Goal: Task Accomplishment & Management: Use online tool/utility

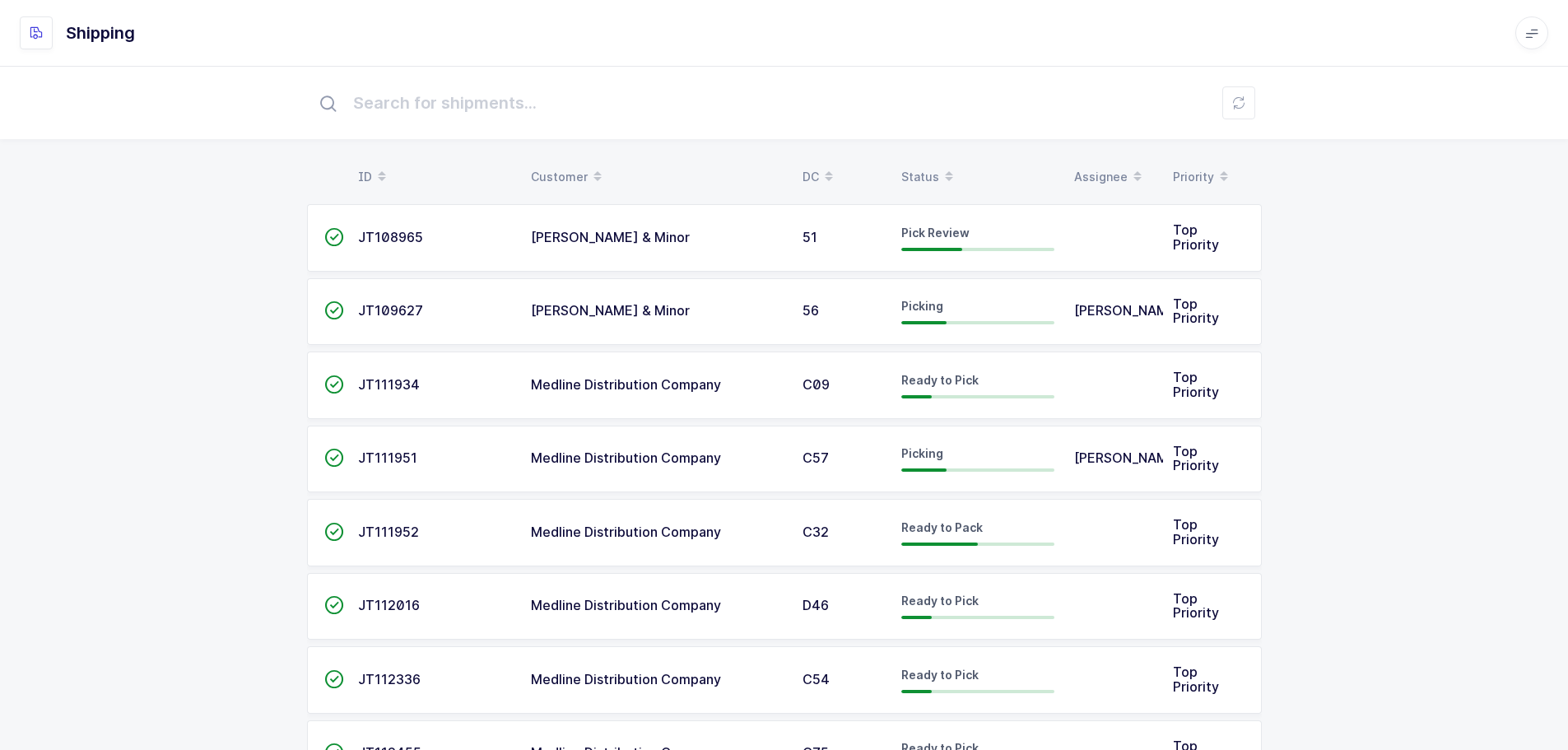
drag, startPoint x: 951, startPoint y: 182, endPoint x: 941, endPoint y: 167, distance: 18.0
click at [950, 182] on span at bounding box center [948, 176] width 20 height 28
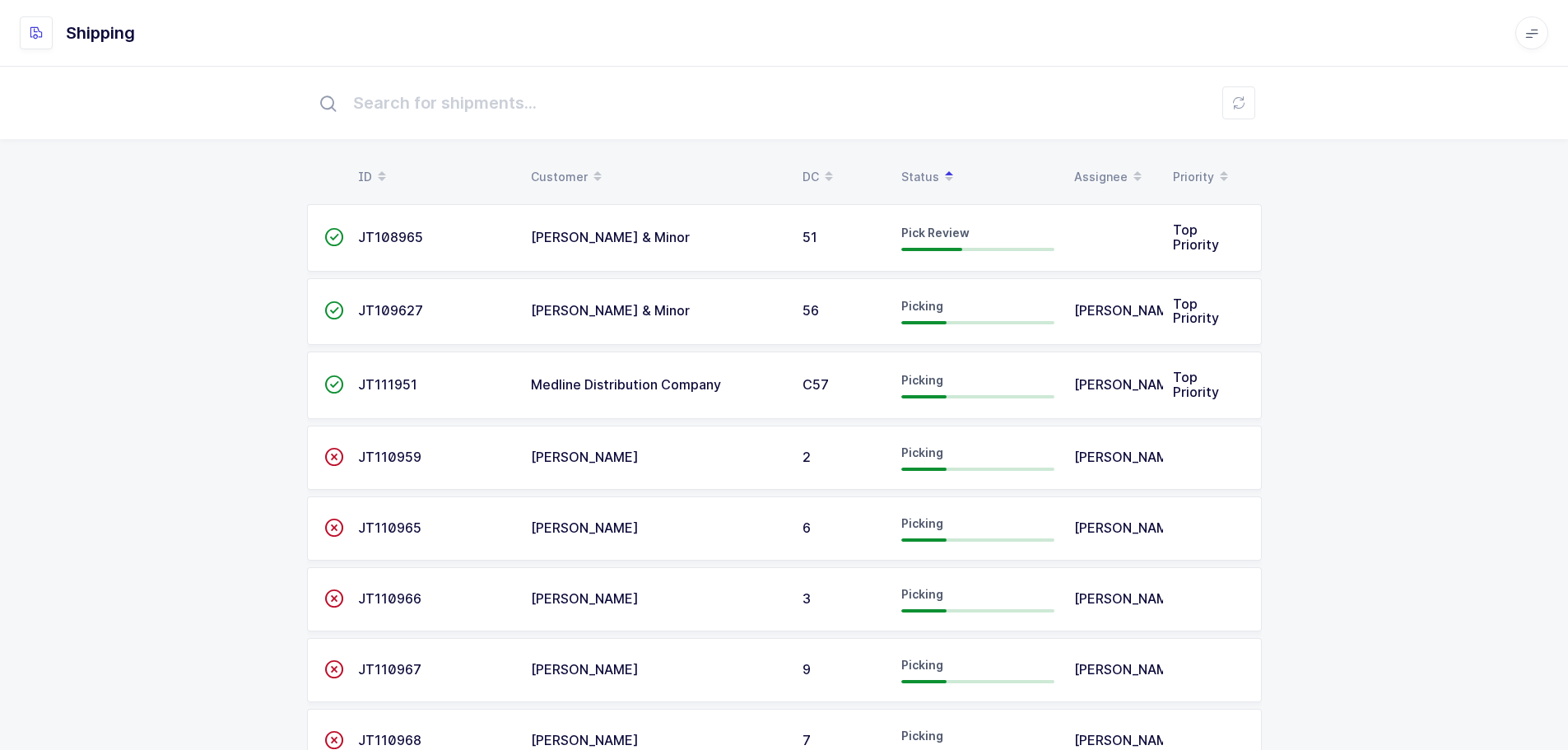
click at [785, 364] on td "Medline Distribution Company" at bounding box center [657, 385] width 272 height 67
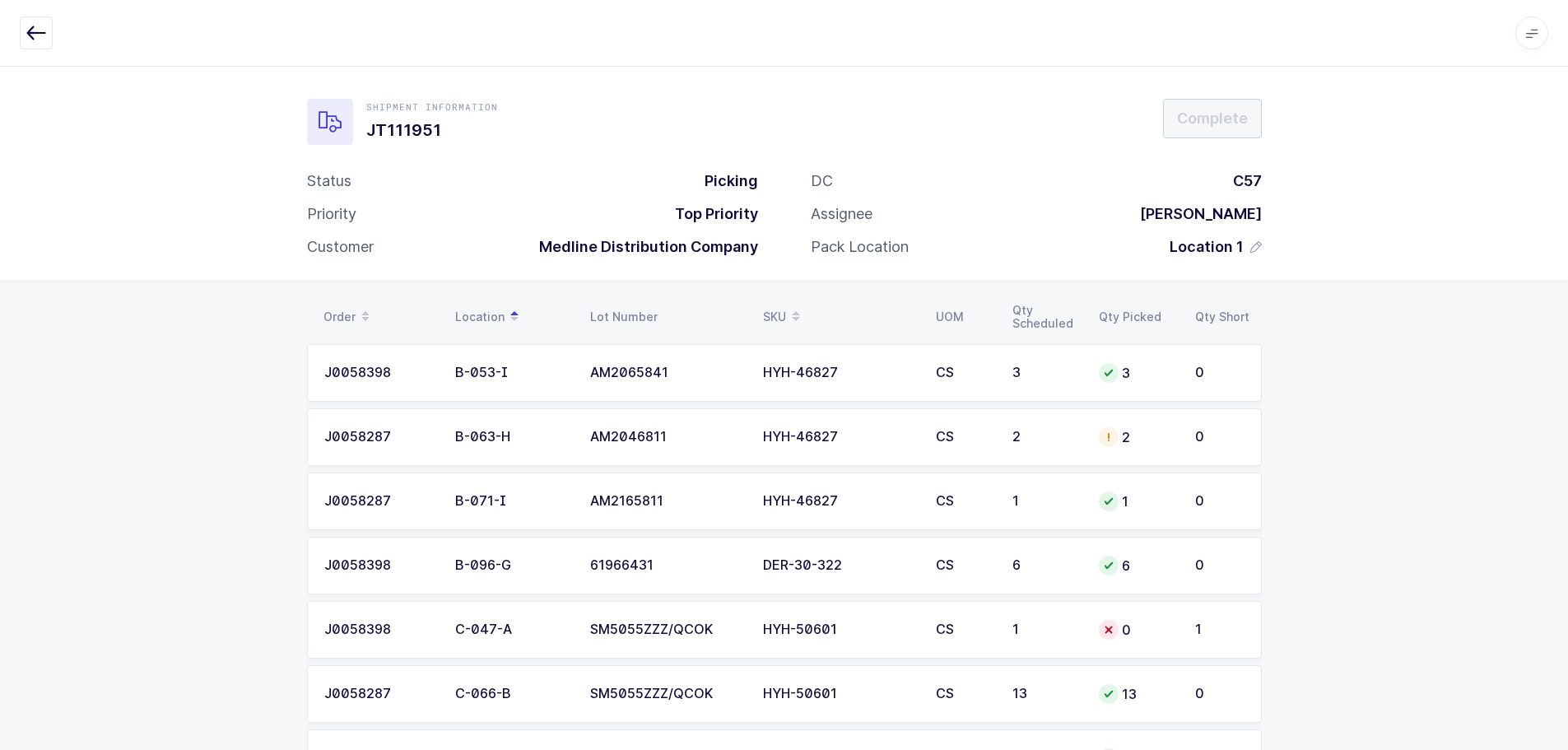
drag, startPoint x: 1247, startPoint y: 699, endPoint x: 271, endPoint y: 300, distance: 1054.4
click at [271, 300] on div "Order Location Lot Number SKU UOM Qty Scheduled Qty Picked Qty Short J0058398 B…" at bounding box center [784, 713] width 1568 height 868
copy div "Order Location Lot Number SKU UOM Qty Scheduled Qty Picked Qty Short J0058398 B…"
click at [1422, 251] on div "Shipment Information JT111951 Complete Status Picking Priority Top Priority Cus…" at bounding box center [784, 172] width 1568 height 214
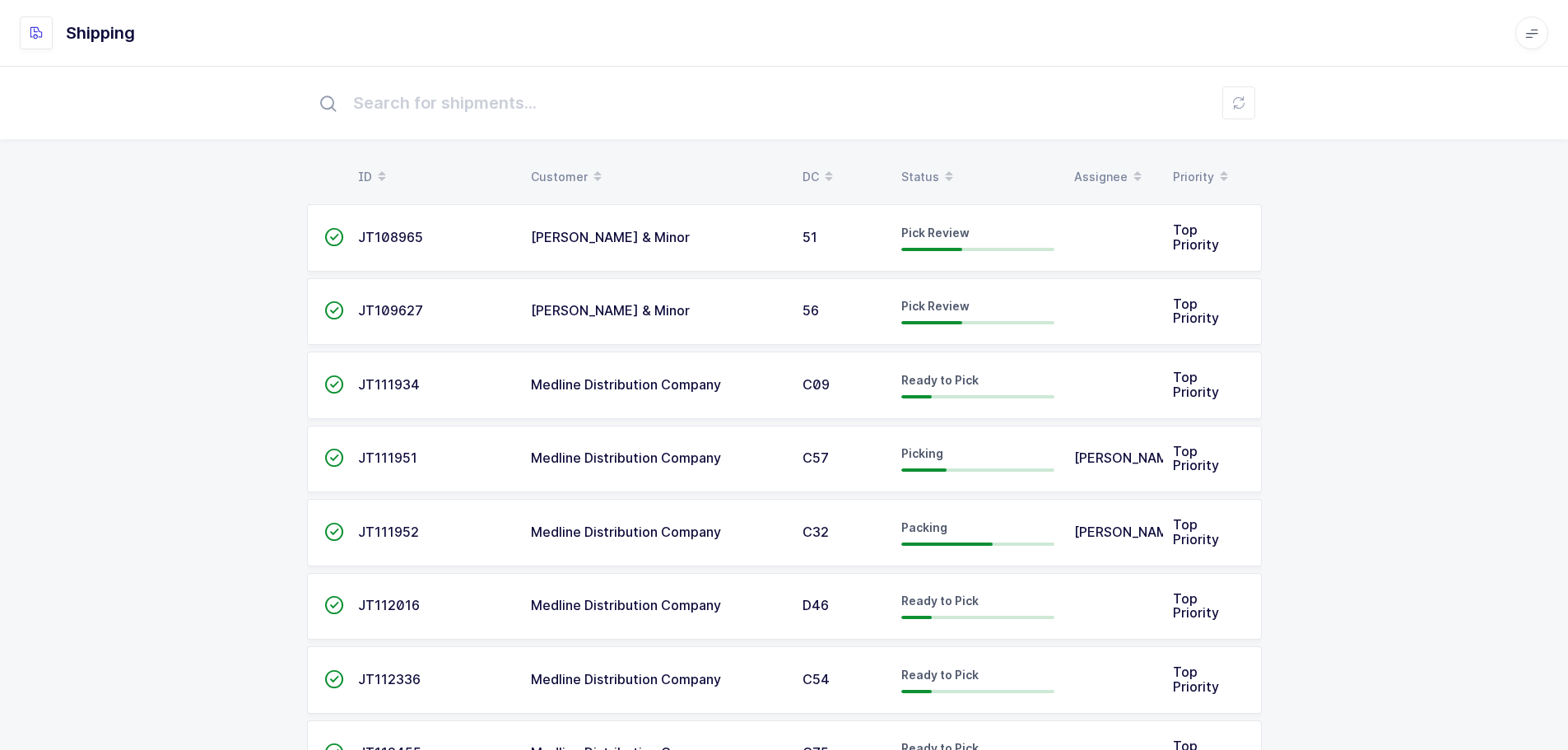
click at [631, 219] on td "[PERSON_NAME] & Minor" at bounding box center [657, 238] width 272 height 67
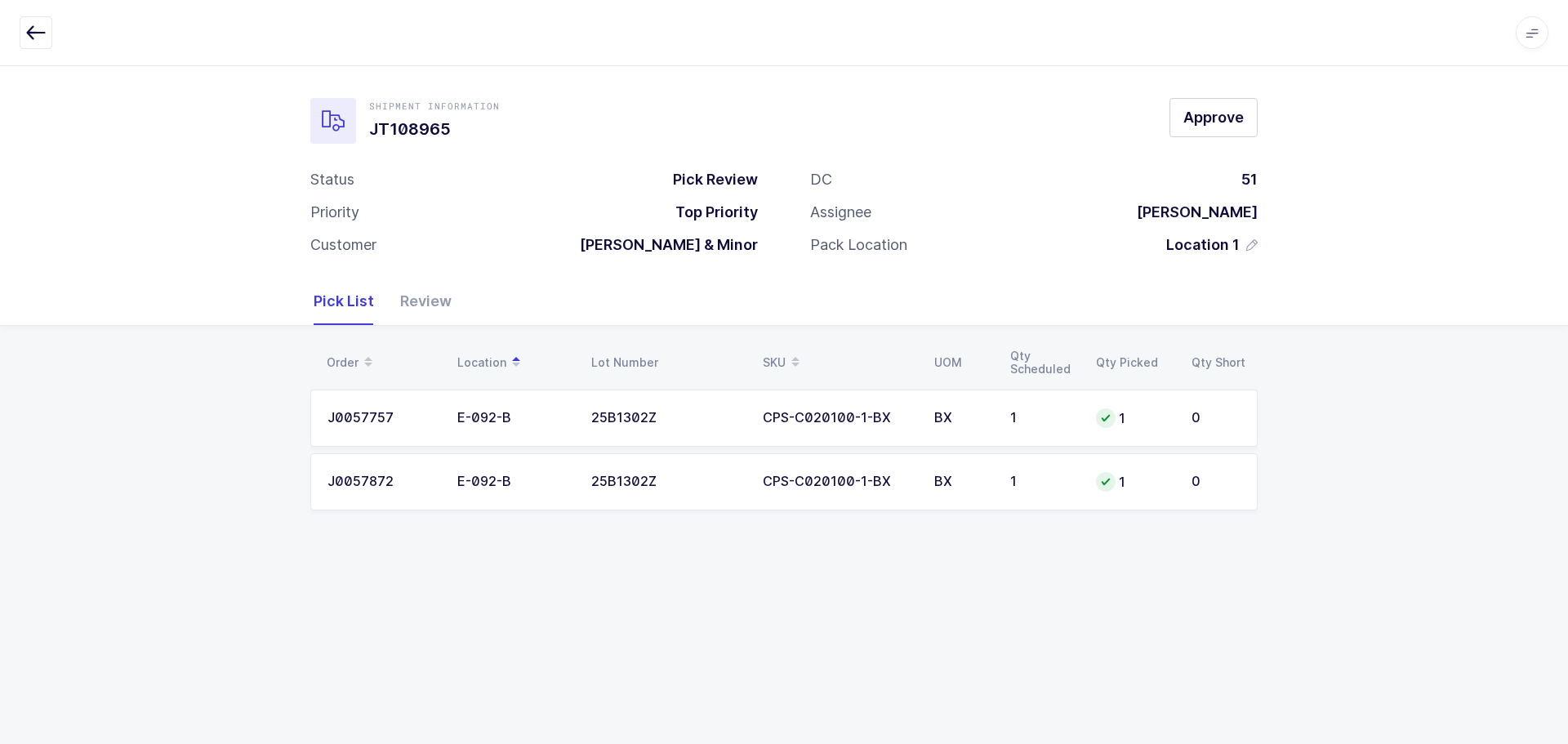
click at [433, 293] on div "Review" at bounding box center [419, 301] width 64 height 47
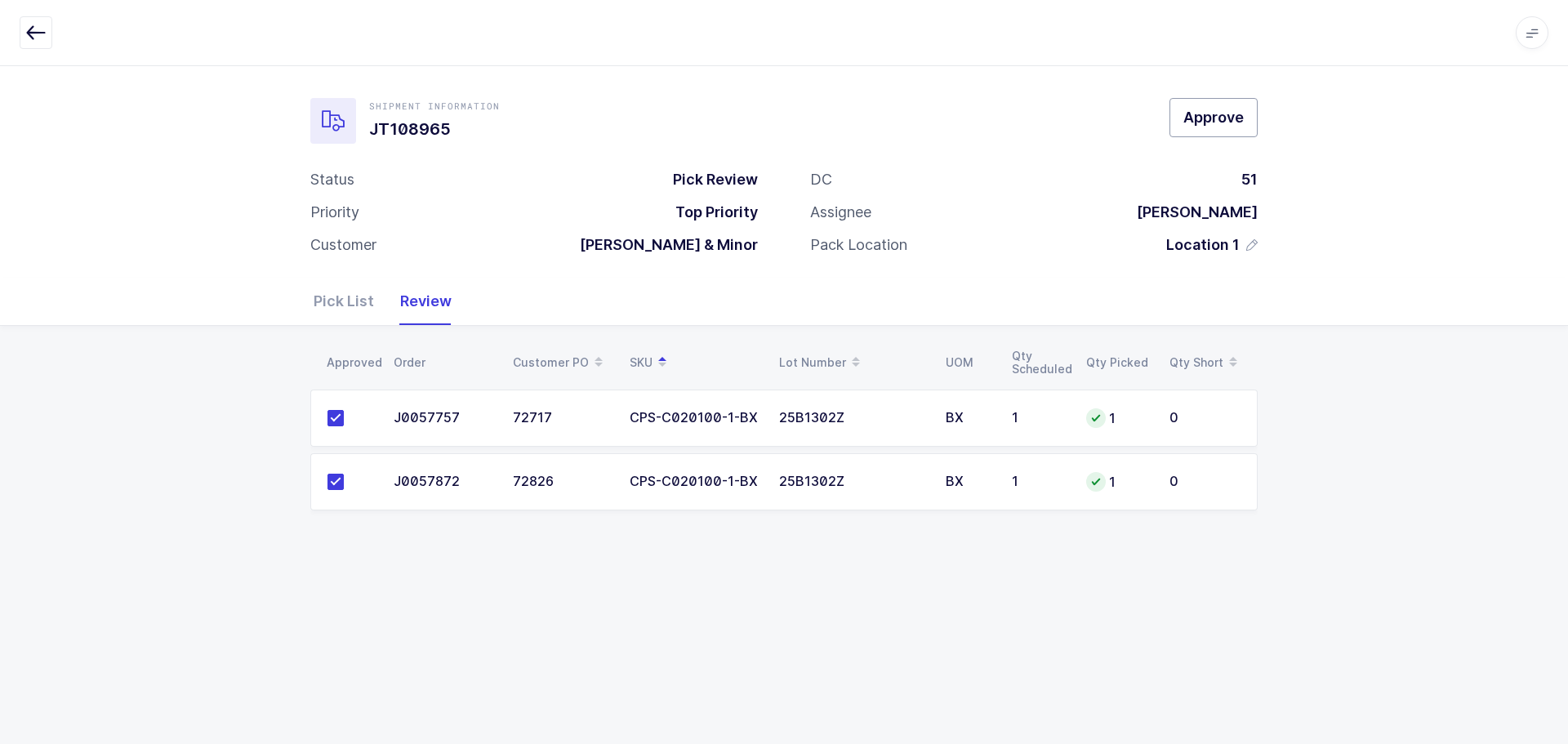
click at [1192, 122] on span "Approve" at bounding box center [1213, 118] width 60 height 20
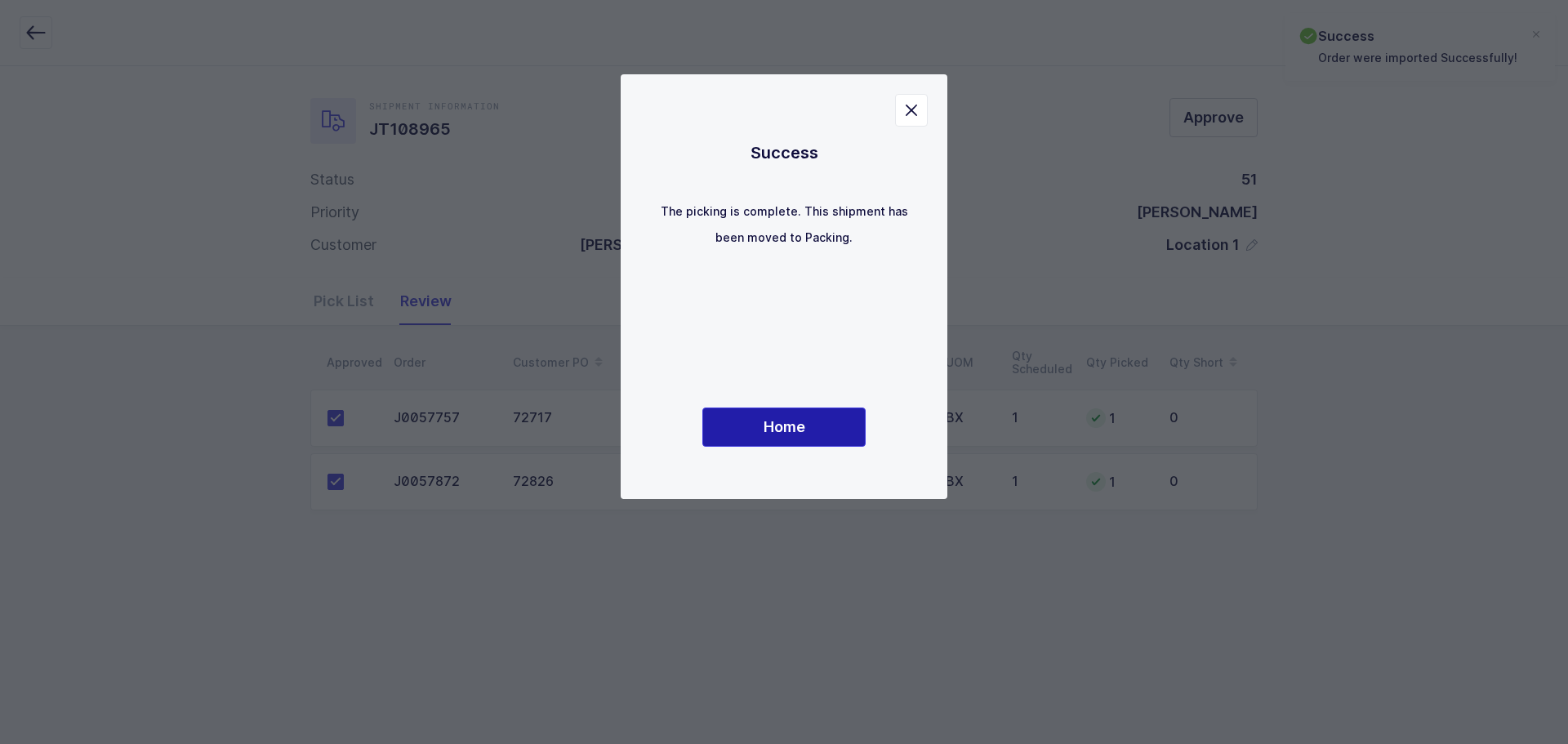
click at [821, 416] on button "Home" at bounding box center [784, 427] width 163 height 39
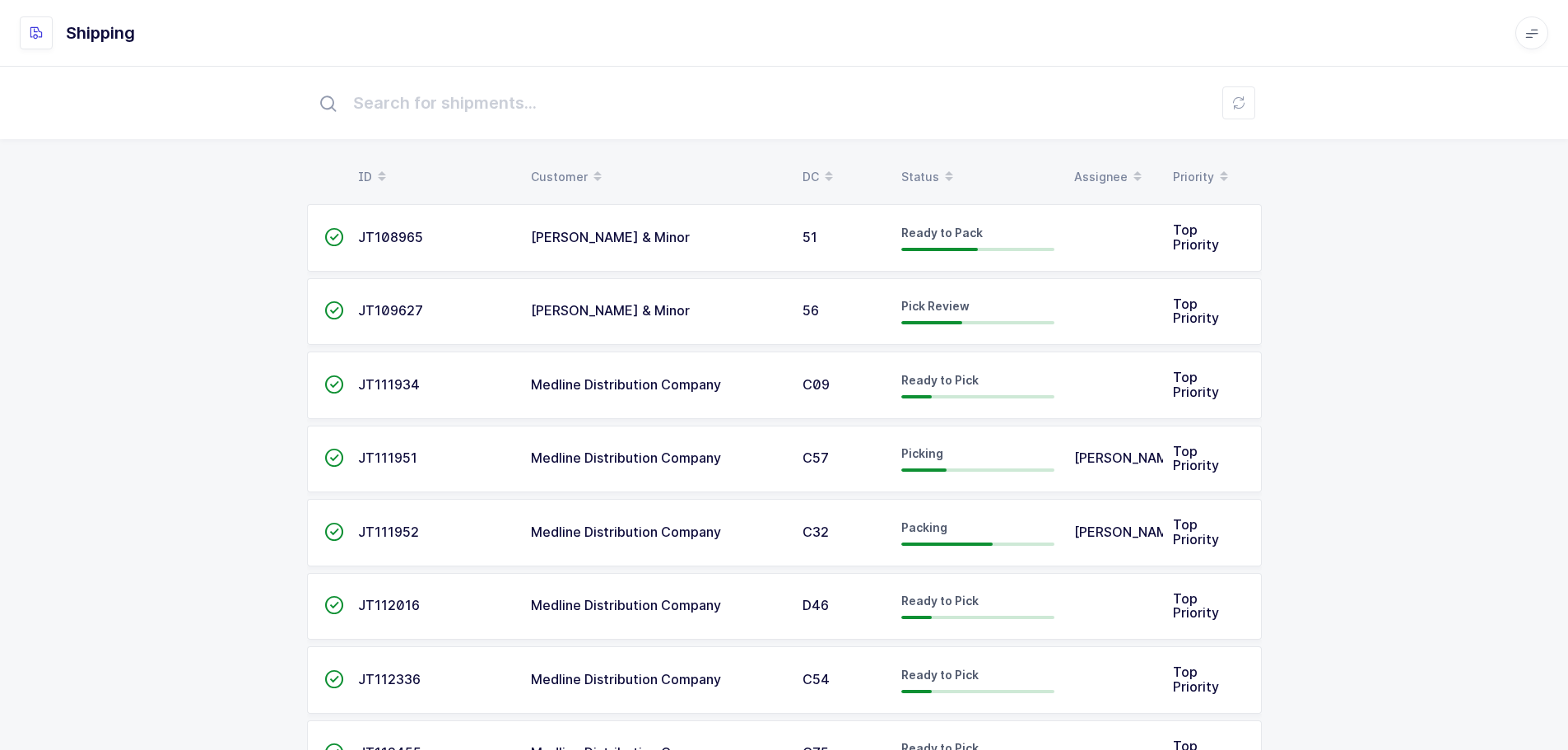
click at [931, 169] on div "Status" at bounding box center [978, 176] width 153 height 28
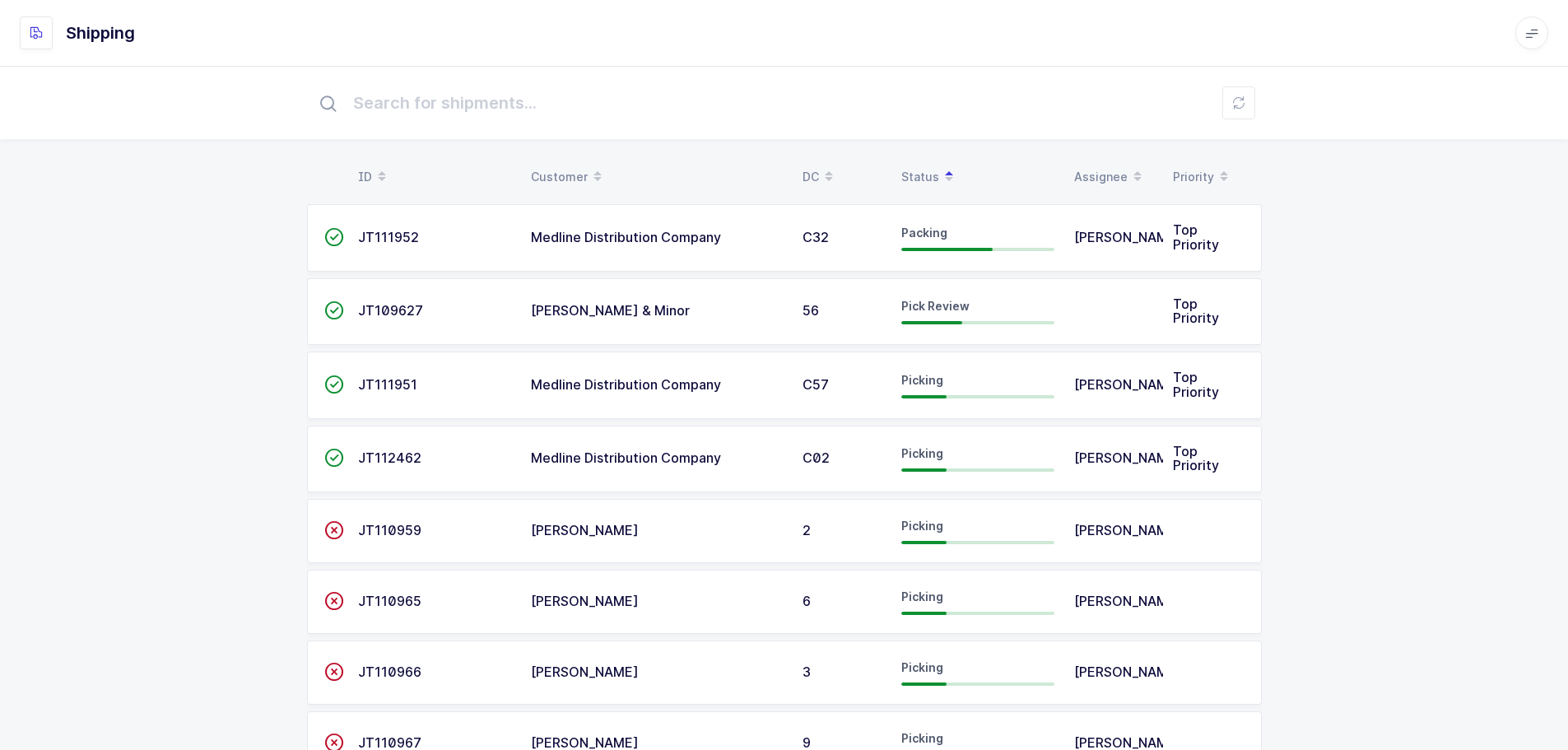
click at [778, 375] on td "Medline Distribution Company" at bounding box center [657, 385] width 272 height 67
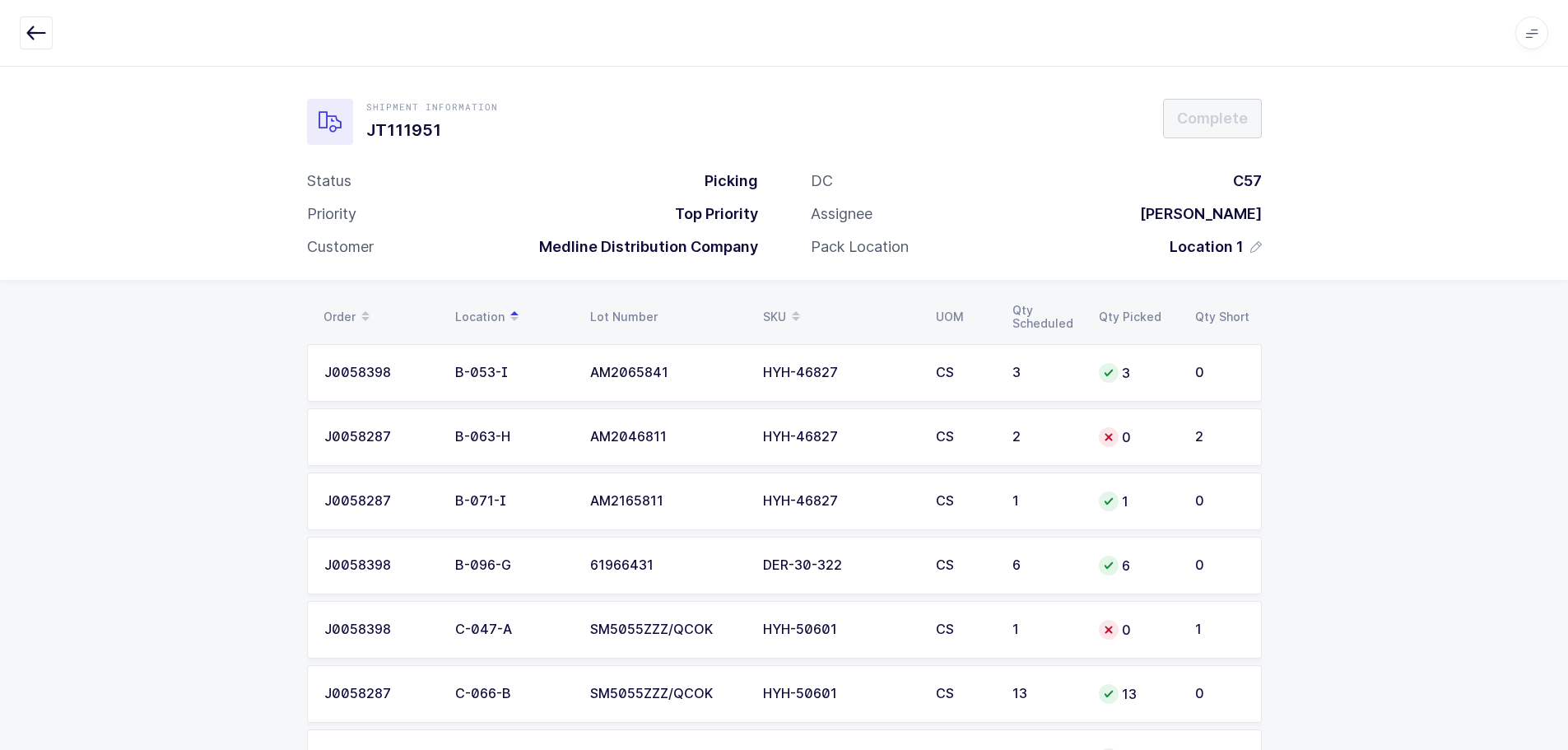
click at [973, 443] on div "CS" at bounding box center [964, 436] width 57 height 14
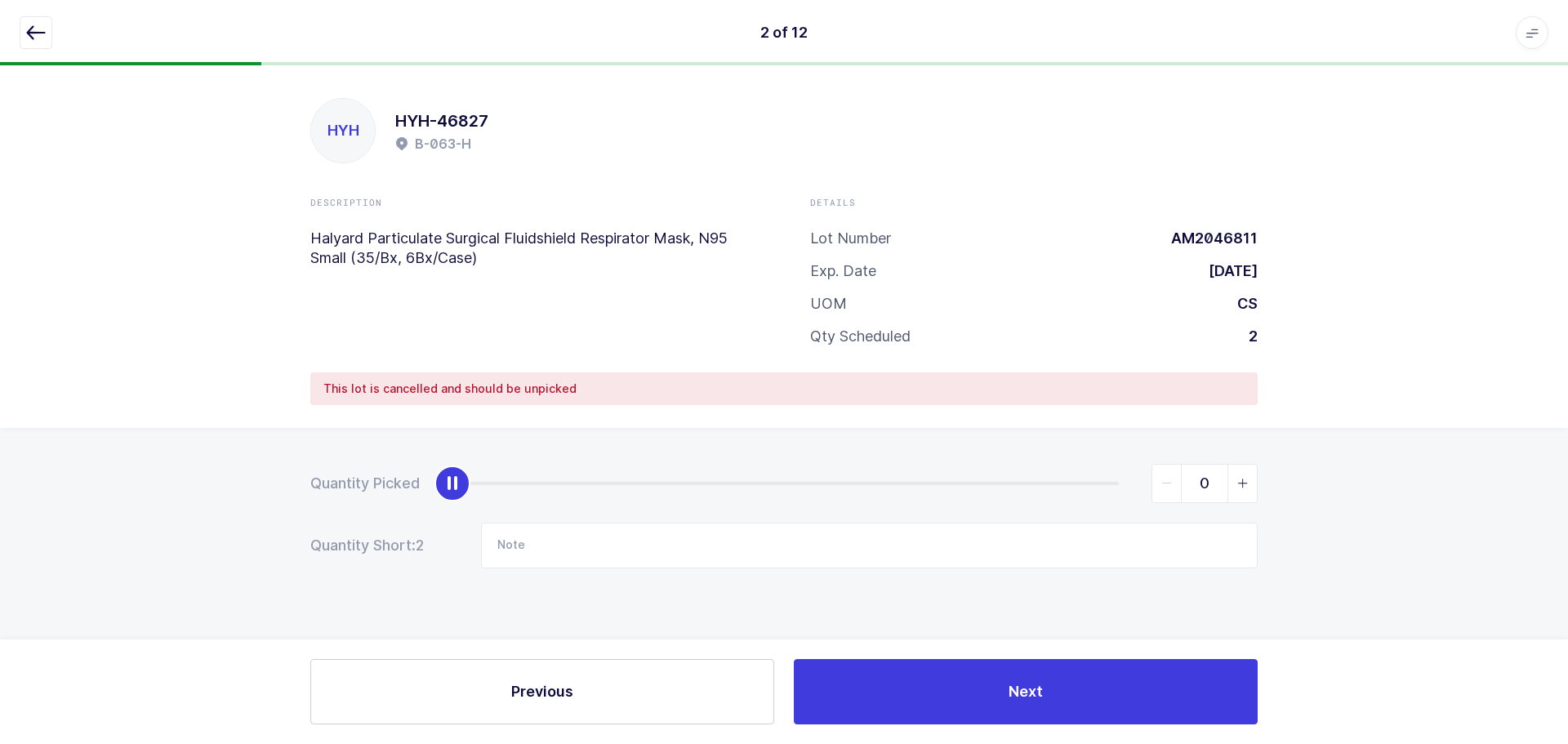
click at [25, 23] on button "button" at bounding box center [36, 32] width 33 height 33
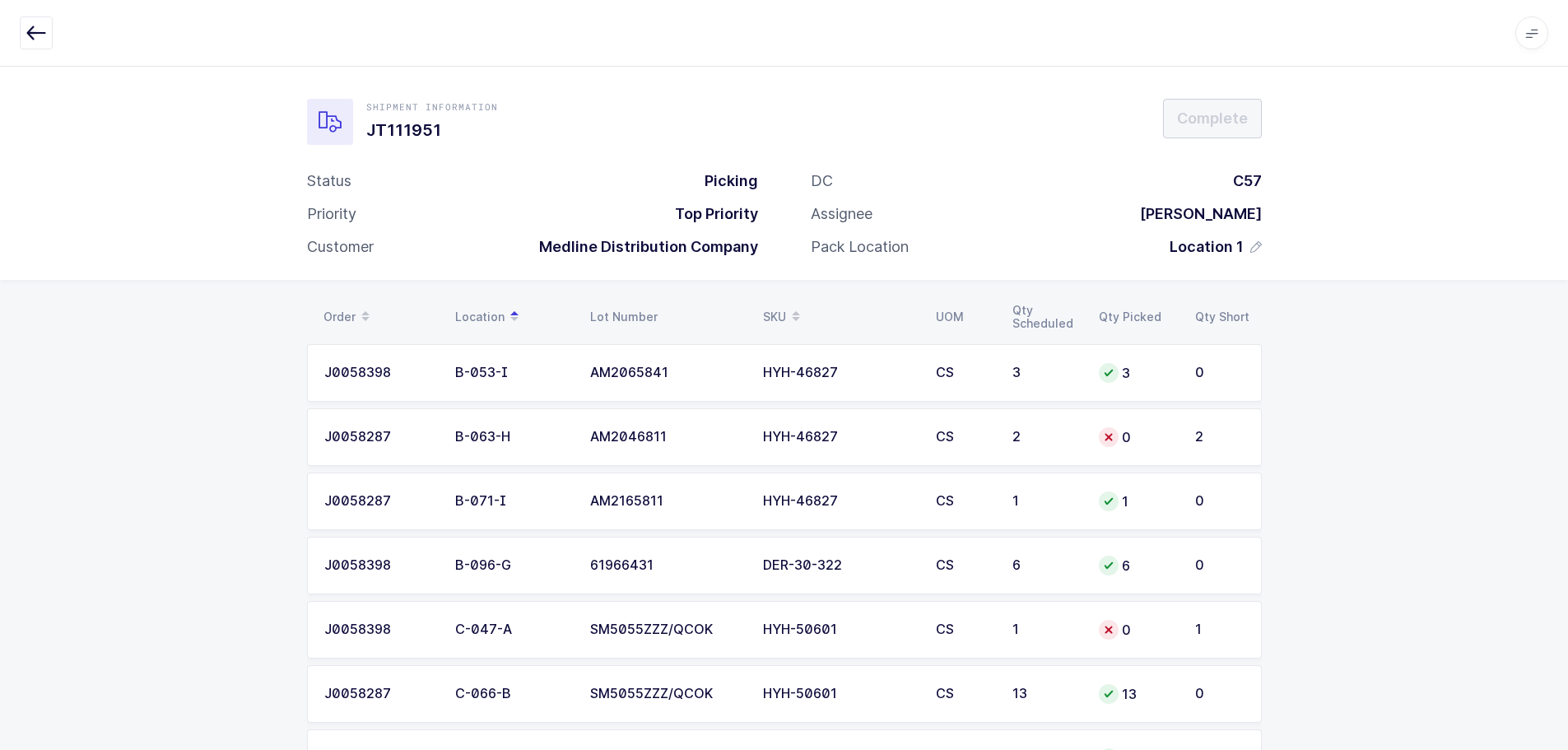
scroll to position [83, 0]
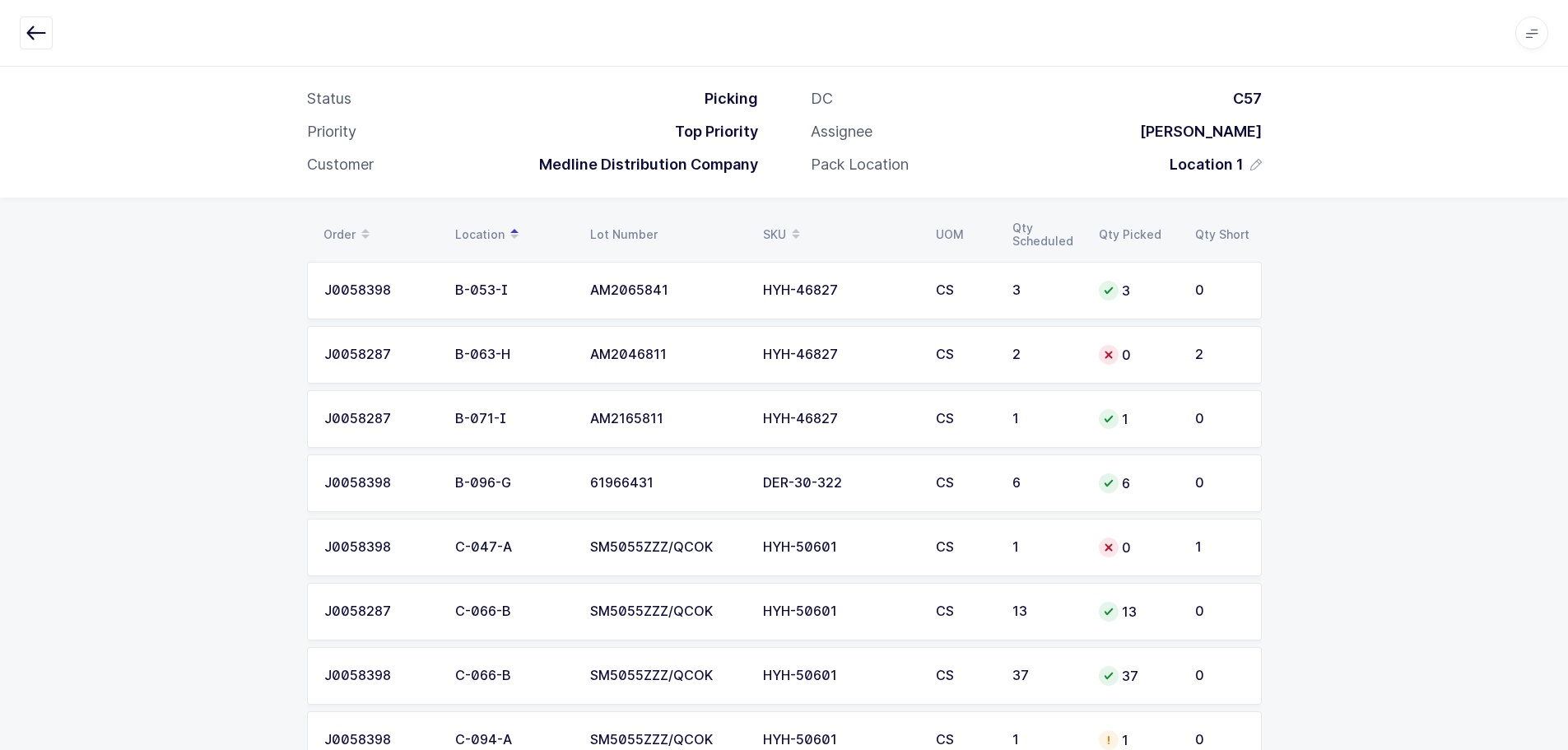
click at [1125, 554] on div "0" at bounding box center [1138, 547] width 77 height 20
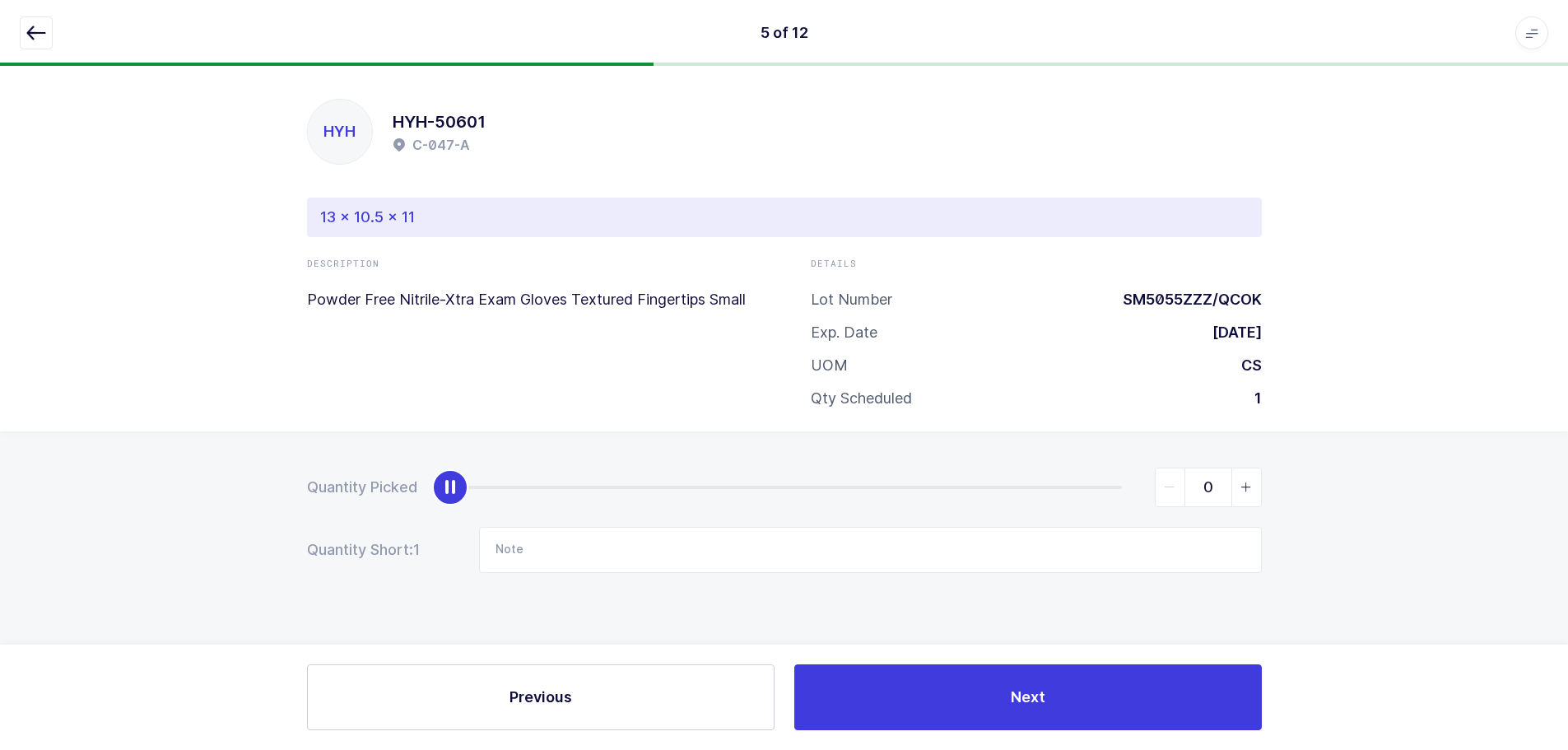
scroll to position [0, 0]
click at [1244, 484] on span "slider between 0 and 1" at bounding box center [1252, 488] width 30 height 38
type input "1"
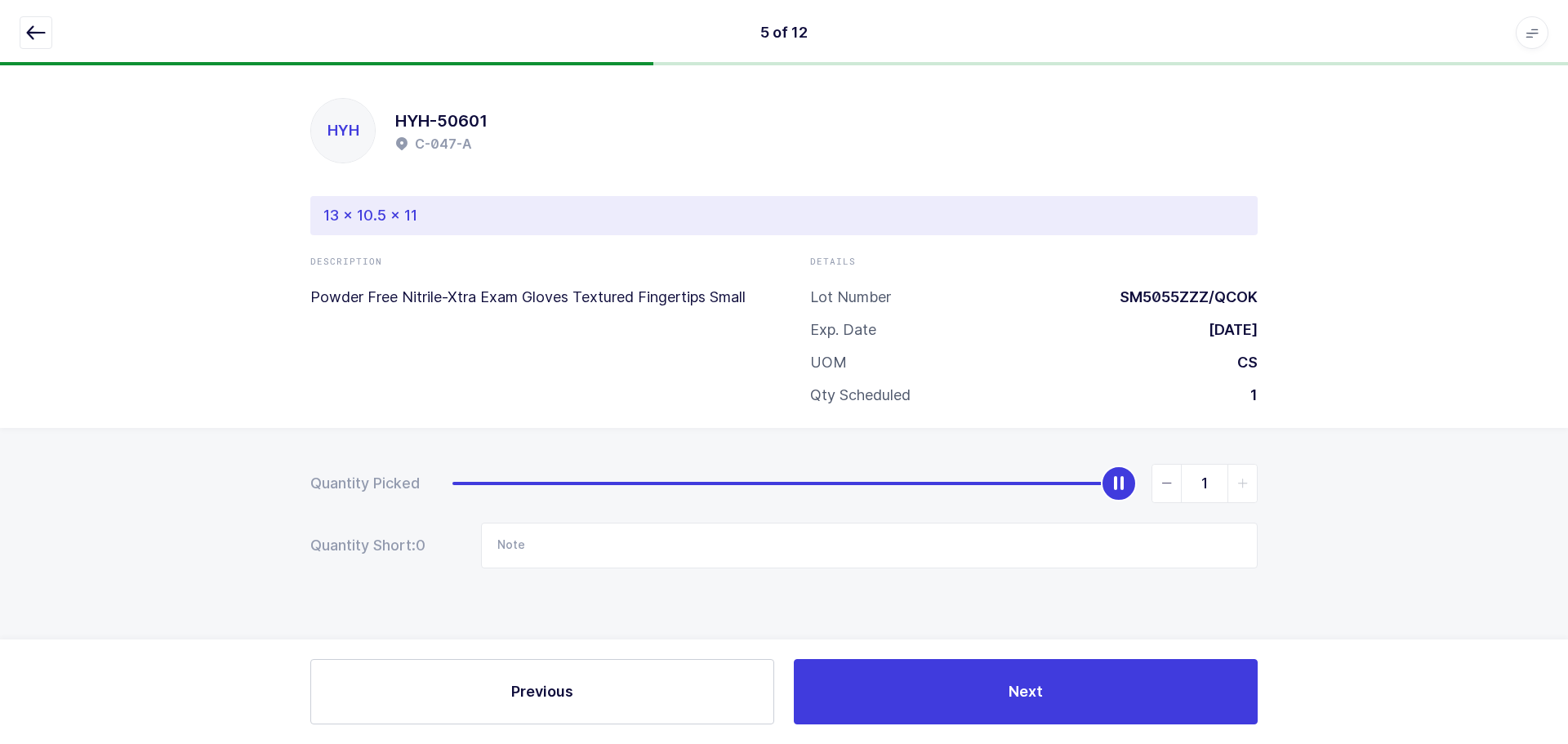
click at [35, 33] on icon "button" at bounding box center [36, 32] width 19 height 19
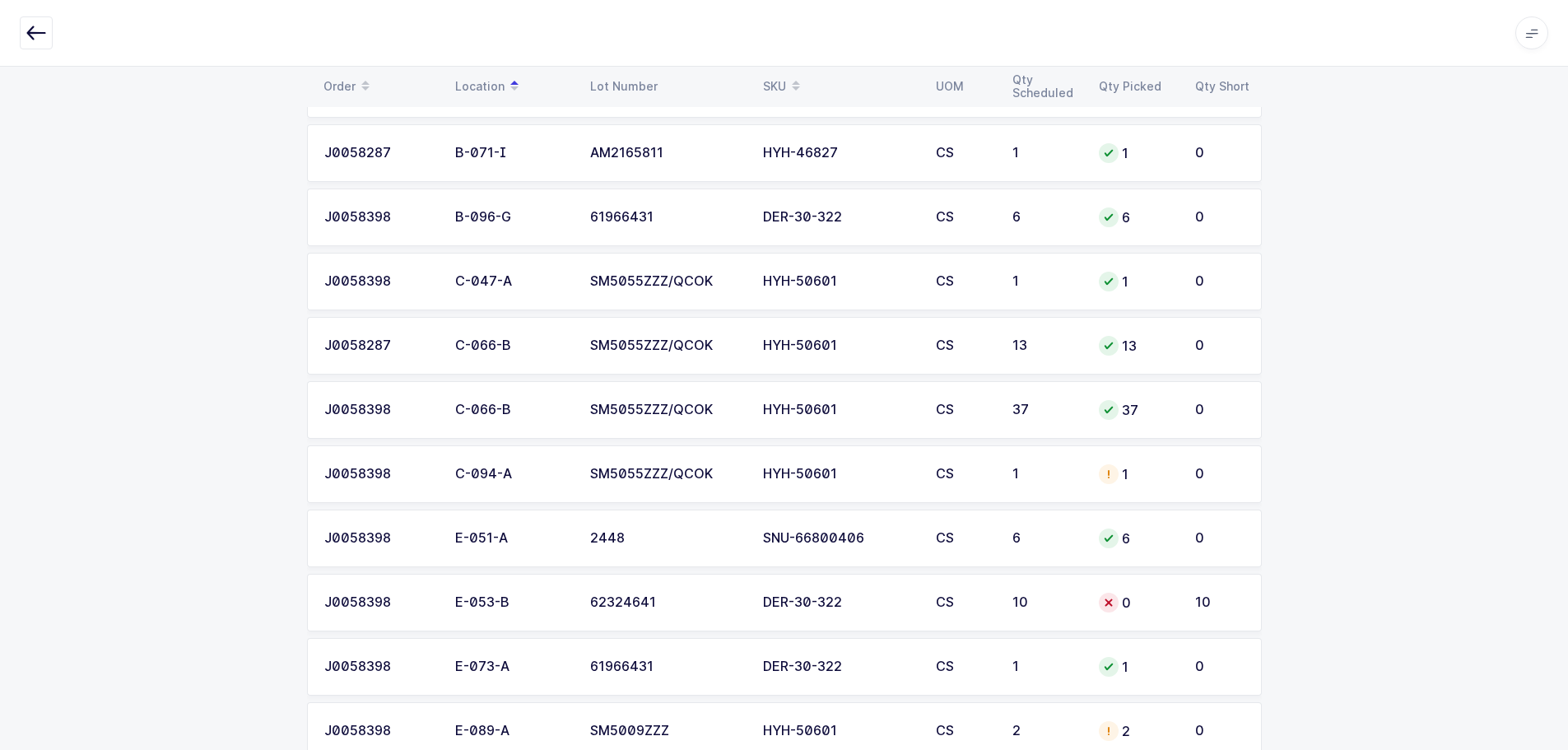
scroll to position [398, 0]
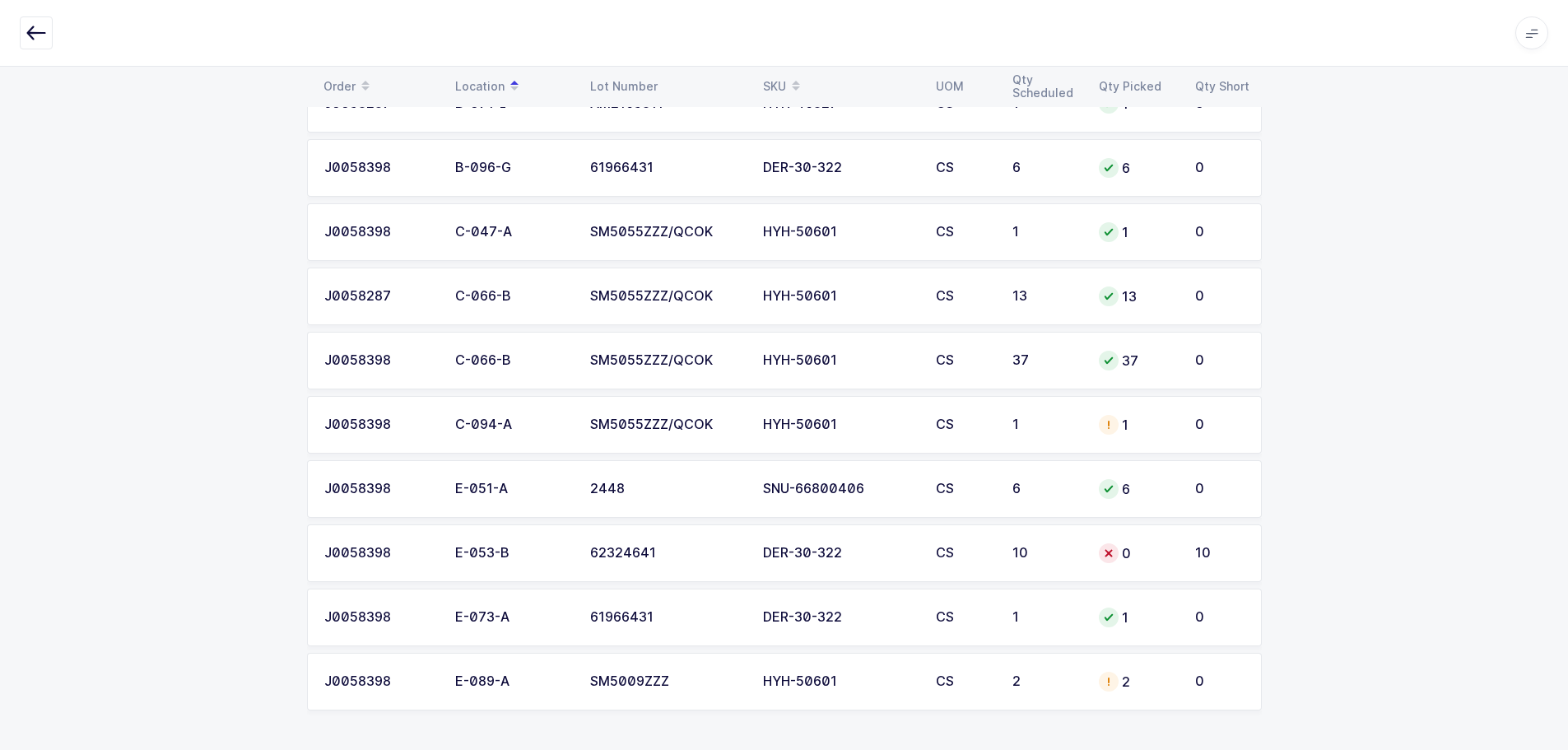
click at [1121, 553] on div "0" at bounding box center [1138, 553] width 77 height 20
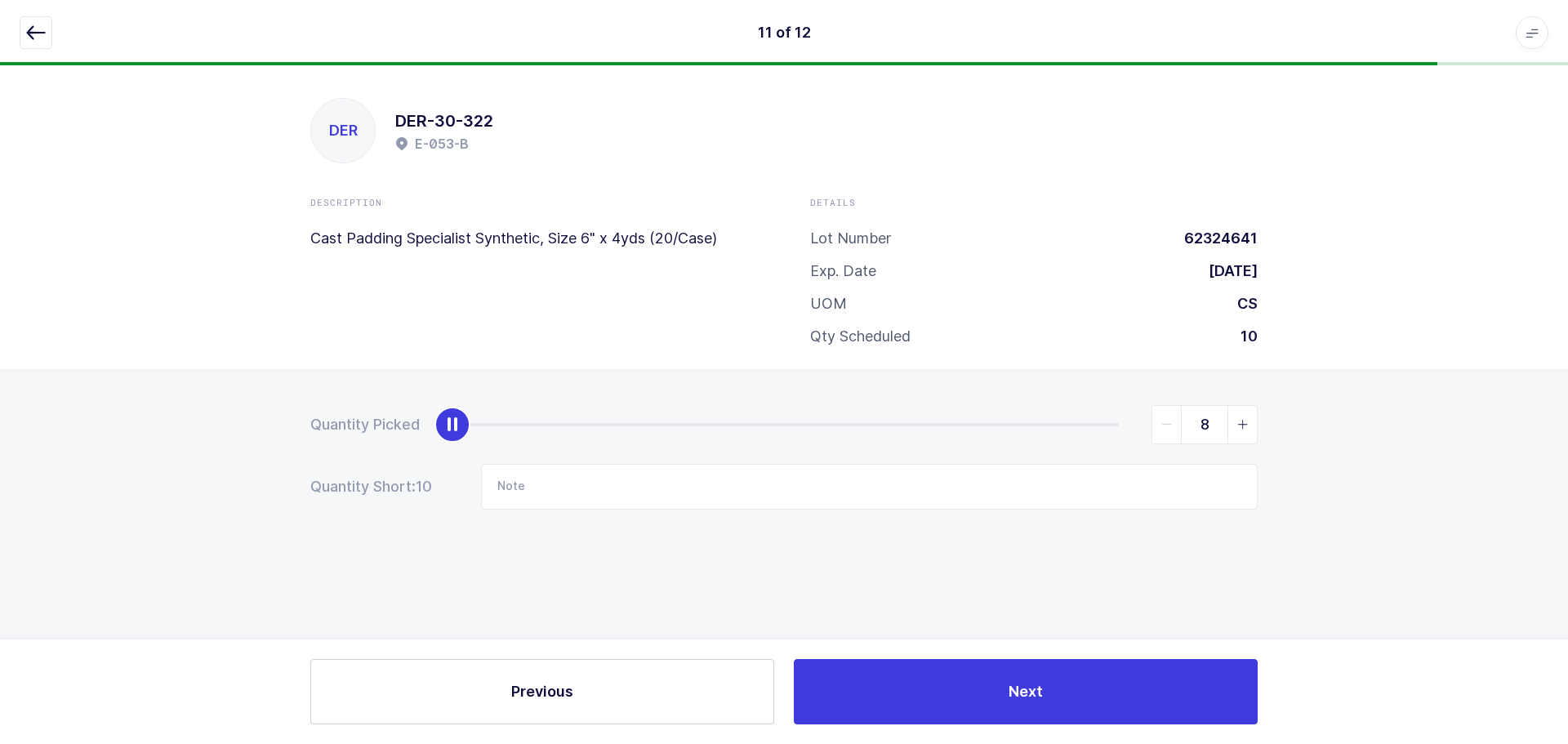
type input "10"
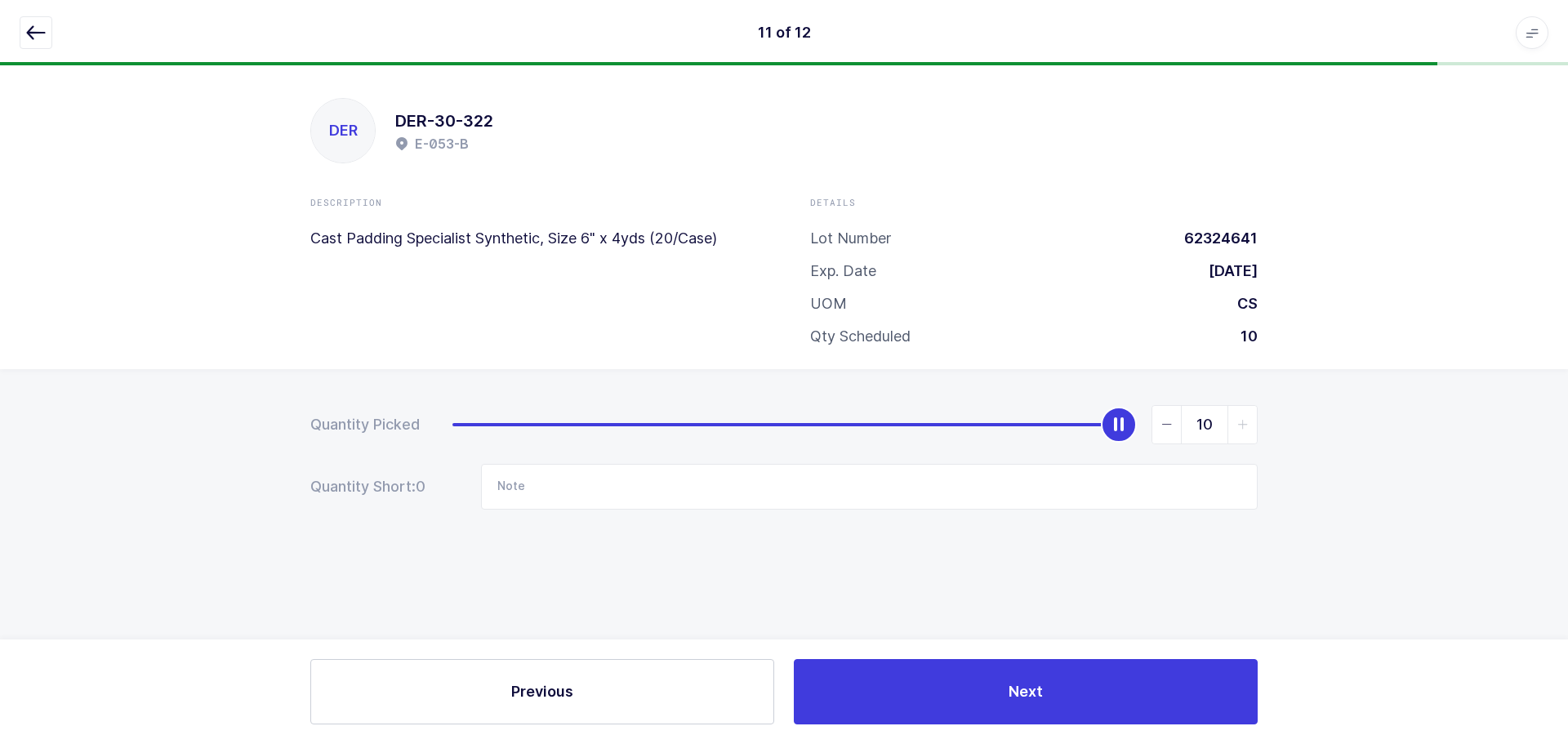
drag, startPoint x: 462, startPoint y: 429, endPoint x: 1363, endPoint y: 364, distance: 903.3
click at [1363, 364] on div "DER DER-30-322 E-053-B Description Cast Padding Specialist Synthetic, Size 6" x…" at bounding box center [784, 404] width 1568 height 679
click at [22, 24] on button "button" at bounding box center [36, 32] width 33 height 33
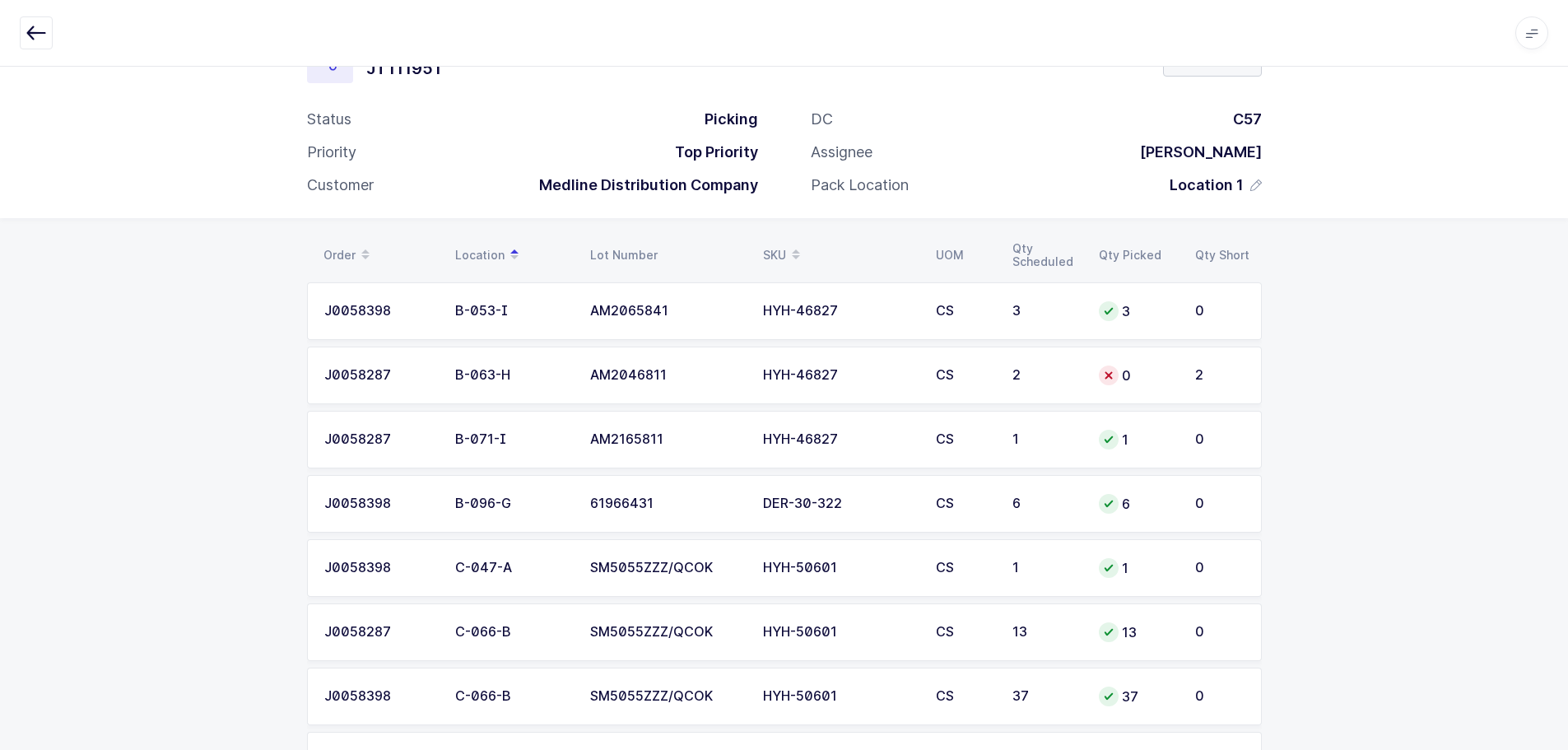
scroll to position [398, 0]
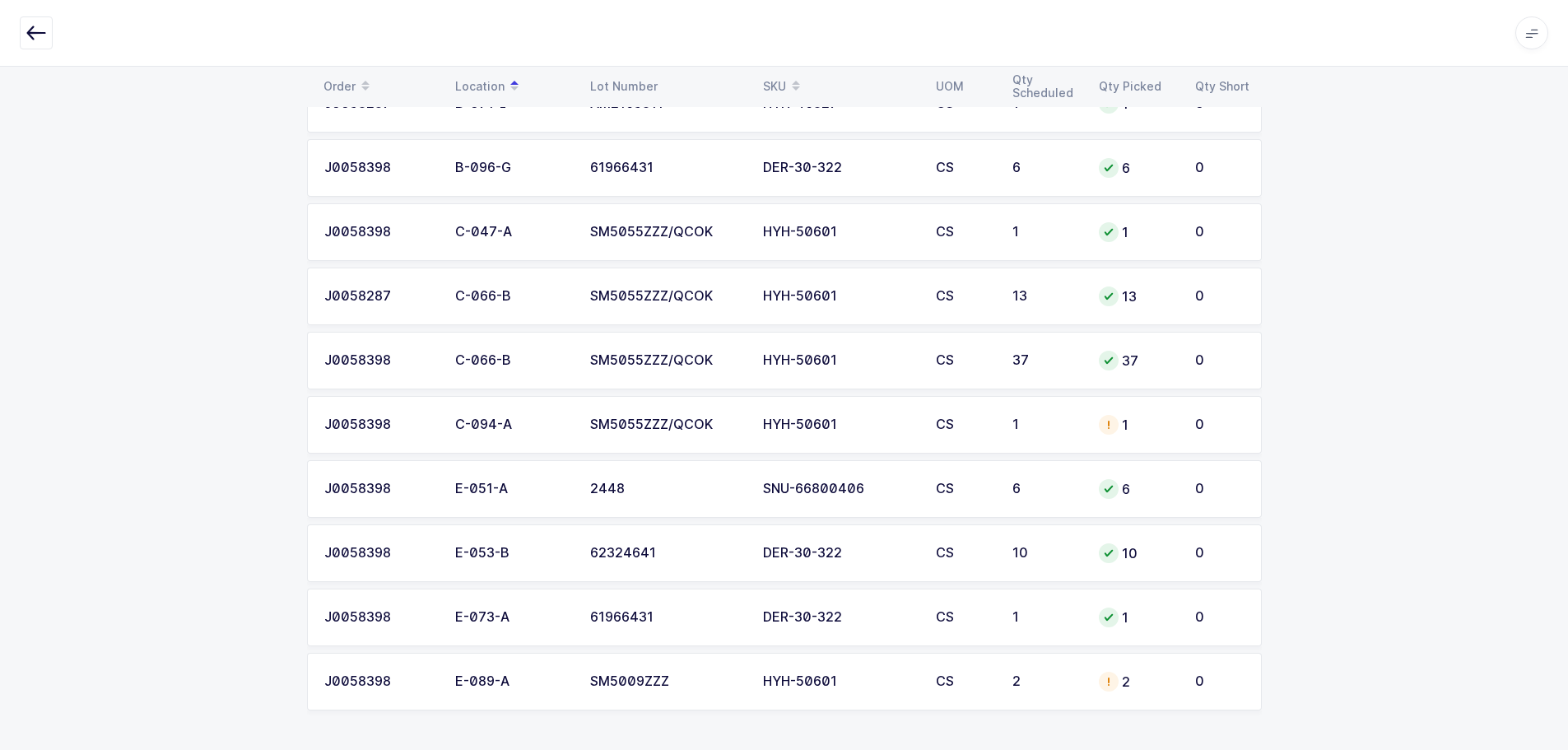
click at [1058, 407] on td "1" at bounding box center [1046, 425] width 86 height 58
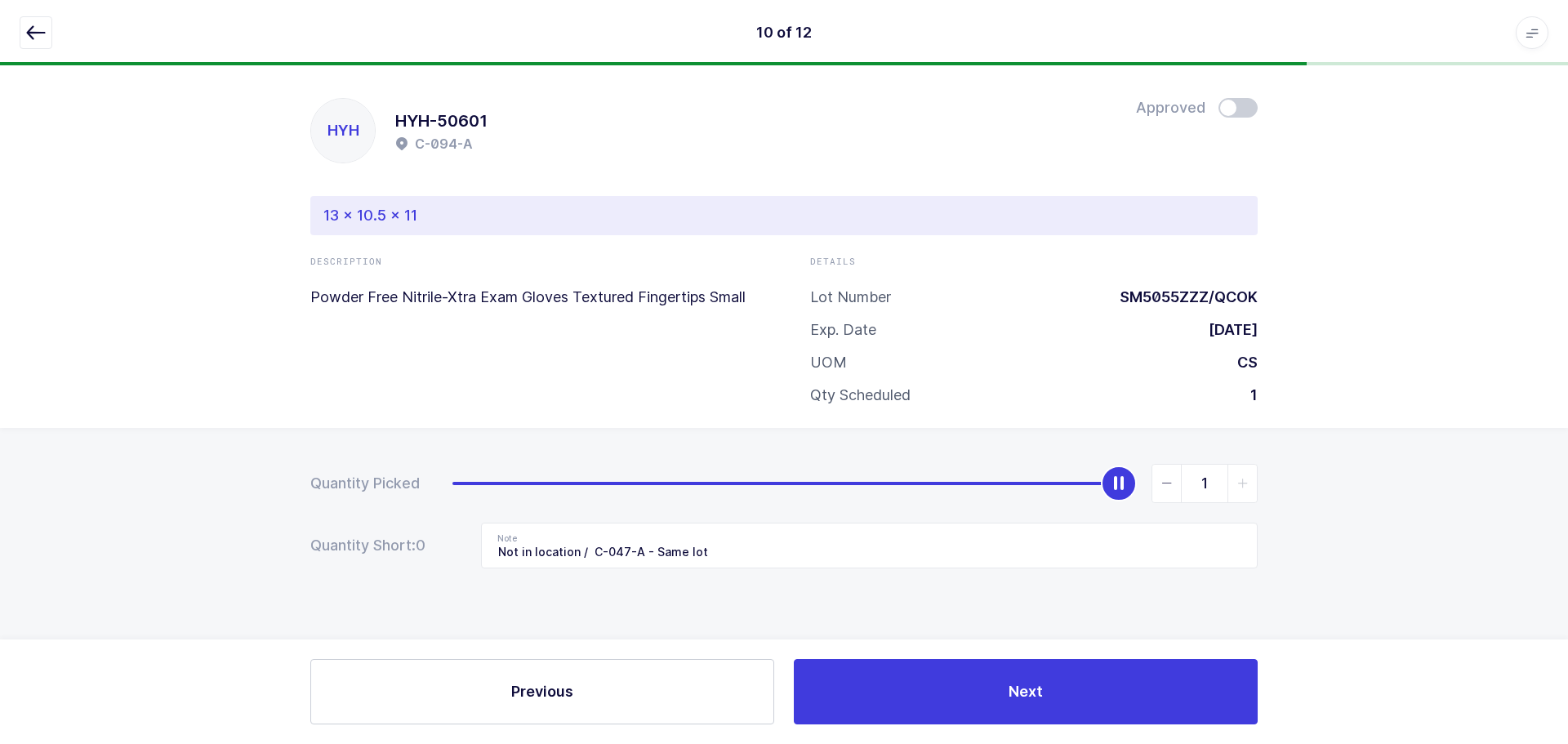
click at [1240, 105] on span at bounding box center [1237, 107] width 39 height 19
drag, startPoint x: 34, startPoint y: 26, endPoint x: 54, endPoint y: 39, distance: 23.9
click at [34, 25] on icon "button" at bounding box center [36, 32] width 19 height 19
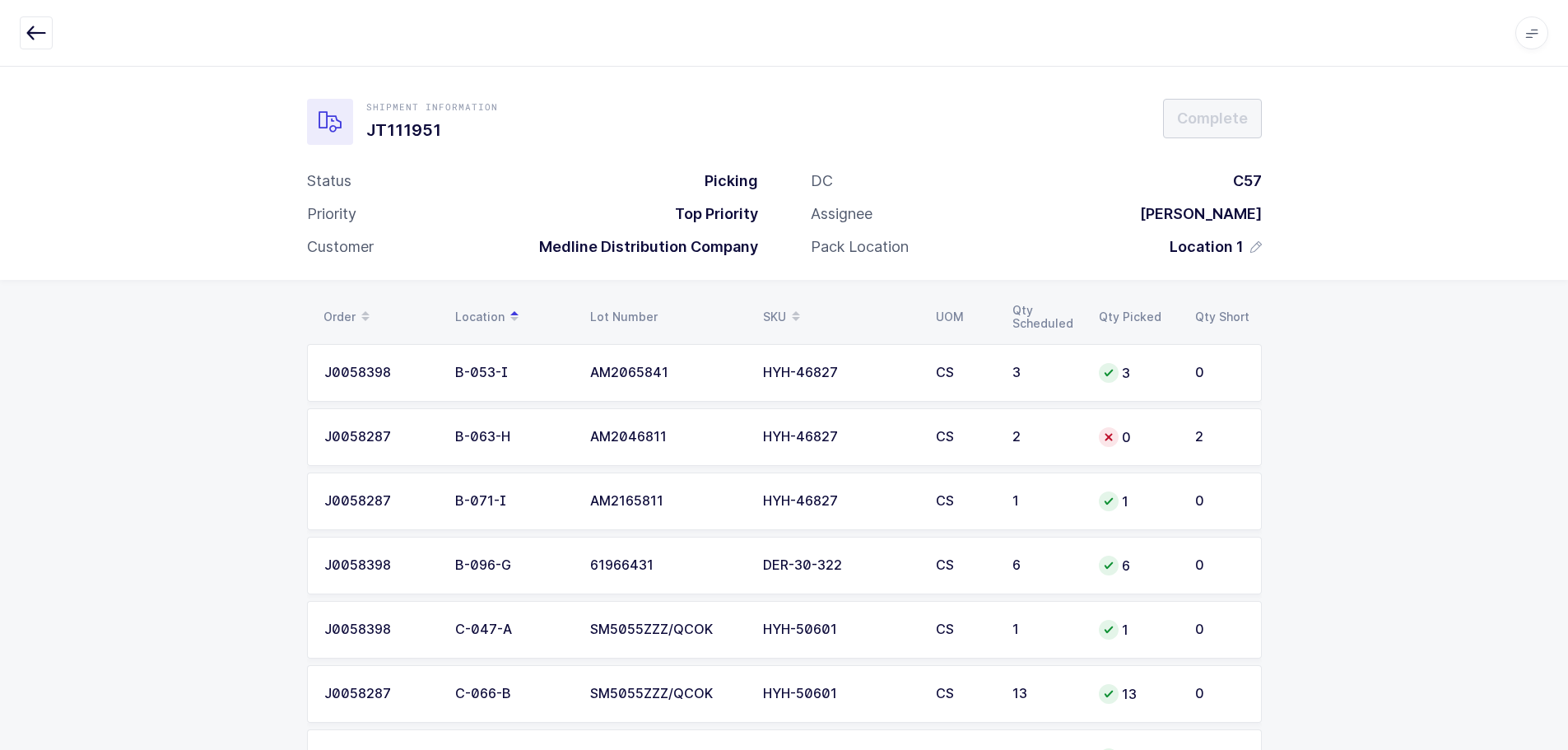
click at [887, 638] on td "HYH-50601" at bounding box center [839, 630] width 173 height 58
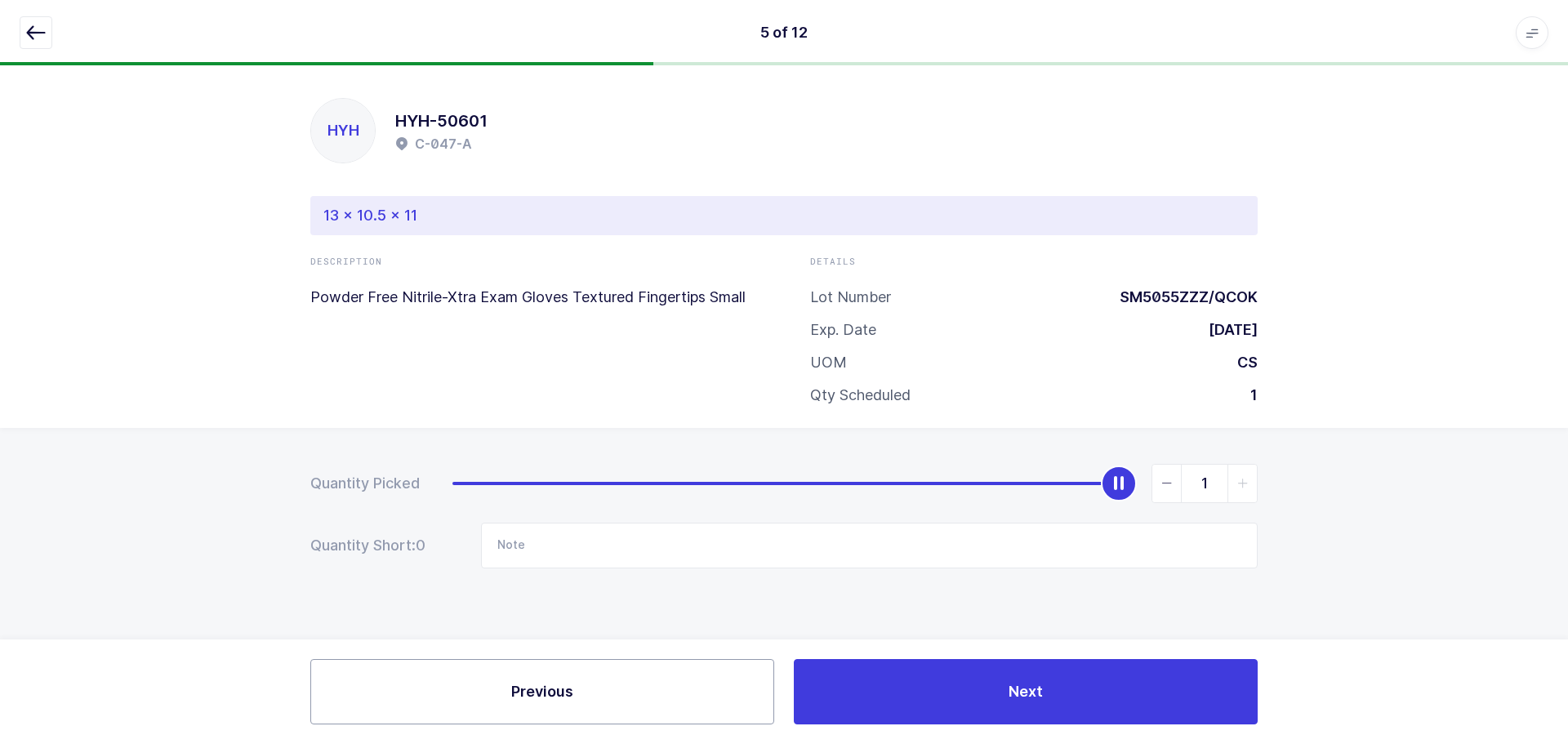
click at [583, 673] on button "Previous" at bounding box center [542, 692] width 464 height 65
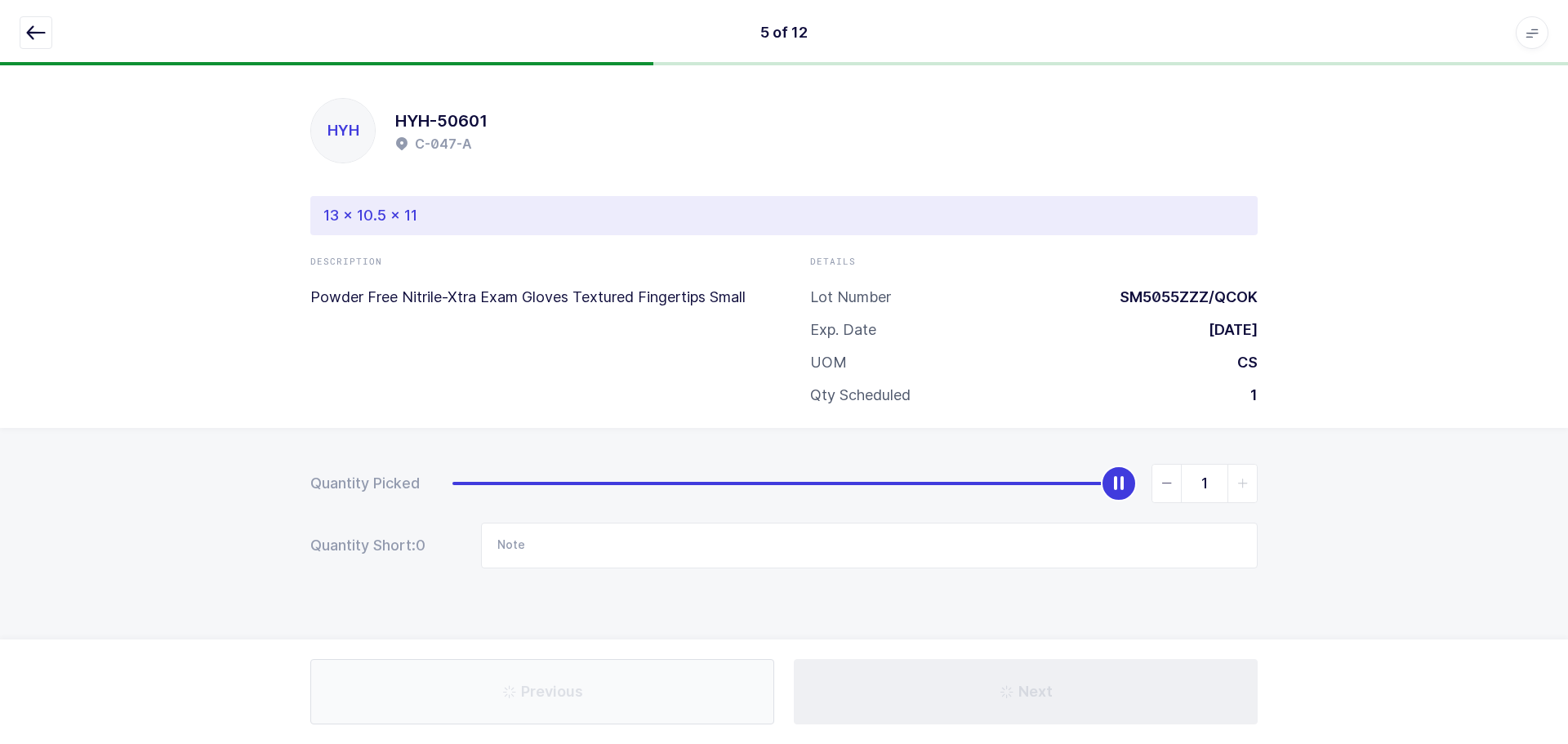
type input "Not in location / E-087-C - LOT: SM5055ZZZ"
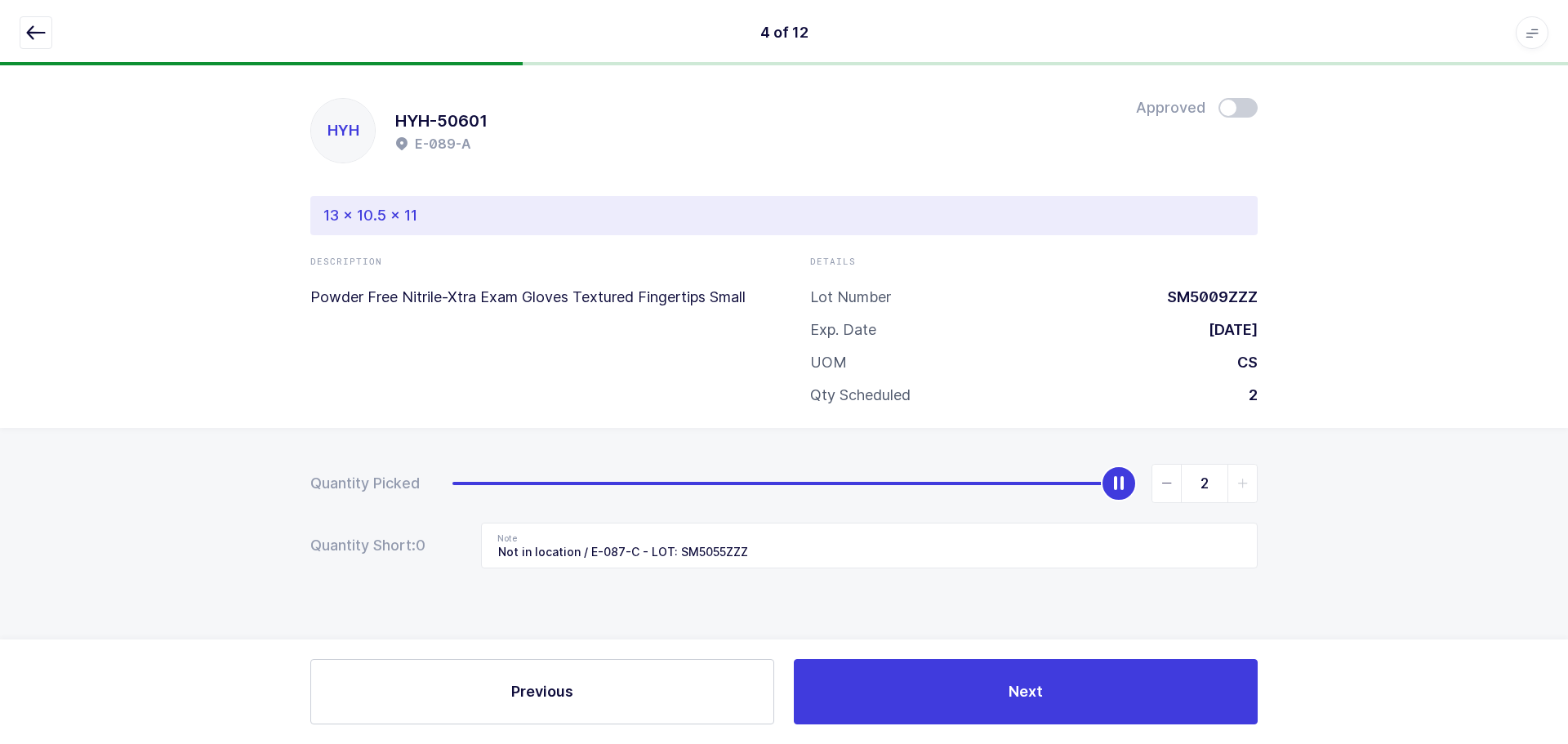
drag, startPoint x: 1237, startPoint y: 90, endPoint x: 1237, endPoint y: 99, distance: 9.0
click at [1237, 90] on div "HYH HYH-50601 E-089-A Approved 13 x 10.5 x 11 Description Powder Free Nitrile-X…" at bounding box center [784, 246] width 1568 height 363
click at [1237, 107] on span at bounding box center [1237, 107] width 39 height 19
click at [41, 31] on icon "button" at bounding box center [36, 32] width 19 height 19
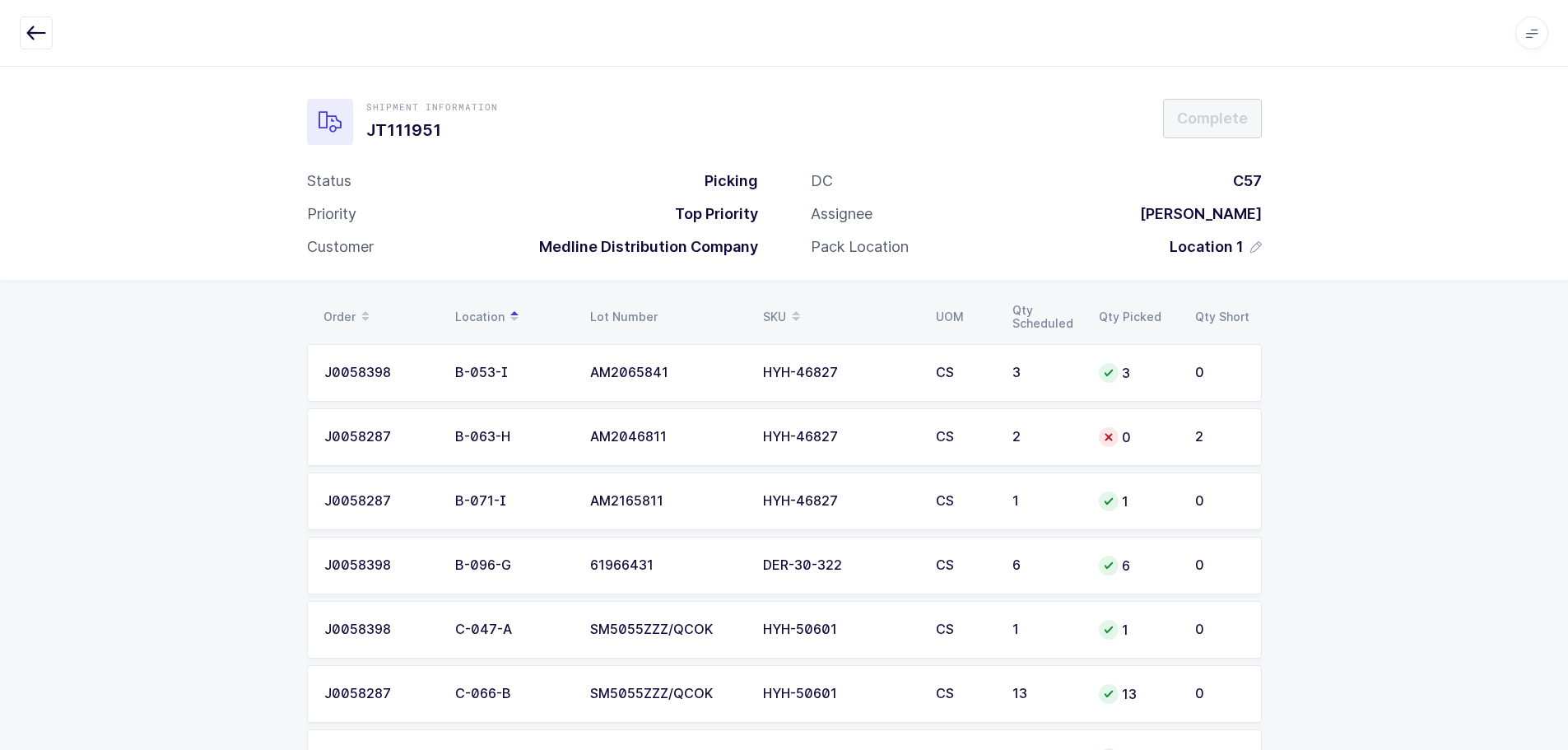
click at [877, 439] on div "HYH-46827" at bounding box center [840, 436] width 153 height 14
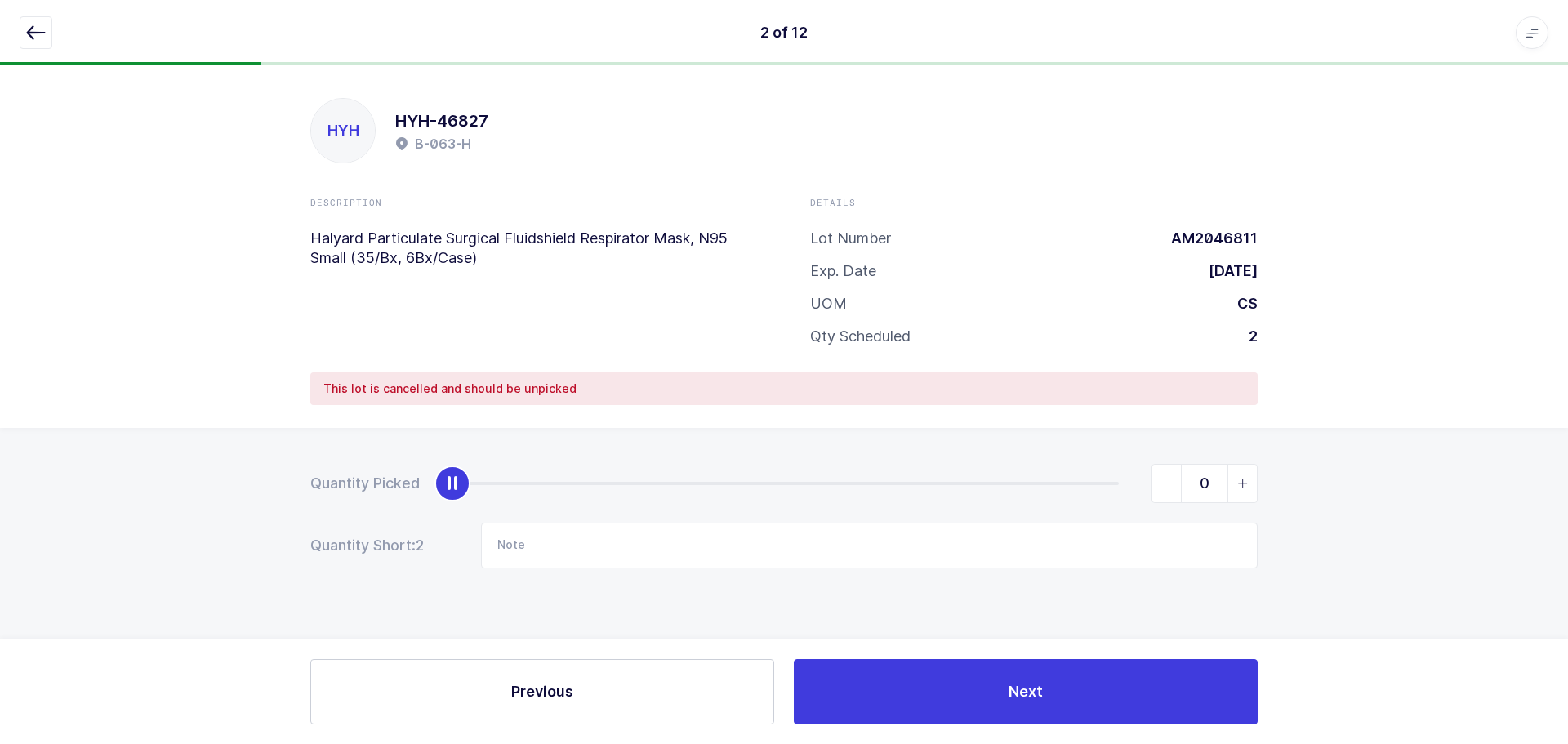
click at [33, 29] on icon "button" at bounding box center [36, 32] width 19 height 19
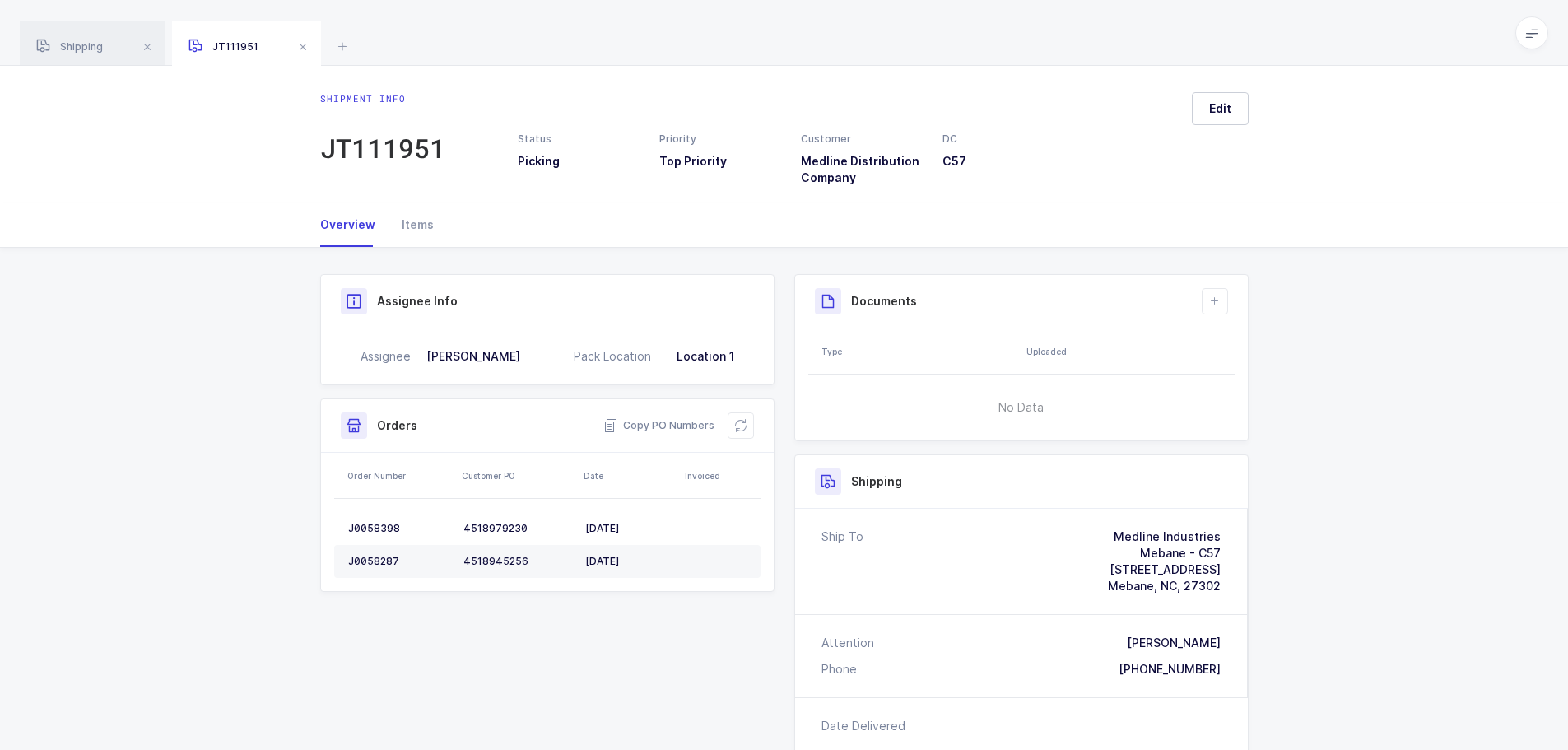
click at [344, 52] on icon at bounding box center [342, 46] width 20 height 20
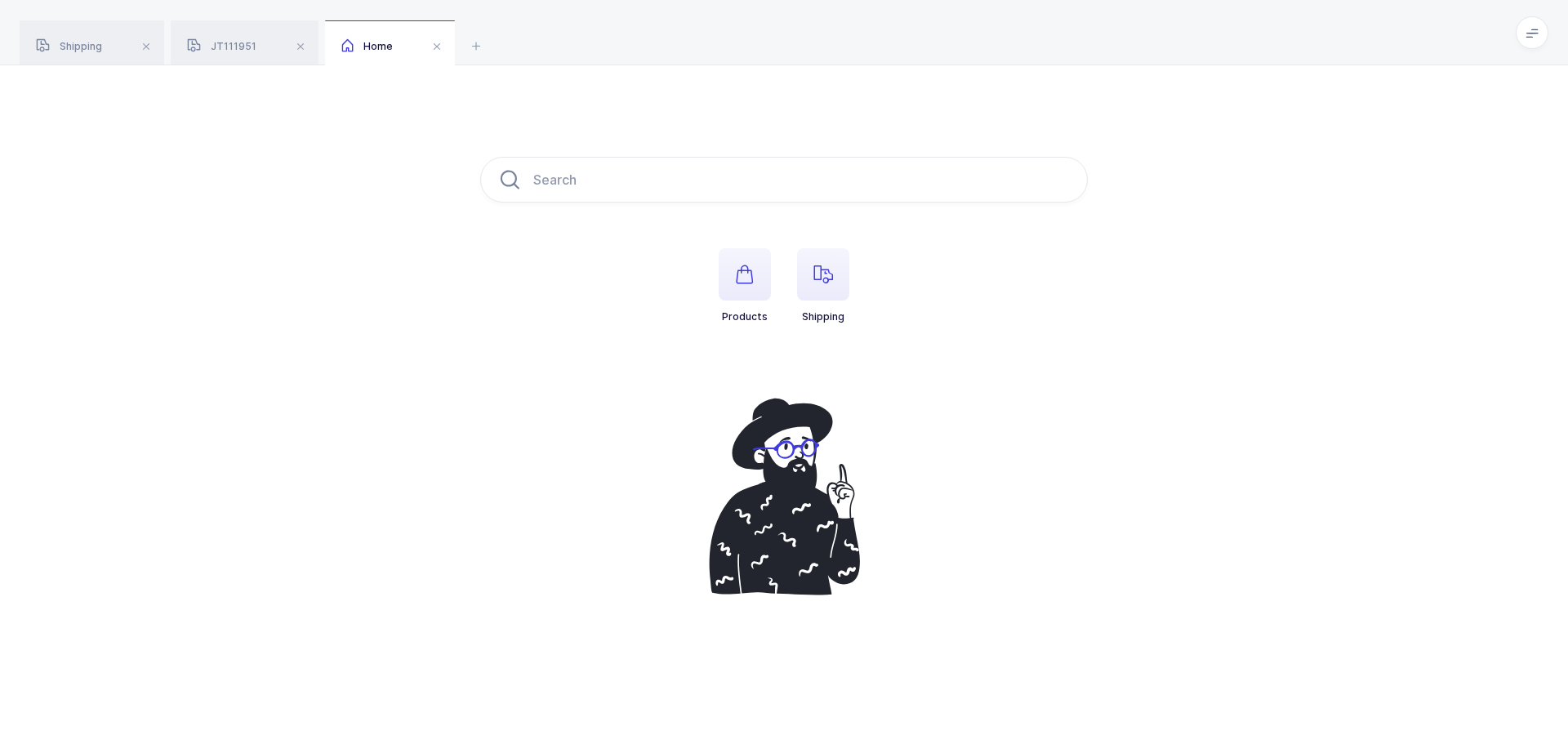
click at [817, 285] on span "button" at bounding box center [823, 275] width 52 height 52
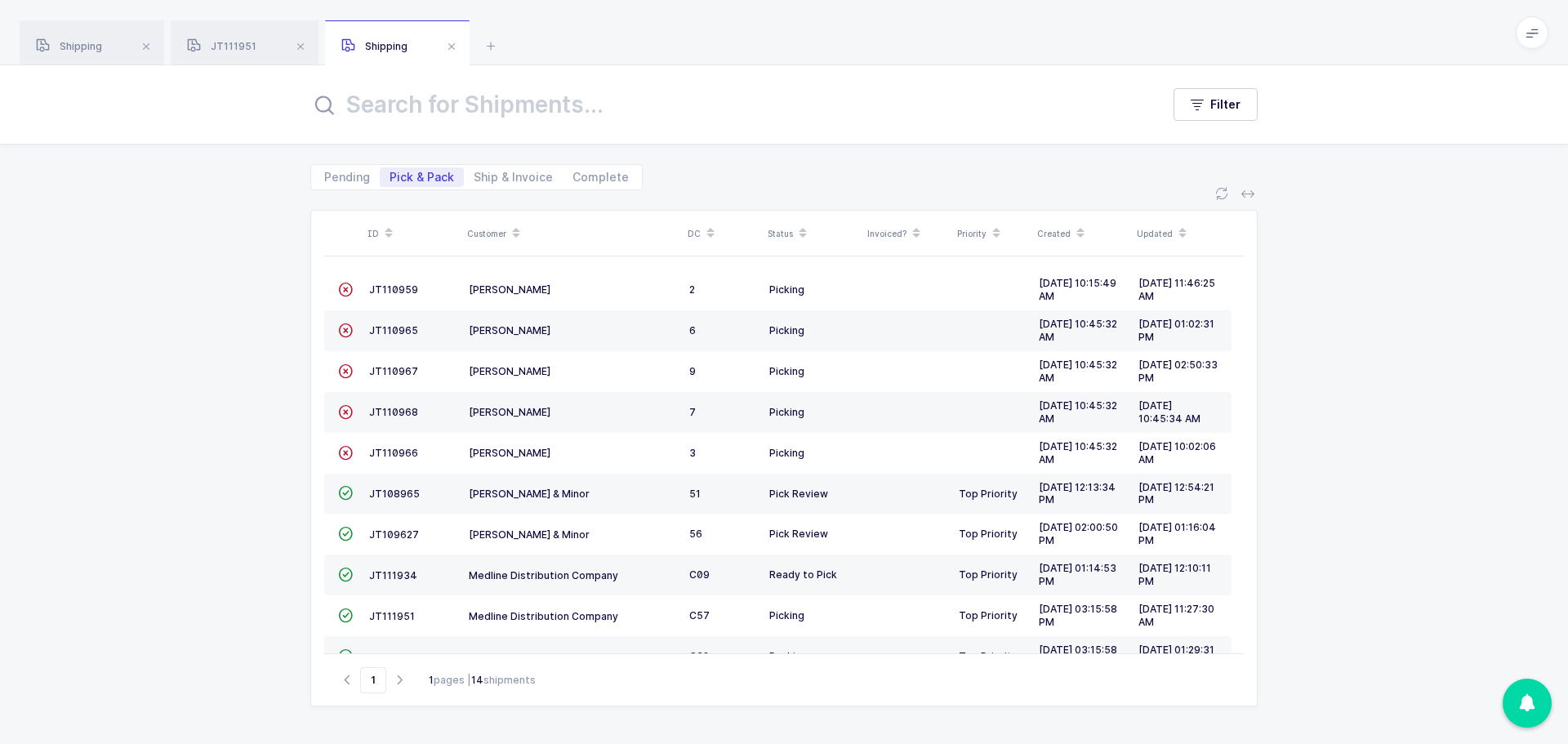
click at [402, 492] on span "JT108965" at bounding box center [395, 494] width 51 height 12
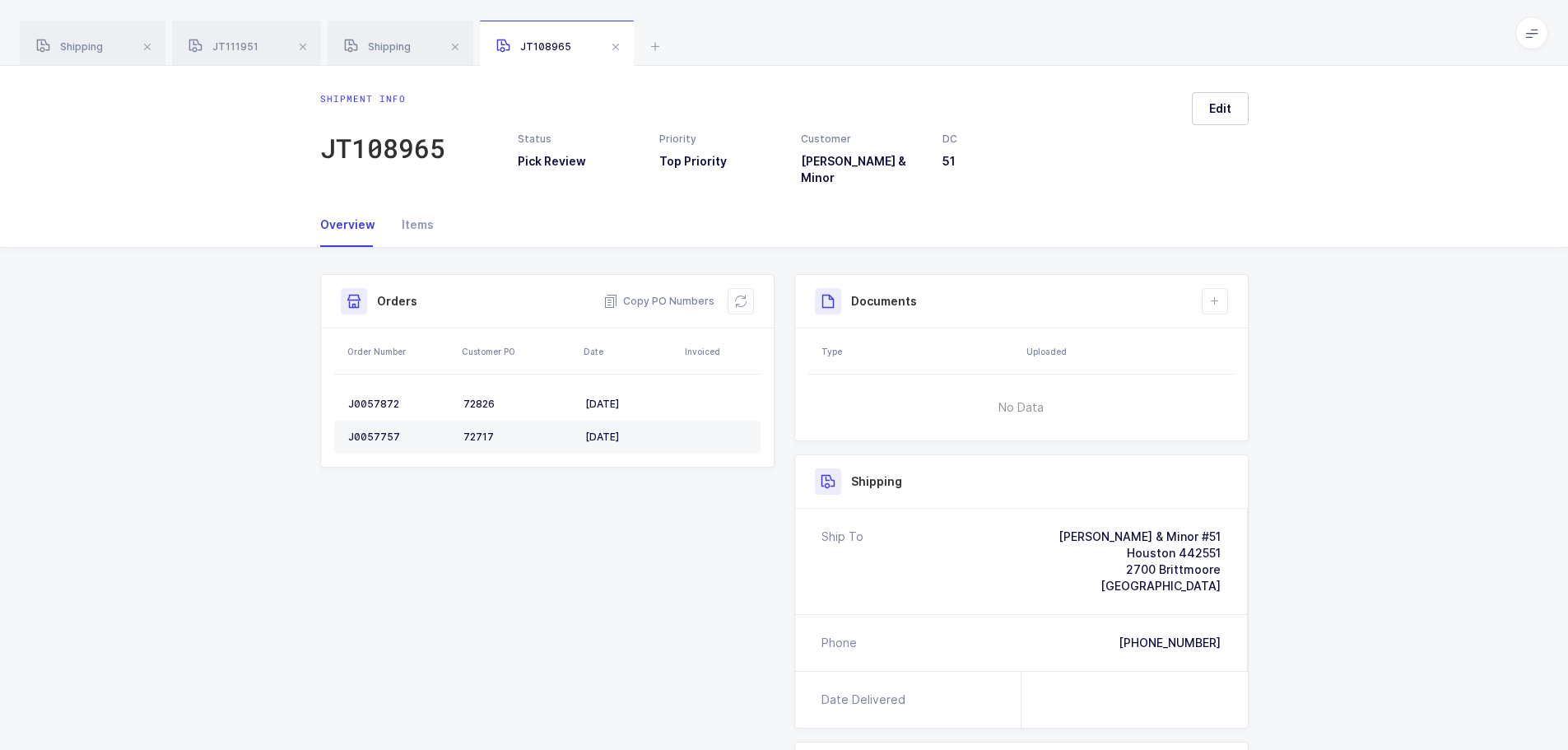
click at [745, 295] on icon at bounding box center [741, 301] width 13 height 13
click at [609, 47] on span at bounding box center [615, 46] width 20 height 20
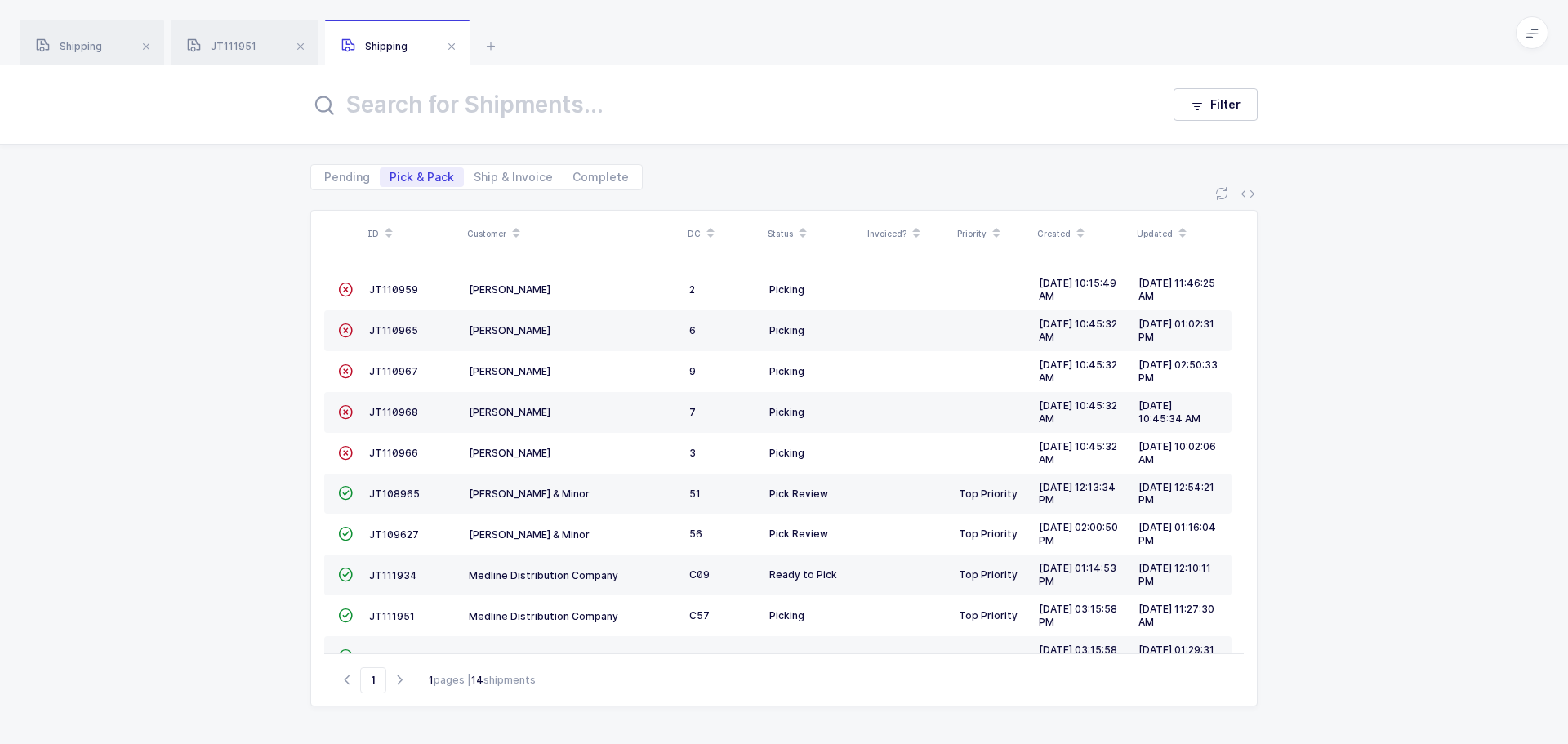
click at [451, 46] on span at bounding box center [451, 46] width 19 height 19
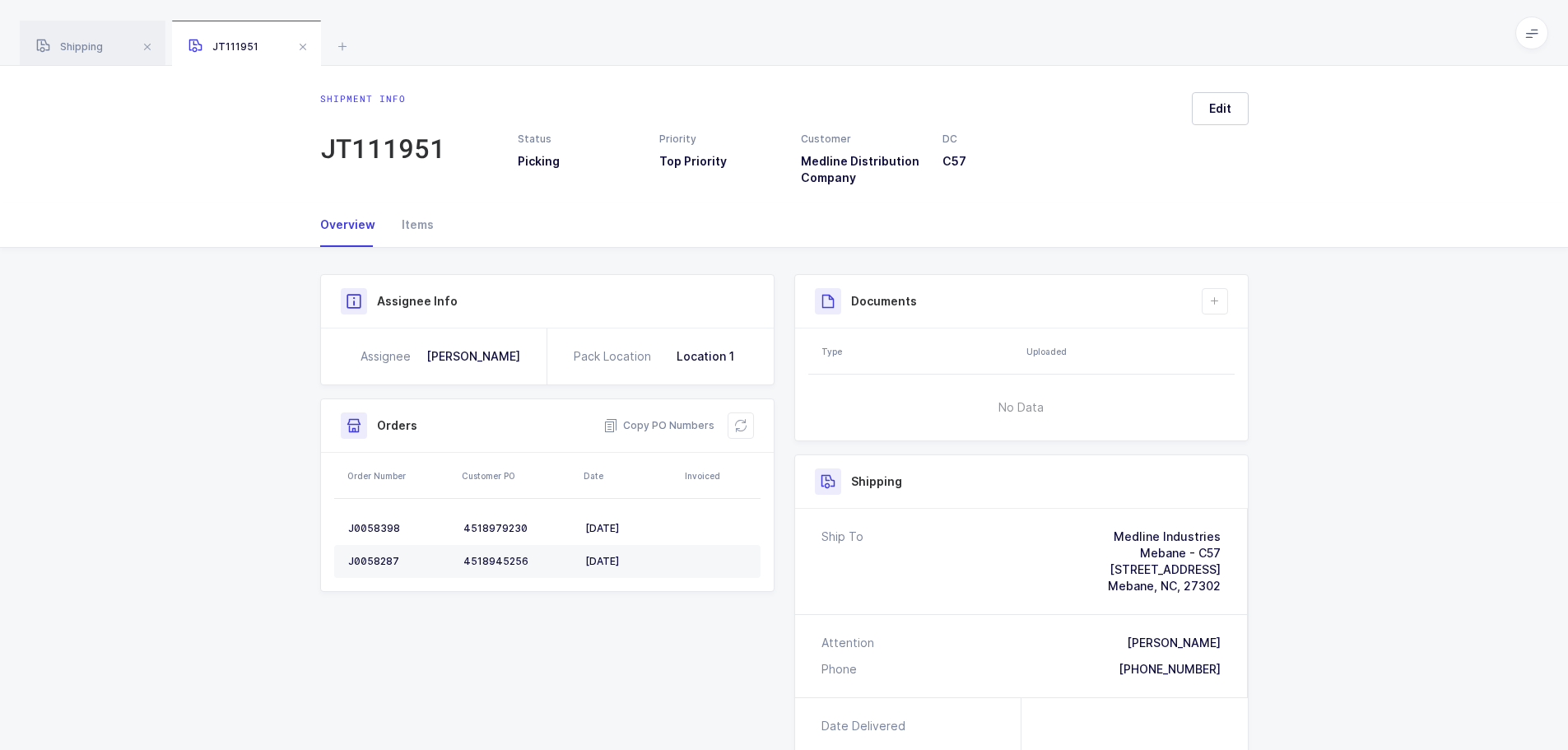
click at [305, 45] on span at bounding box center [303, 46] width 20 height 20
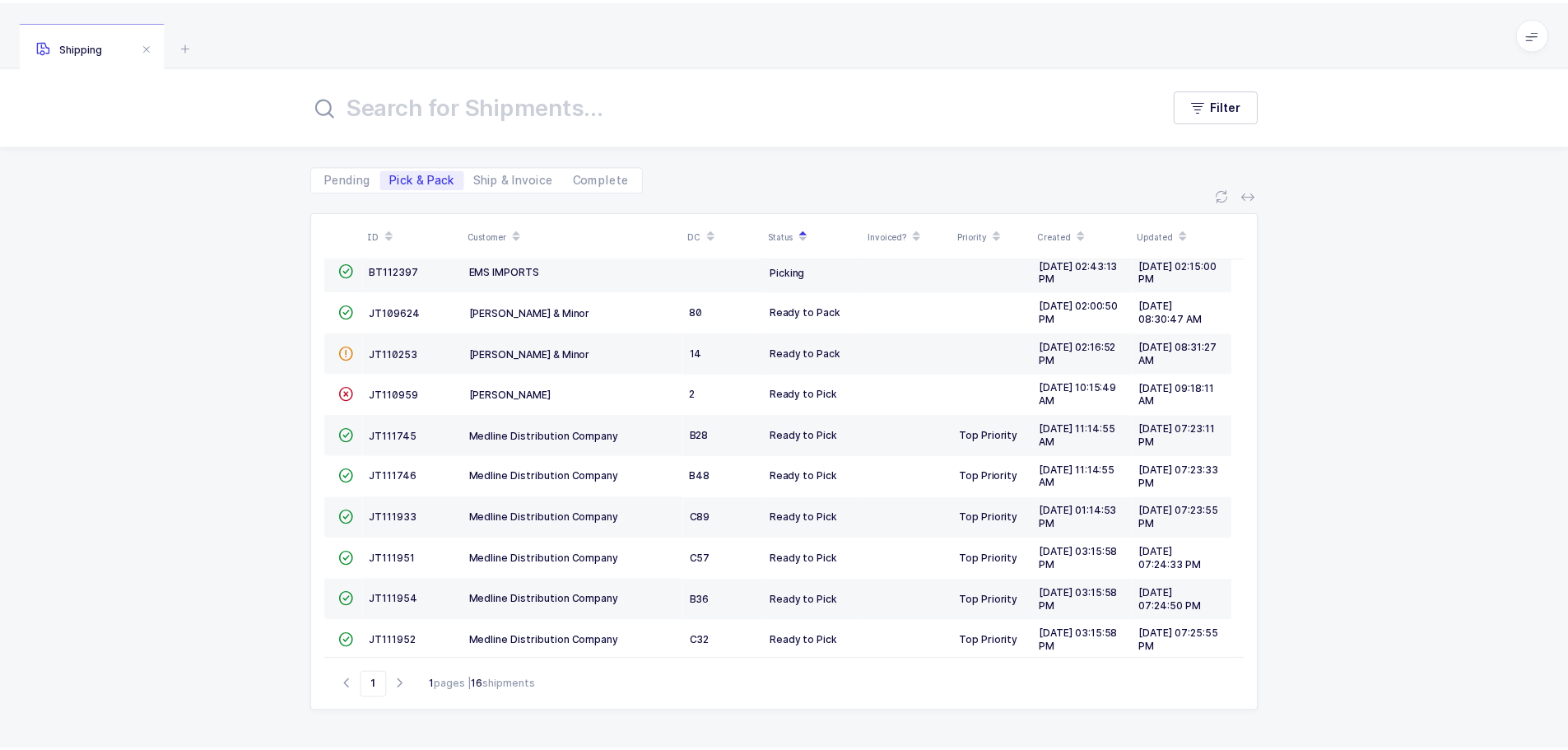
scroll to position [284, 0]
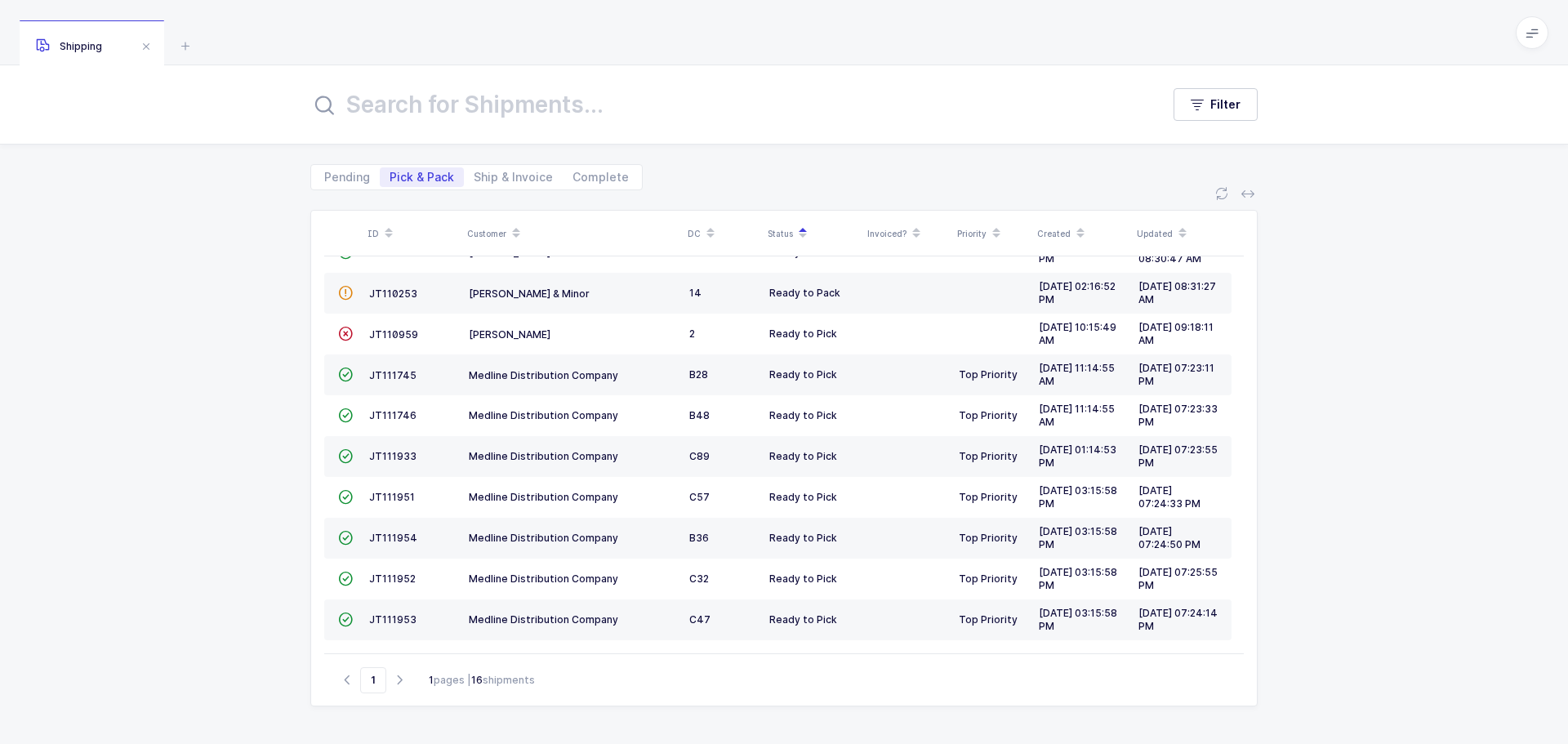
click at [412, 493] on span "JT111951" at bounding box center [392, 497] width 46 height 12
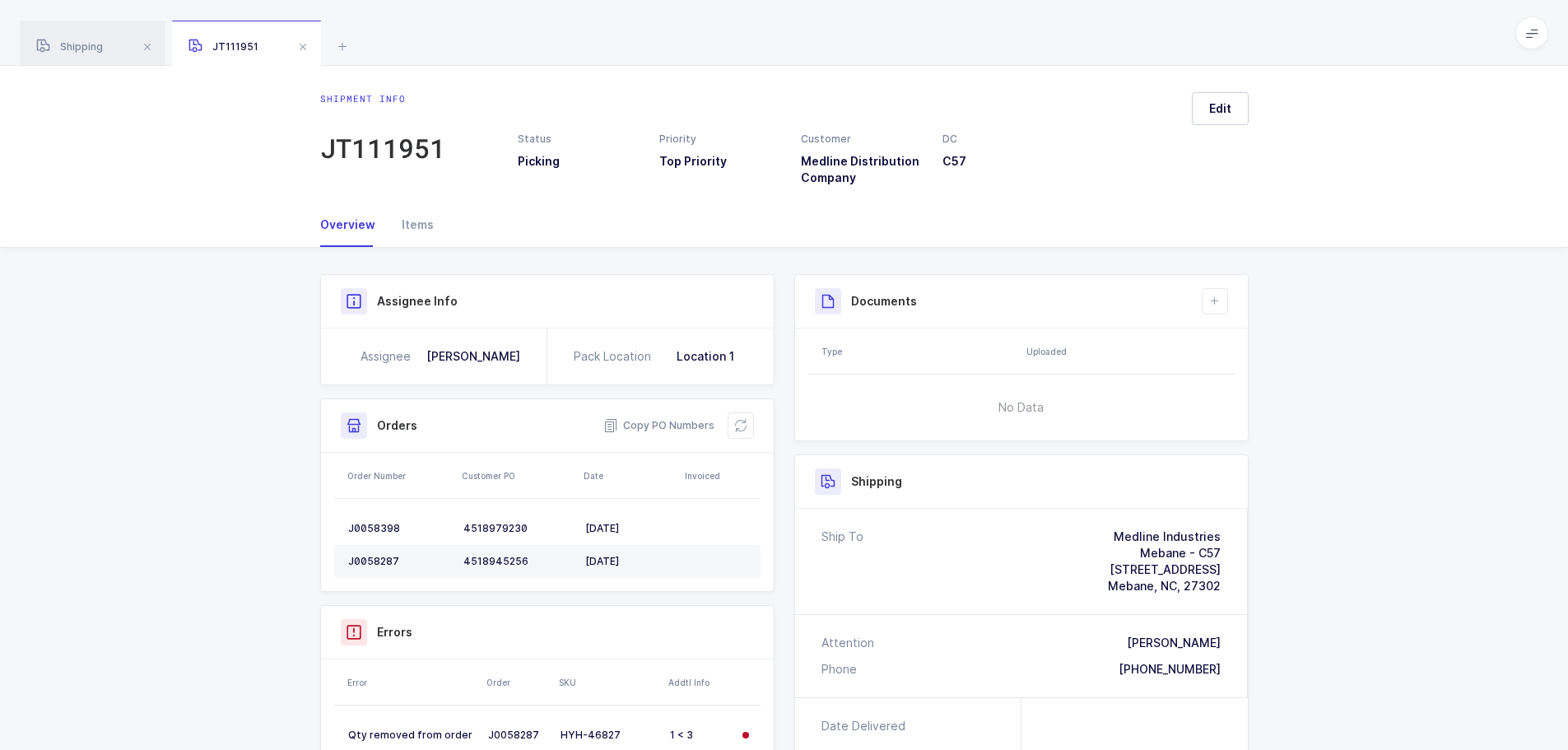
click at [731, 427] on button at bounding box center [741, 425] width 26 height 26
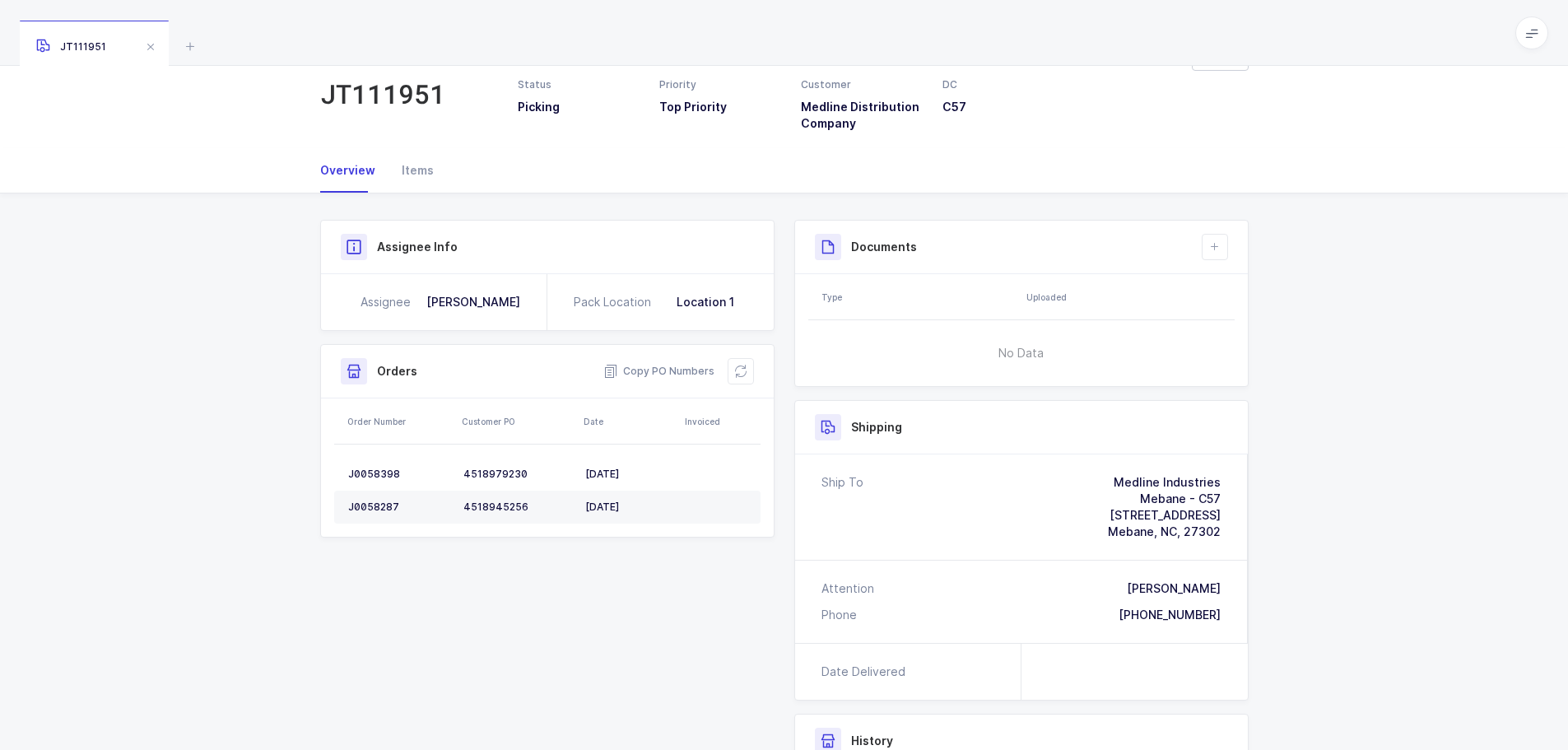
scroll to position [83, 0]
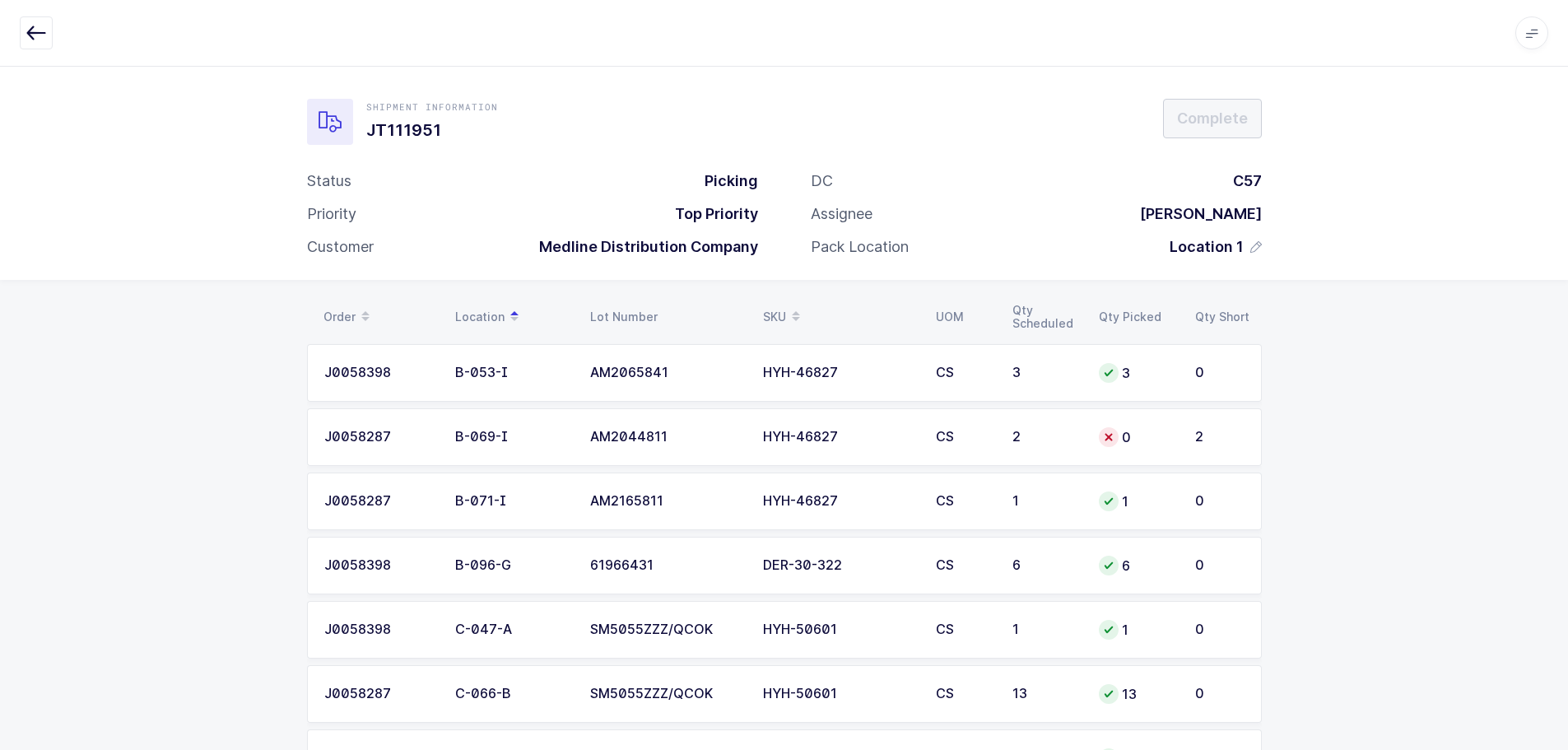
click at [913, 428] on td "HYH-46827" at bounding box center [839, 437] width 173 height 58
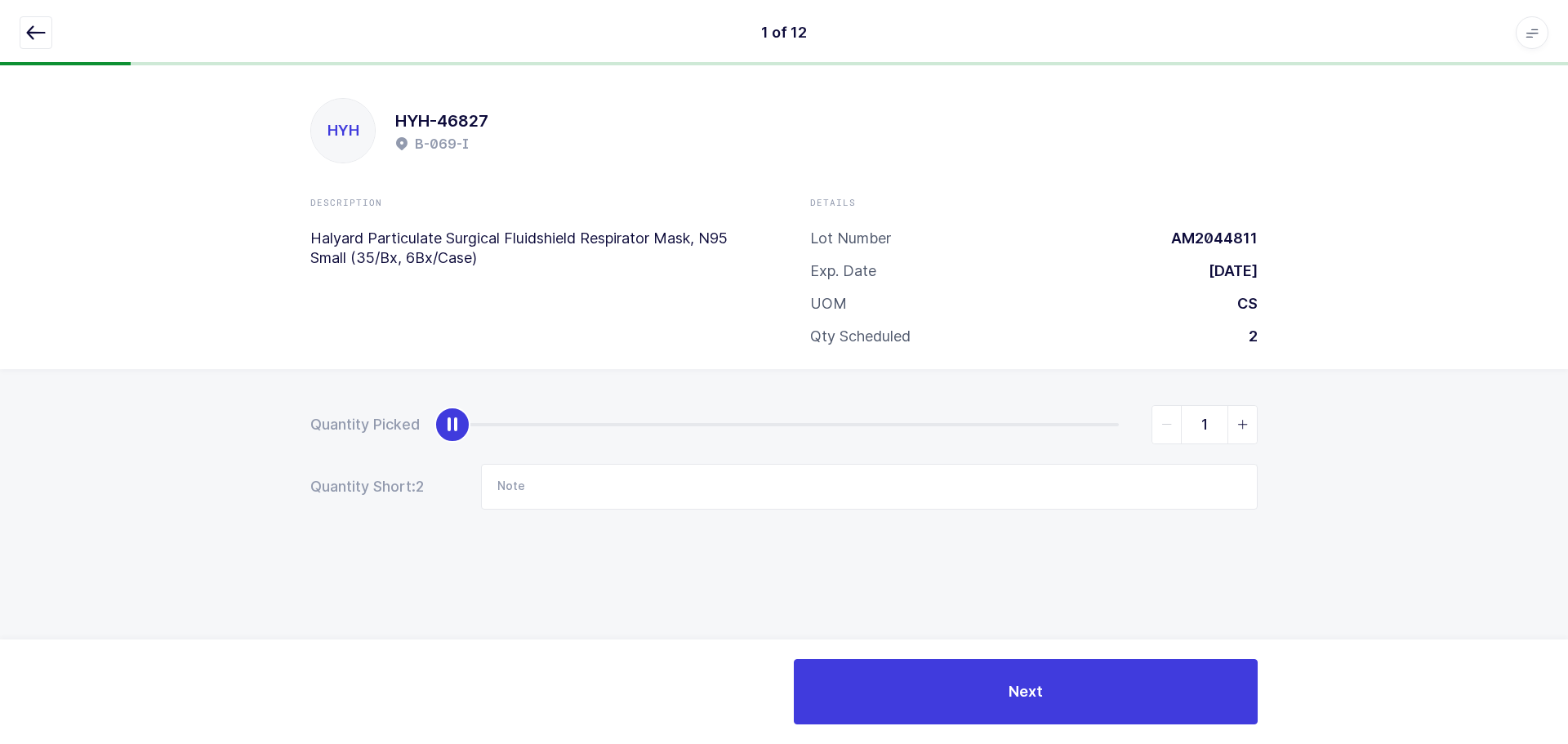
type input "2"
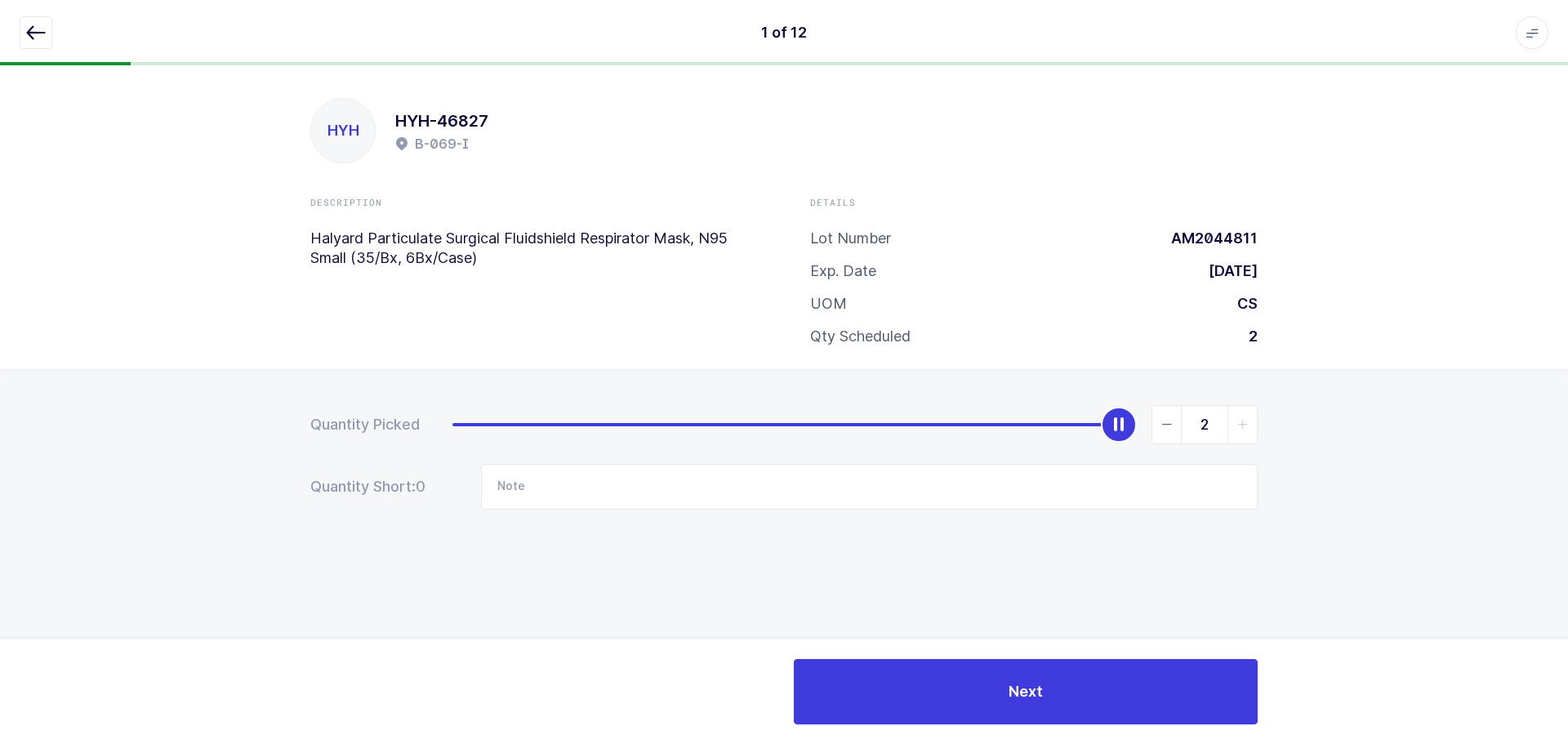
drag, startPoint x: 465, startPoint y: 425, endPoint x: 1145, endPoint y: 392, distance: 680.8
click at [1145, 392] on div "Quantity Picked 2 Quantity Short: 0 Note" at bounding box center [784, 515] width 1568 height 291
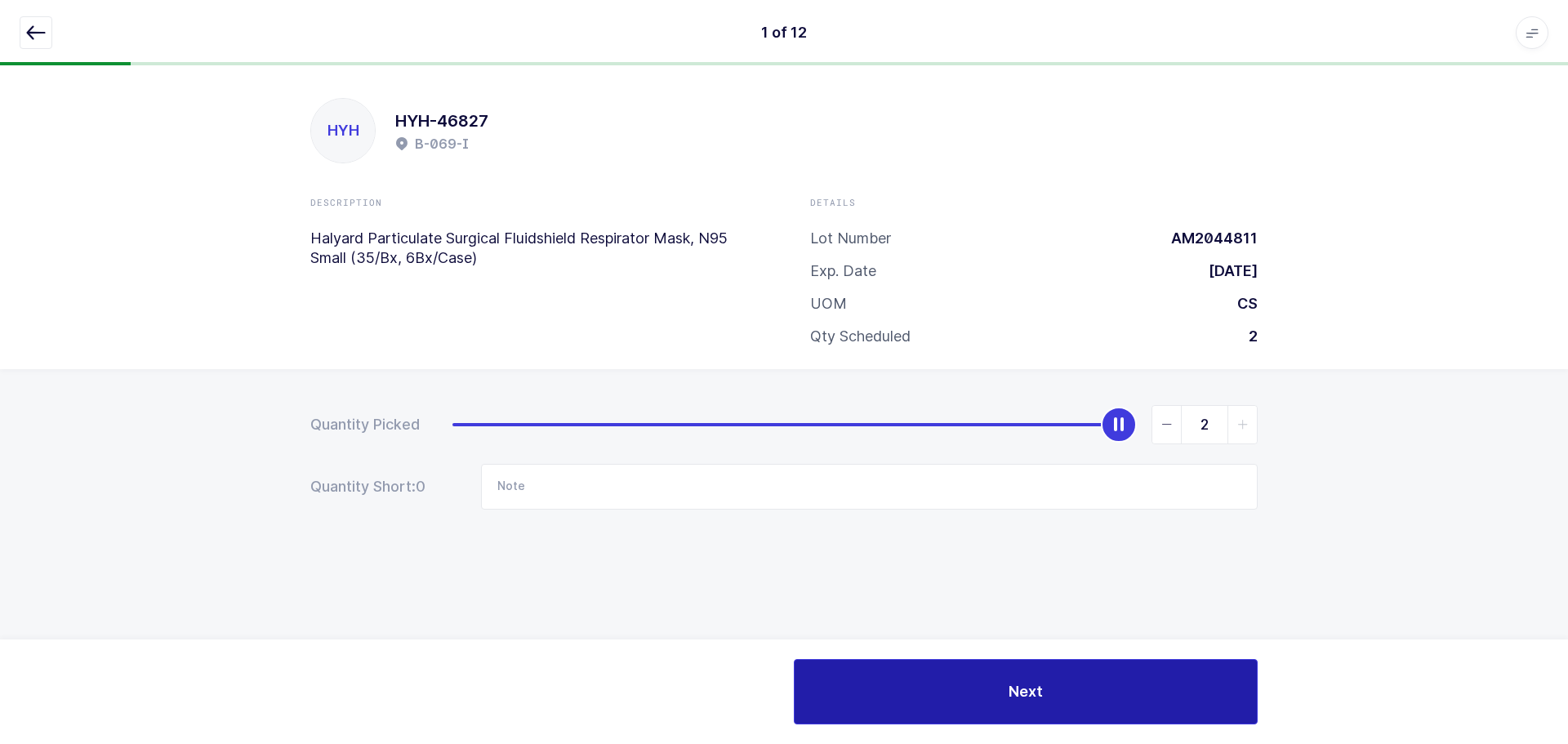
click at [938, 684] on button "Next" at bounding box center [1025, 692] width 464 height 65
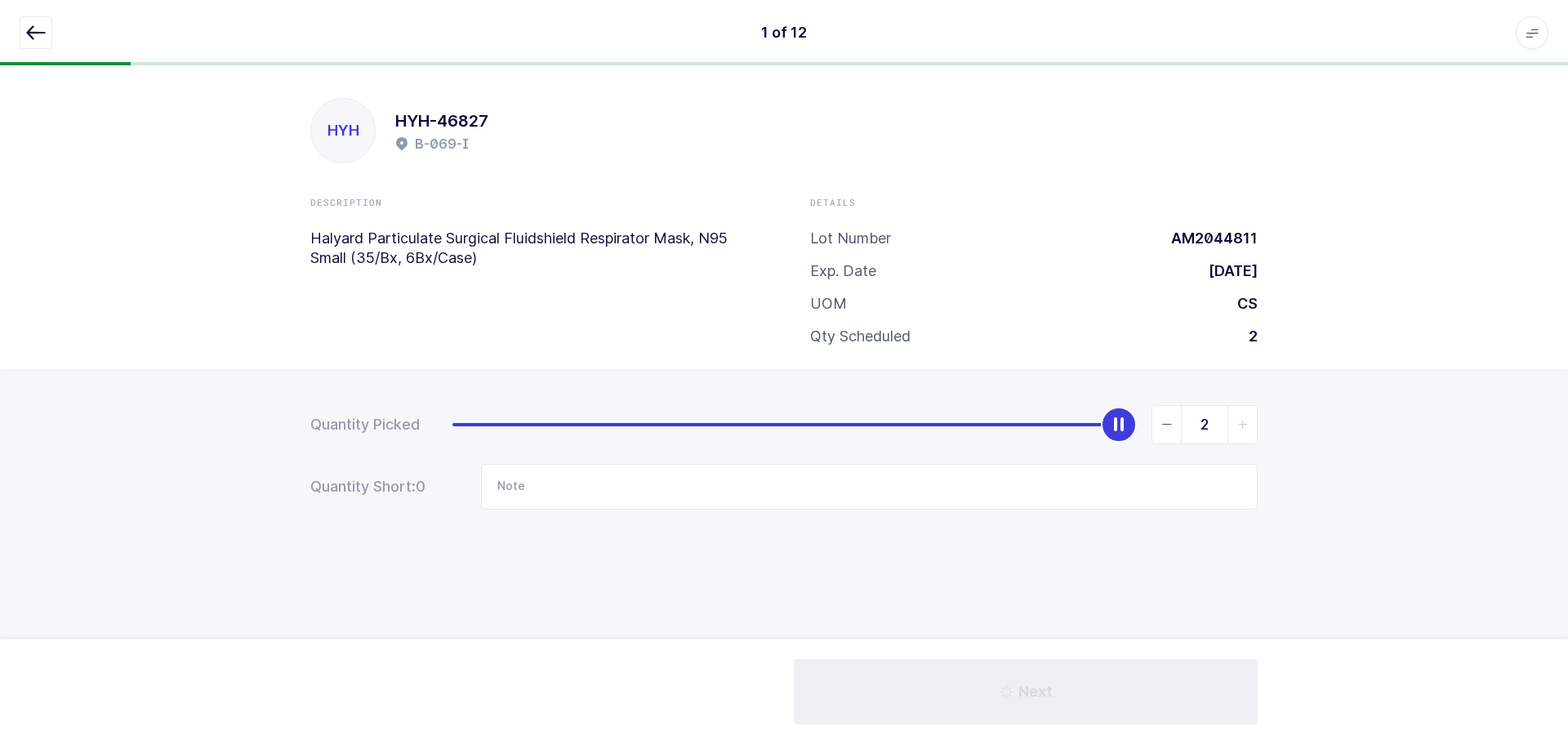
type input "2 missing from location / C-047-A - Qty: 2 - Same lot"
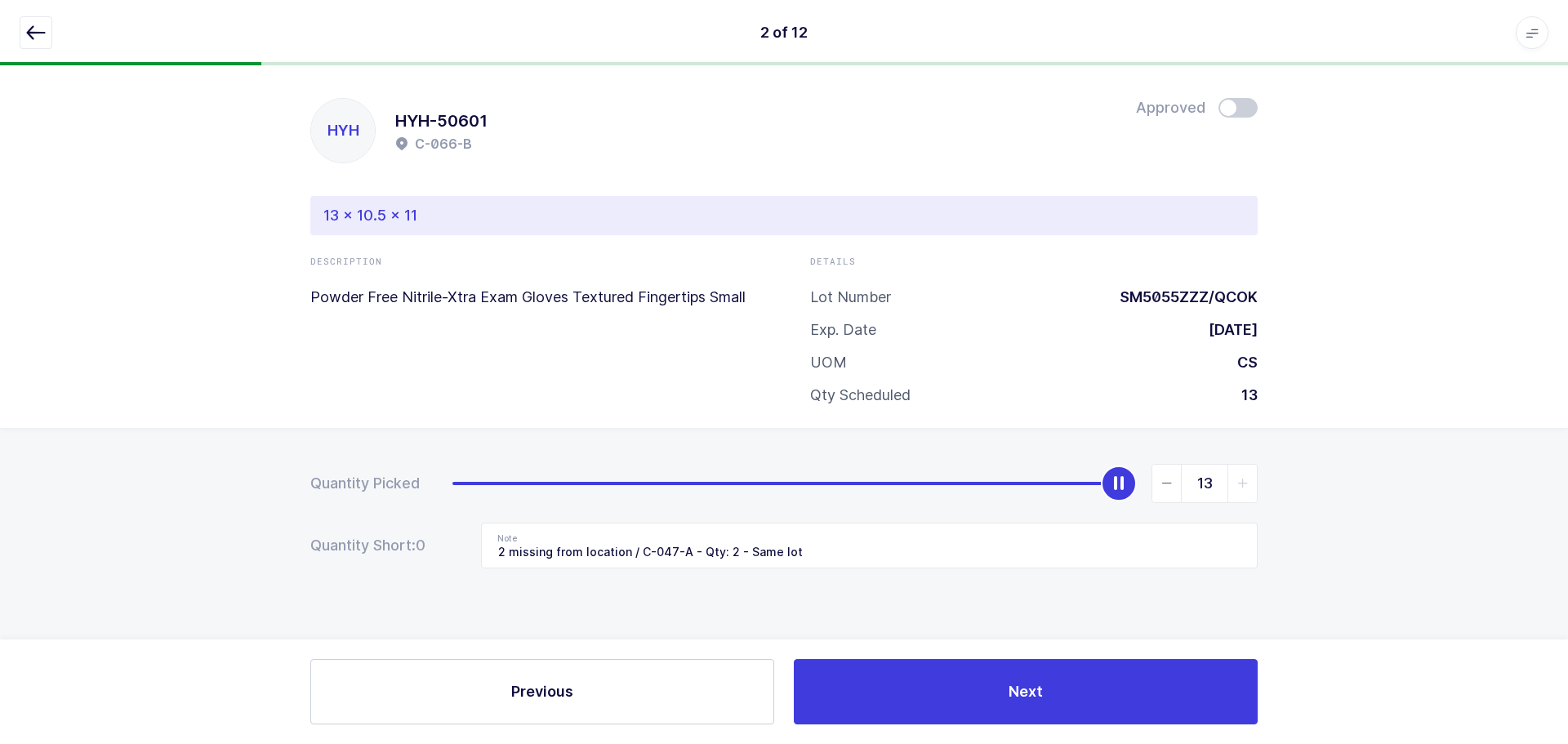
click at [1230, 116] on span at bounding box center [1237, 107] width 39 height 19
click at [34, 36] on icon "button" at bounding box center [36, 32] width 19 height 19
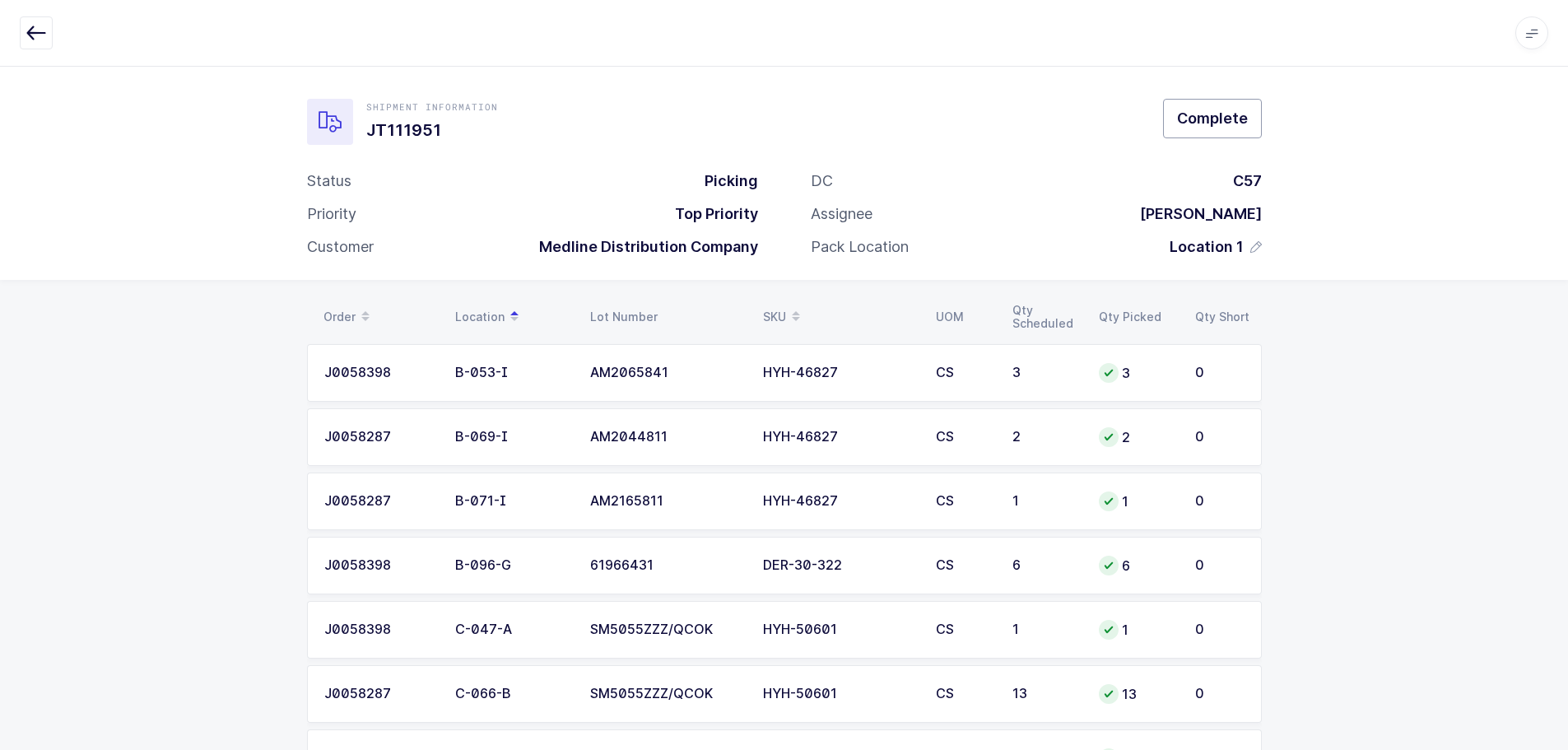
click at [1223, 109] on span "Complete" at bounding box center [1212, 118] width 71 height 20
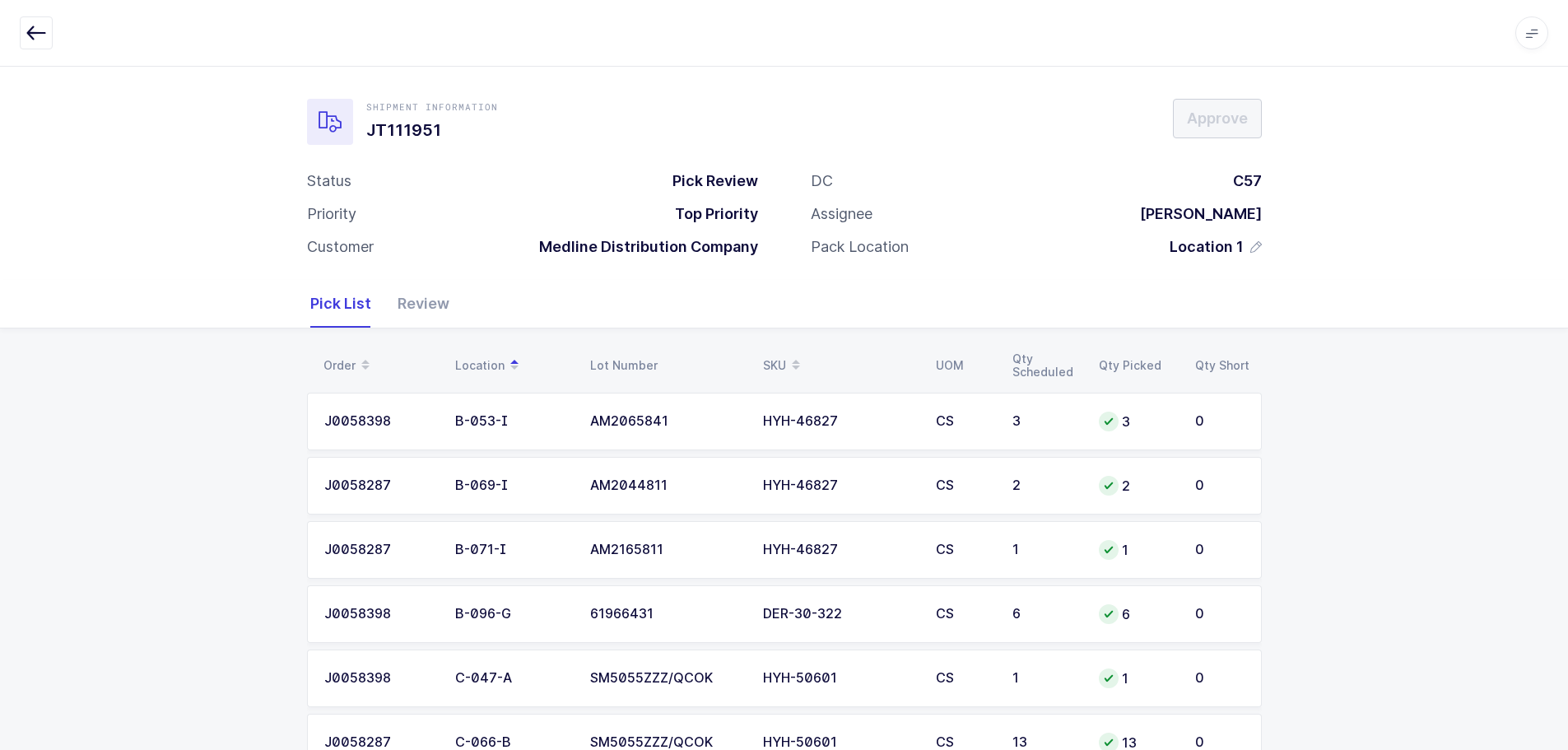
click at [437, 308] on div "Review" at bounding box center [417, 303] width 65 height 48
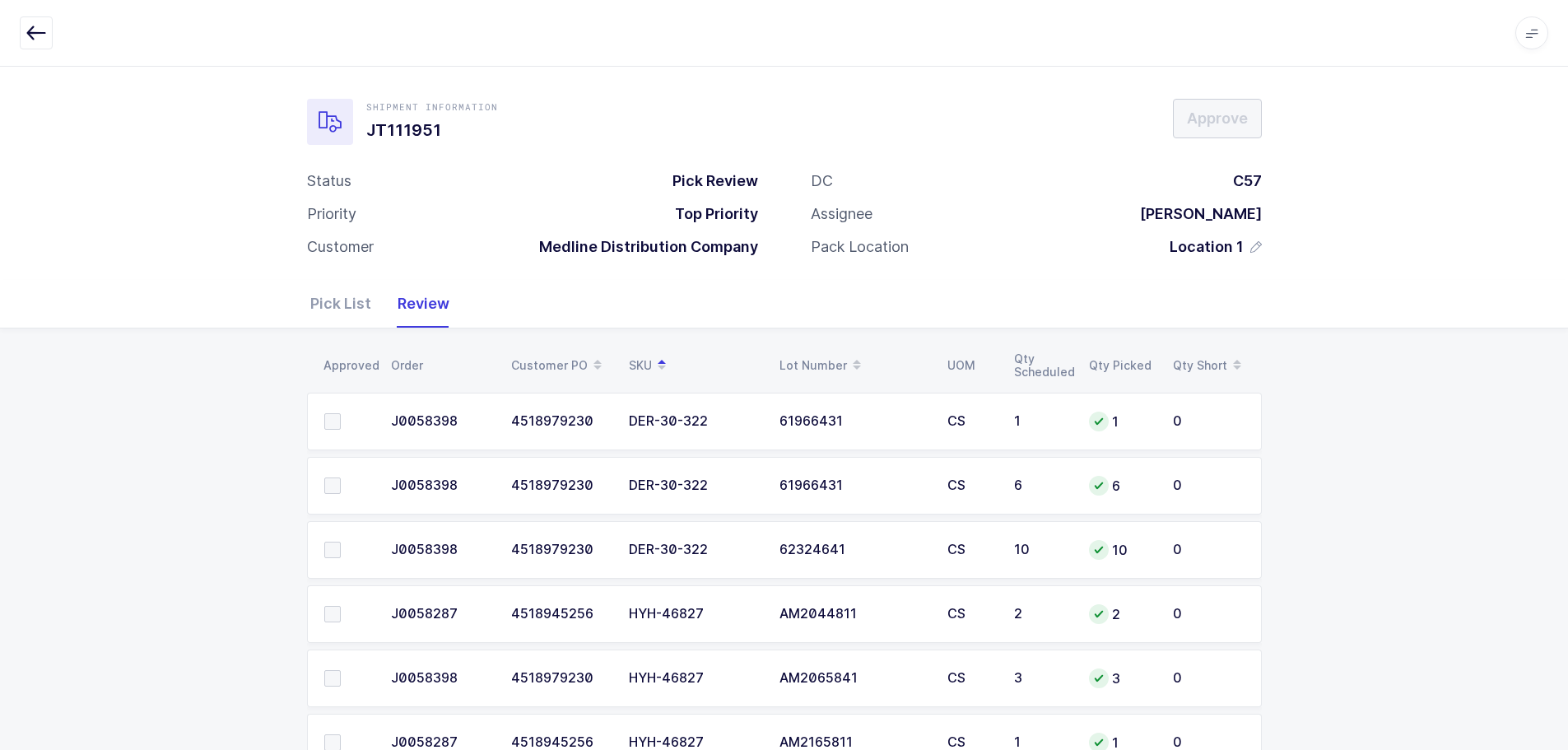
click at [331, 414] on span at bounding box center [332, 421] width 16 height 16
click at [341, 413] on input "checkbox" at bounding box center [341, 413] width 0 height 0
drag, startPoint x: 334, startPoint y: 476, endPoint x: 345, endPoint y: 519, distance: 44.4
click at [334, 479] on span at bounding box center [332, 485] width 16 height 16
click at [341, 477] on input "checkbox" at bounding box center [341, 477] width 0 height 0
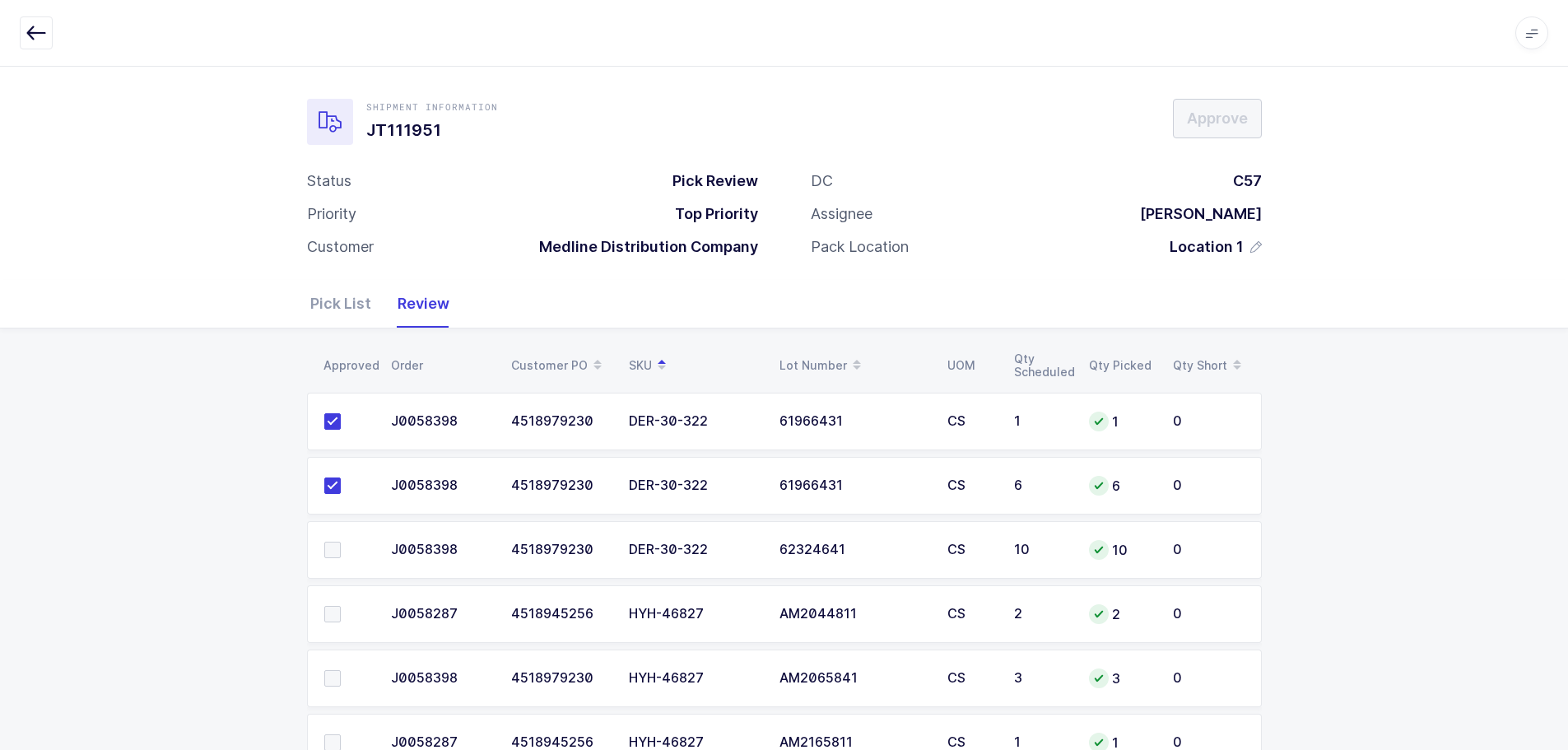
click at [336, 539] on td at bounding box center [343, 551] width 74 height 58
click at [334, 555] on span at bounding box center [332, 550] width 16 height 16
click at [341, 542] on input "checkbox" at bounding box center [341, 542] width 0 height 0
click at [332, 614] on span at bounding box center [332, 614] width 16 height 16
click at [341, 606] on input "checkbox" at bounding box center [341, 606] width 0 height 0
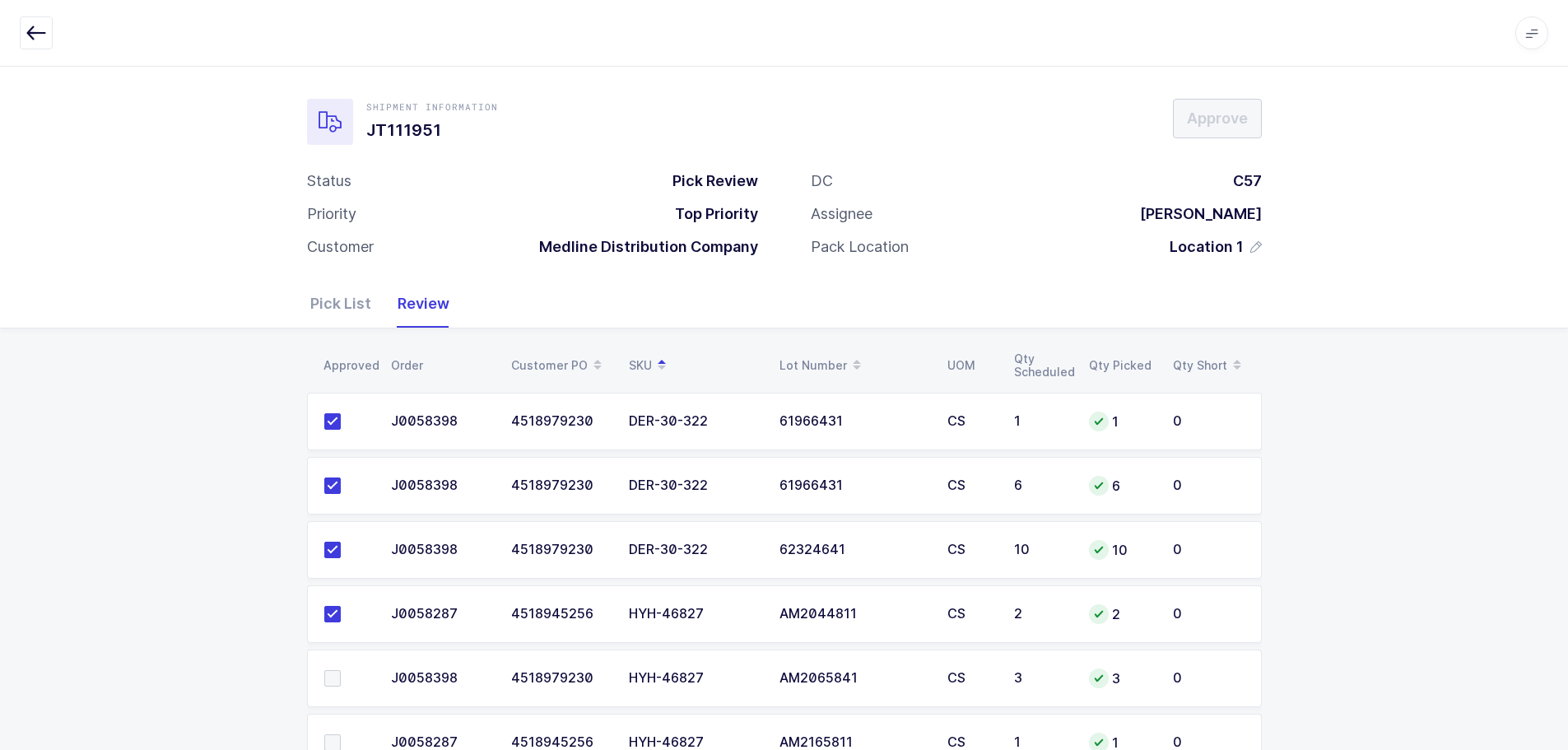
click at [332, 678] on span at bounding box center [332, 678] width 16 height 16
click at [341, 670] on input "checkbox" at bounding box center [341, 670] width 0 height 0
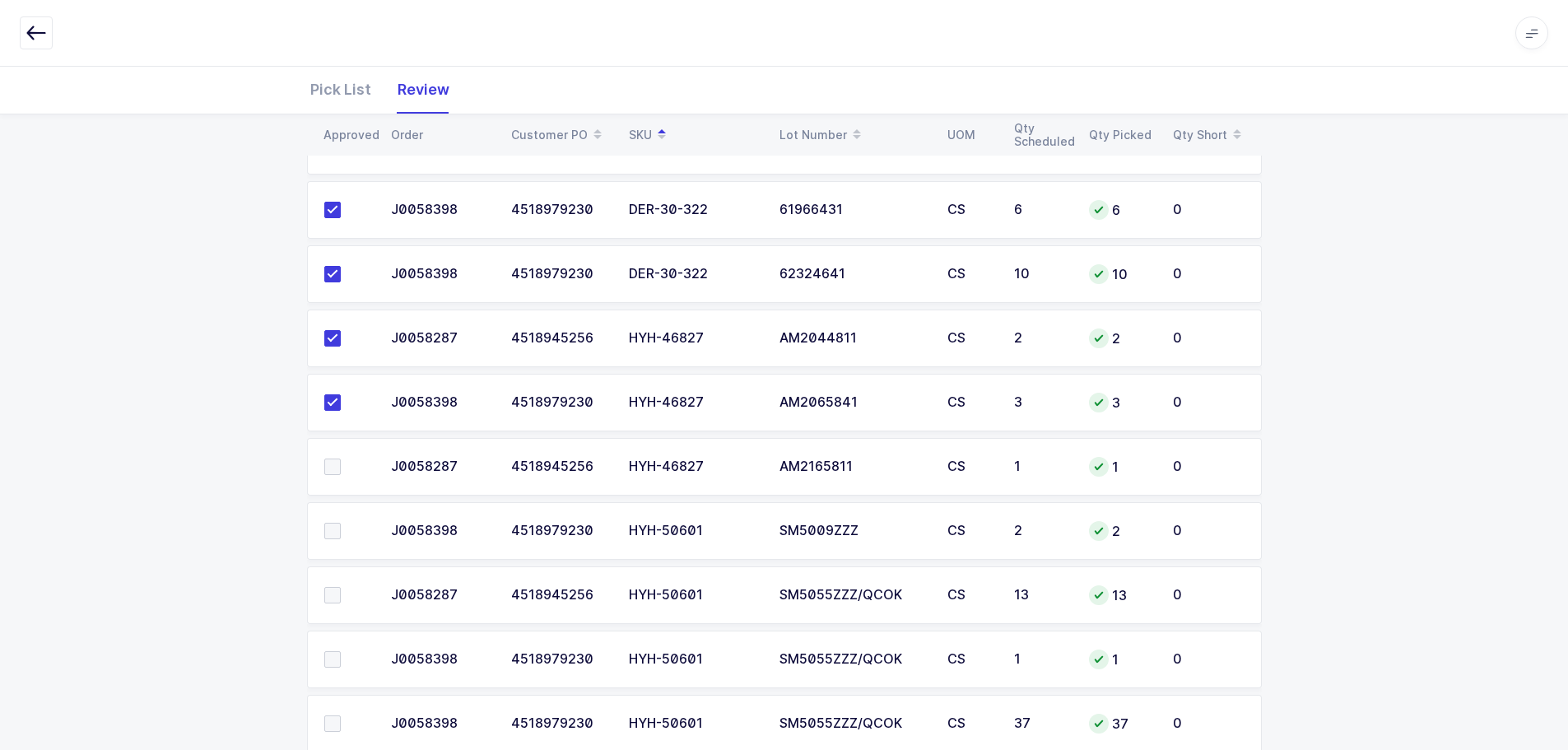
scroll to position [247, 0]
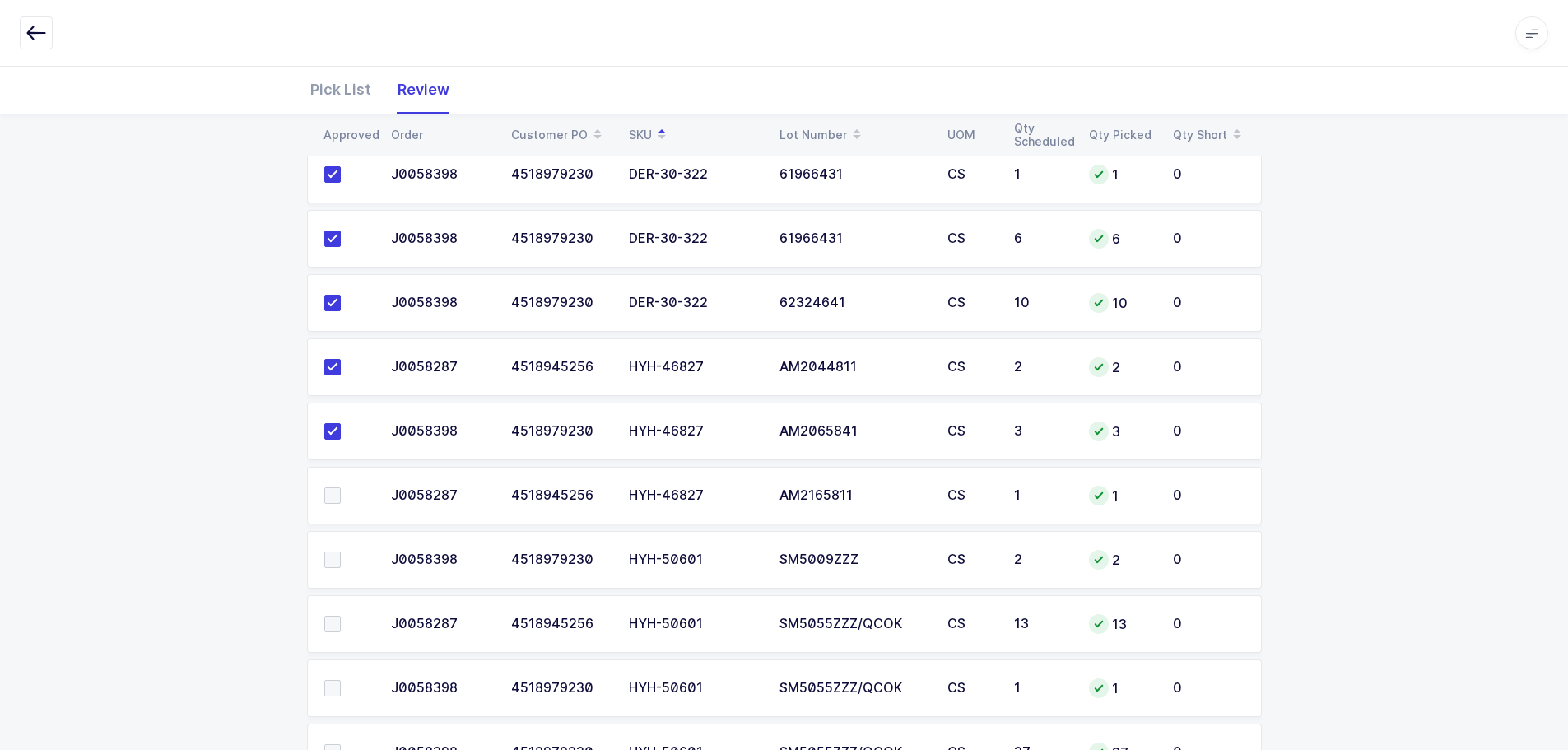
click at [336, 493] on span at bounding box center [332, 495] width 16 height 16
click at [341, 488] on input "checkbox" at bounding box center [341, 488] width 0 height 0
click at [331, 565] on span at bounding box center [332, 559] width 16 height 16
click at [341, 551] on input "checkbox" at bounding box center [341, 551] width 0 height 0
click at [337, 628] on span at bounding box center [332, 624] width 16 height 16
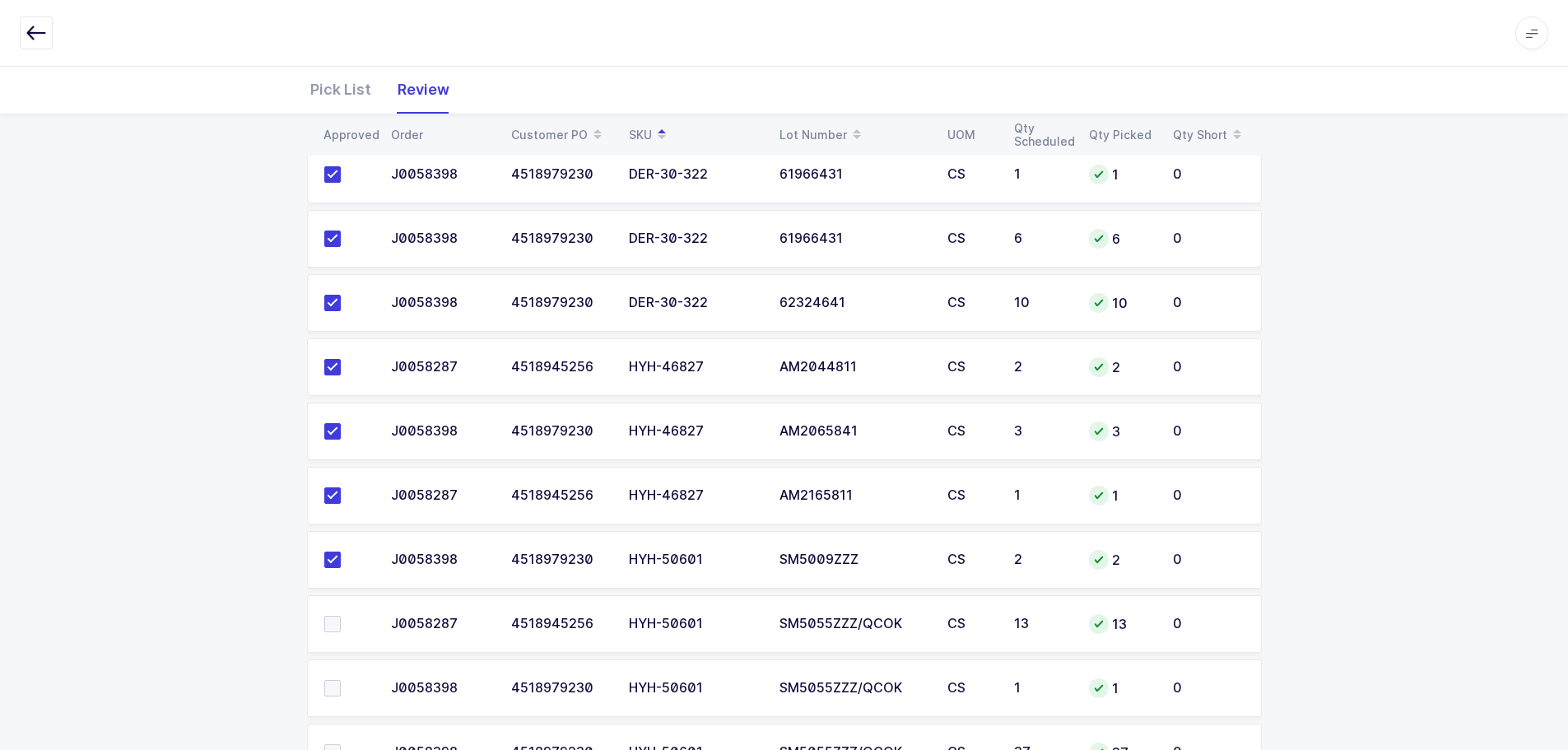
click at [341, 616] on input "checkbox" at bounding box center [341, 616] width 0 height 0
click at [333, 689] on span at bounding box center [332, 688] width 16 height 16
click at [341, 680] on input "checkbox" at bounding box center [341, 680] width 0 height 0
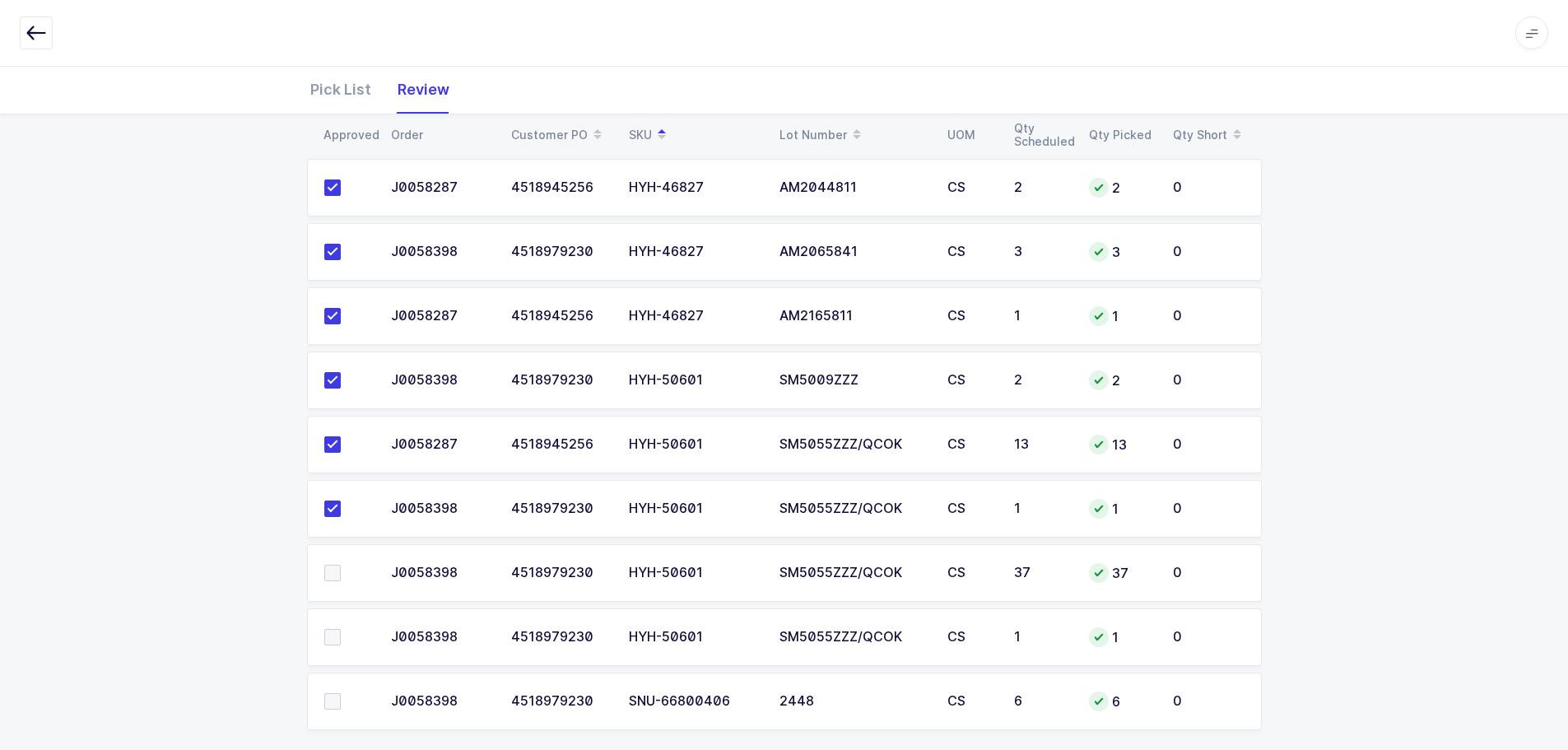
scroll to position [447, 0]
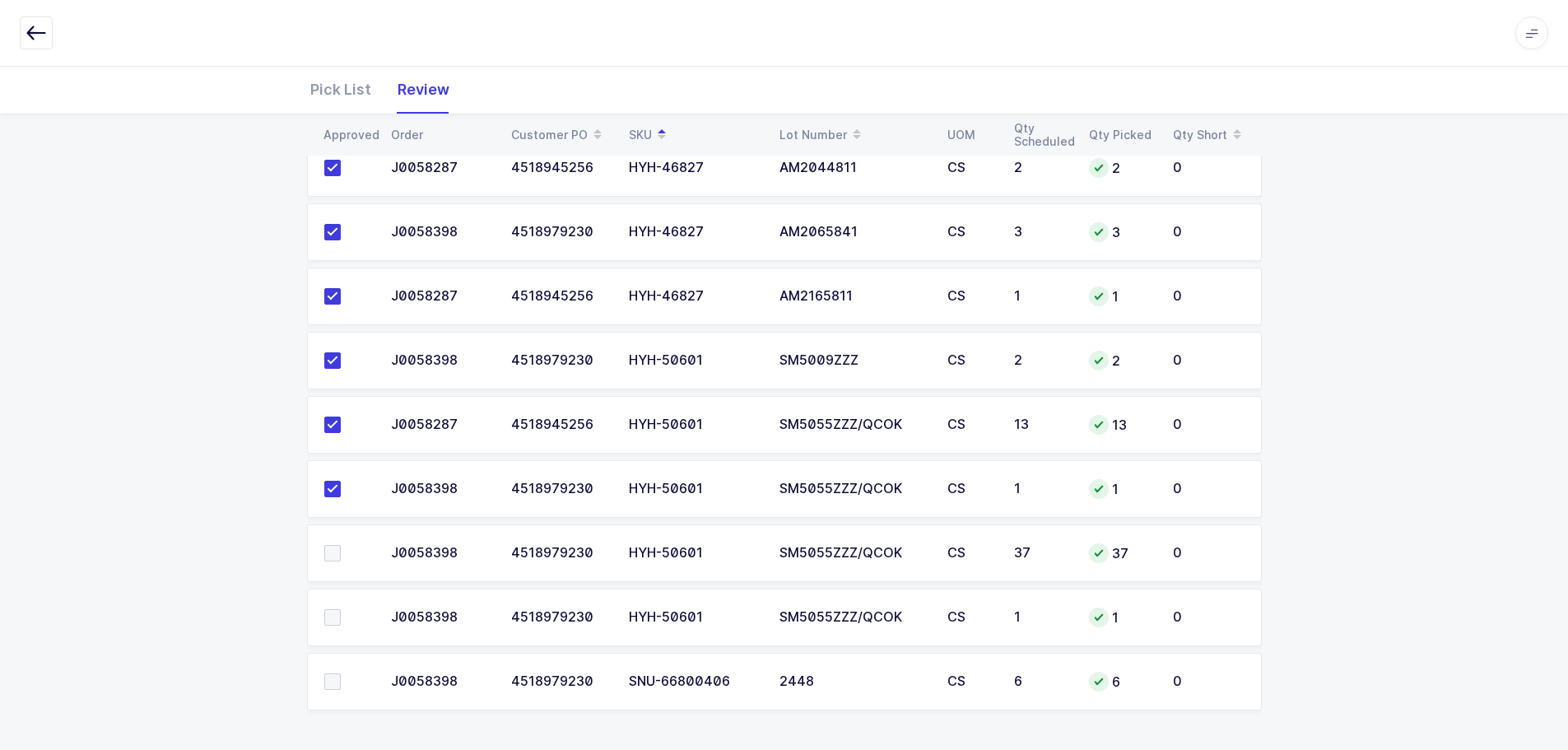
click at [336, 562] on td at bounding box center [343, 553] width 74 height 58
click at [334, 559] on span at bounding box center [332, 553] width 16 height 16
click at [341, 545] on input "checkbox" at bounding box center [341, 545] width 0 height 0
click at [329, 617] on span at bounding box center [332, 617] width 16 height 16
click at [341, 609] on input "checkbox" at bounding box center [341, 609] width 0 height 0
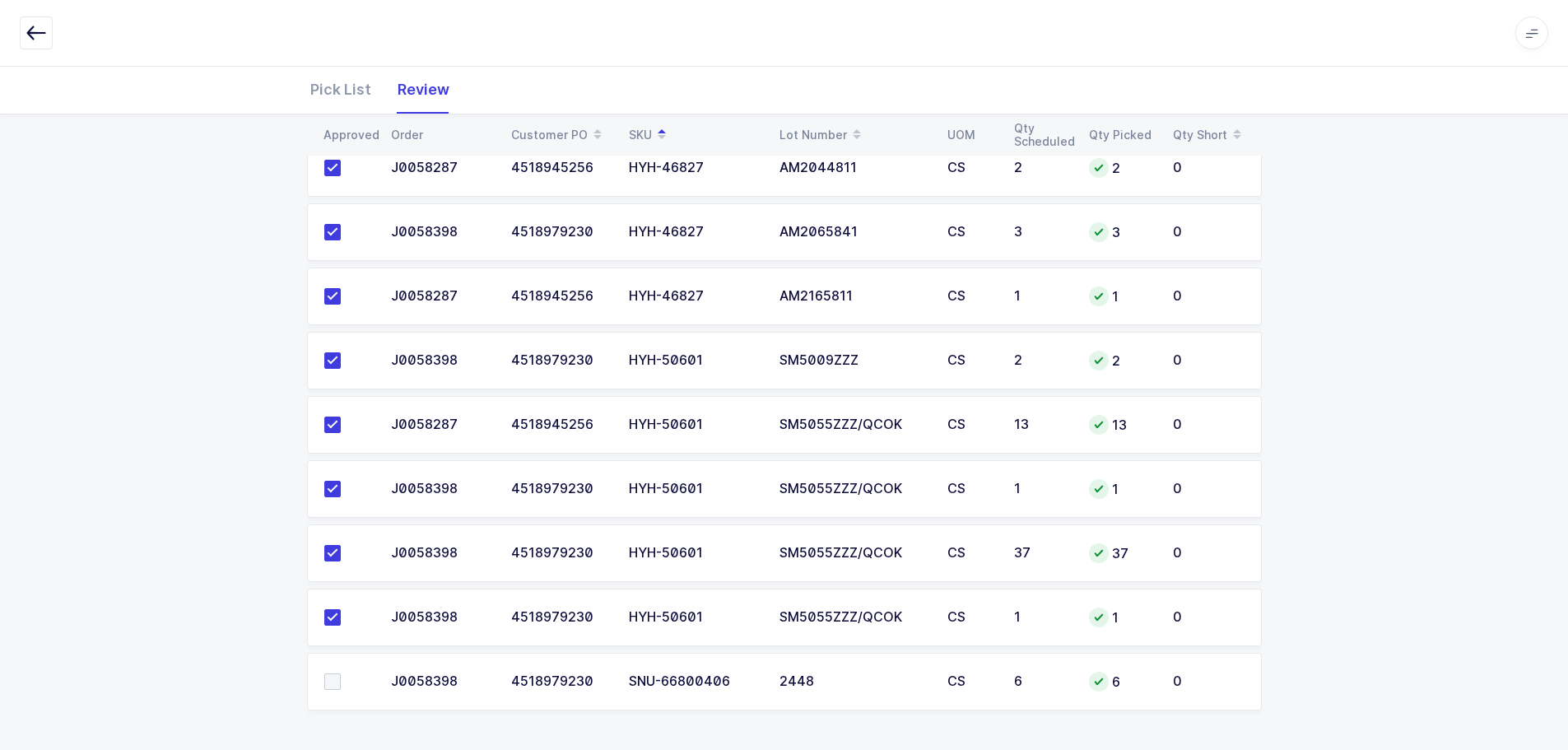
click at [329, 683] on span at bounding box center [332, 681] width 16 height 16
click at [341, 673] on input "checkbox" at bounding box center [341, 673] width 0 height 0
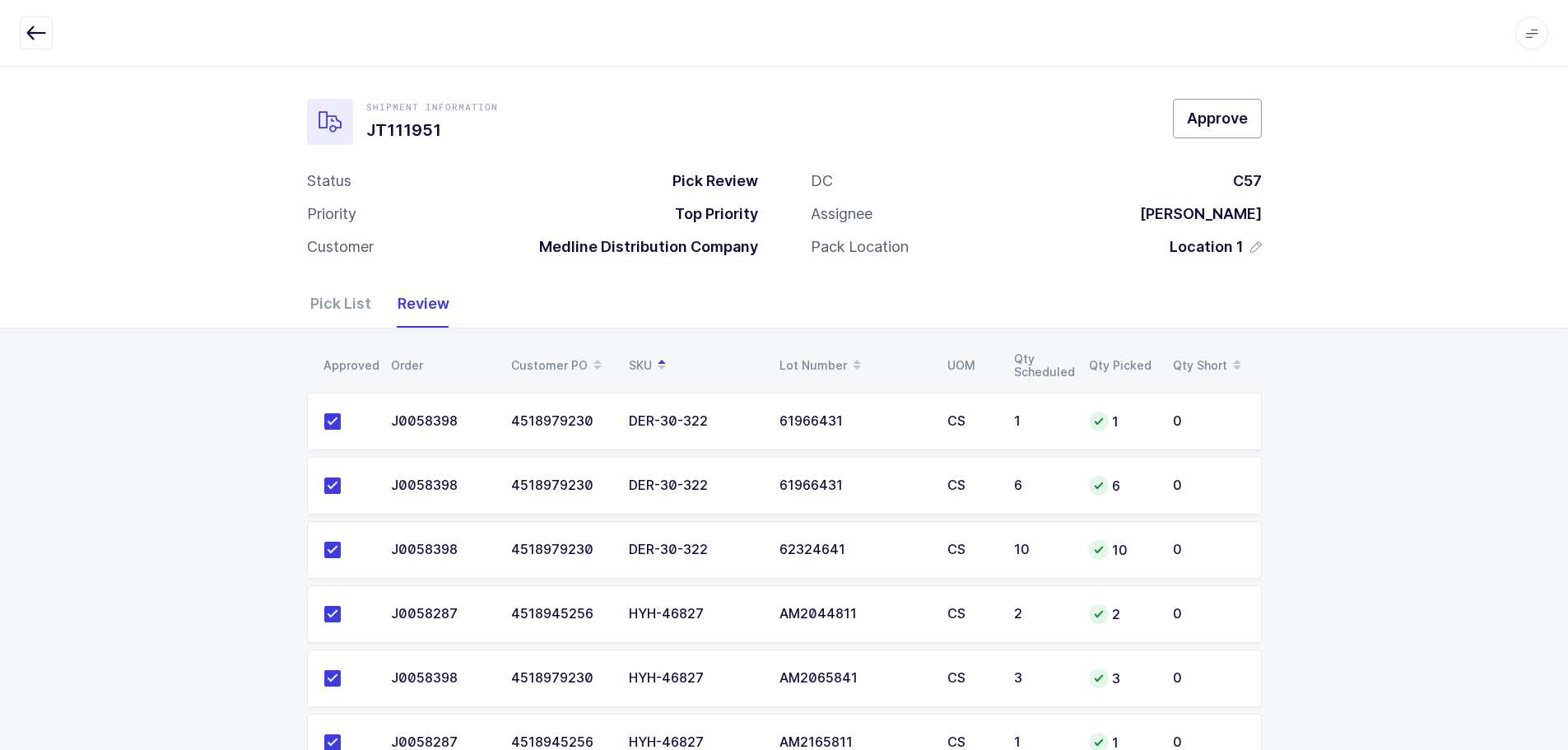
click at [1225, 118] on span "Approve" at bounding box center [1217, 118] width 61 height 20
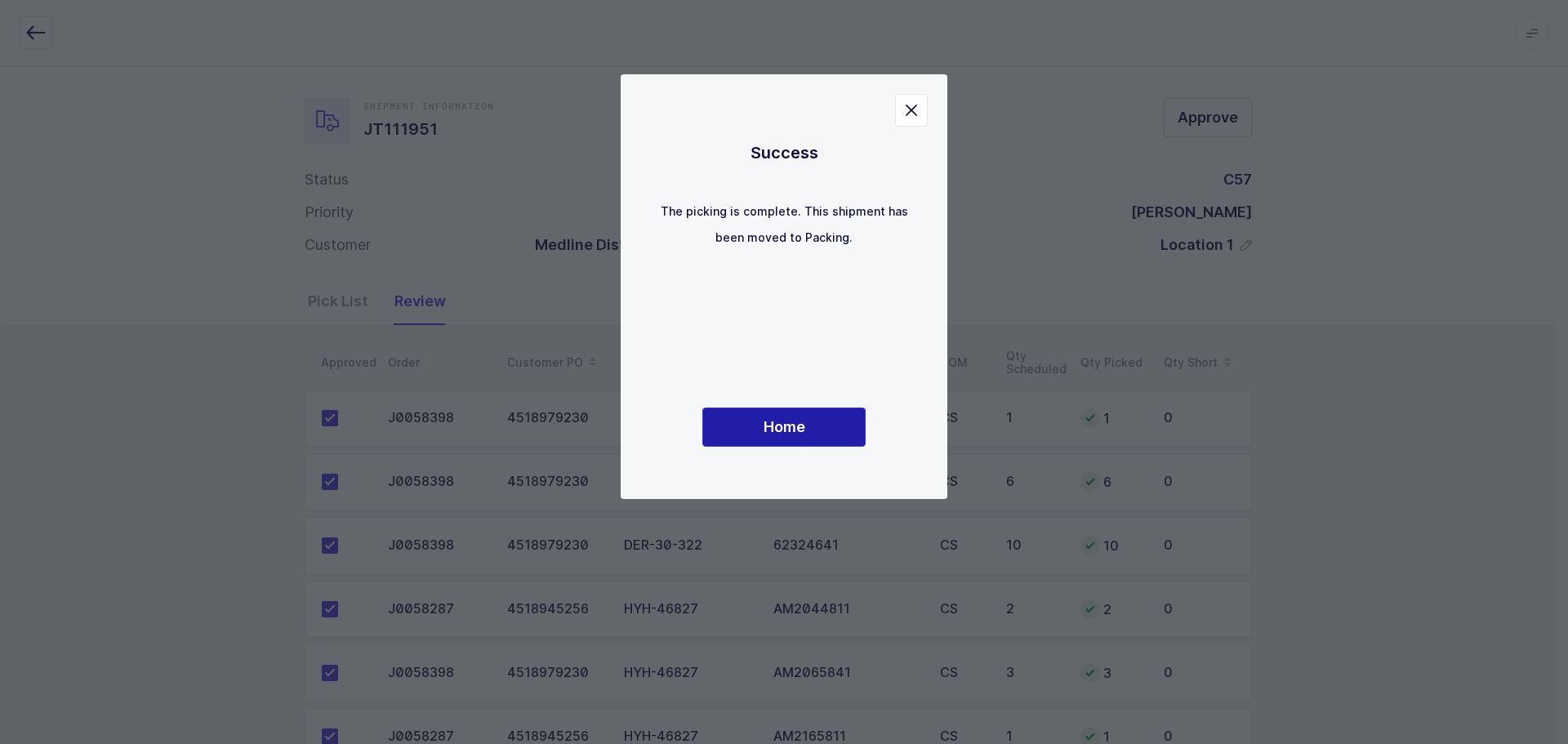
click at [778, 437] on span "Home" at bounding box center [784, 427] width 41 height 20
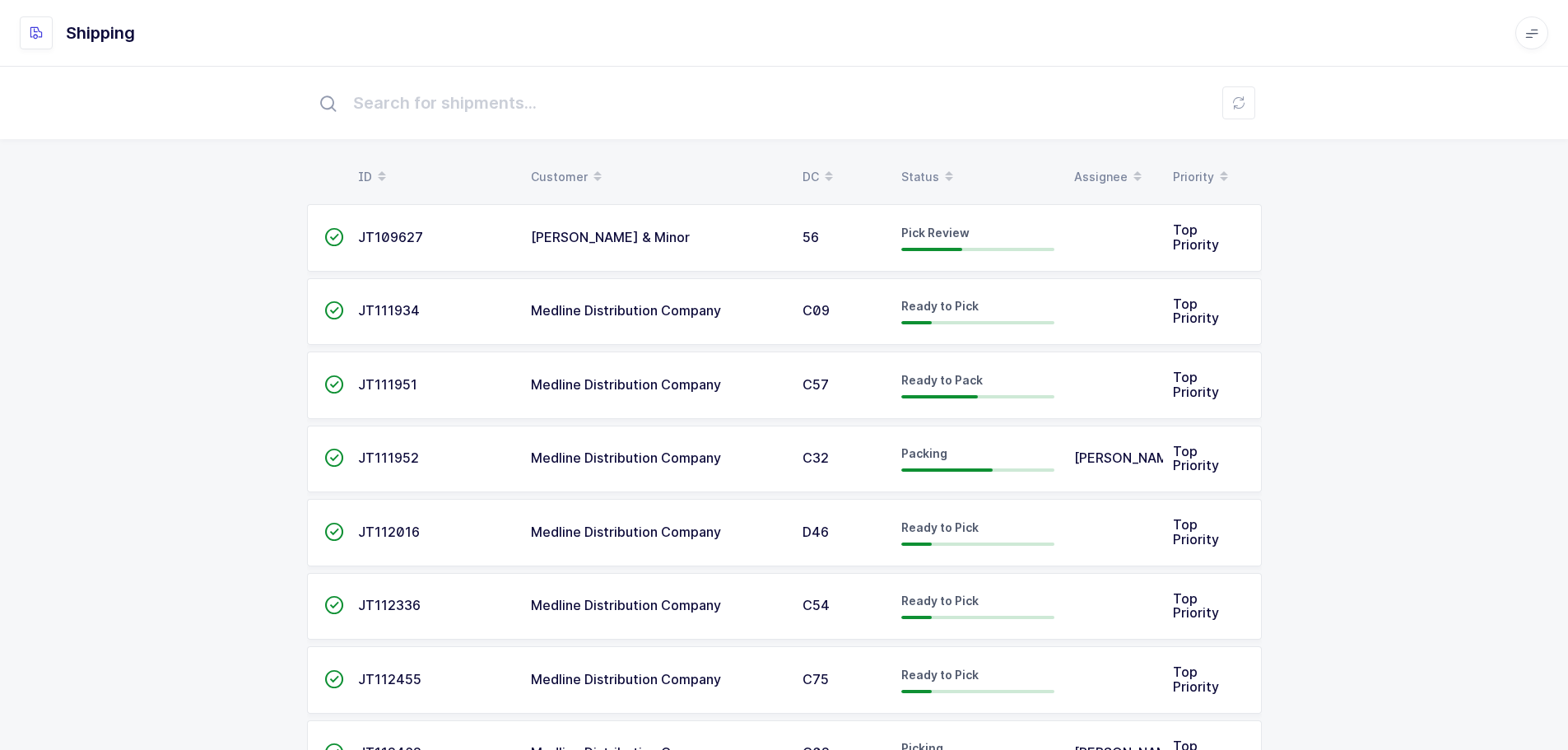
click at [939, 168] on span at bounding box center [948, 176] width 20 height 28
click at [928, 163] on div "Status" at bounding box center [978, 176] width 153 height 28
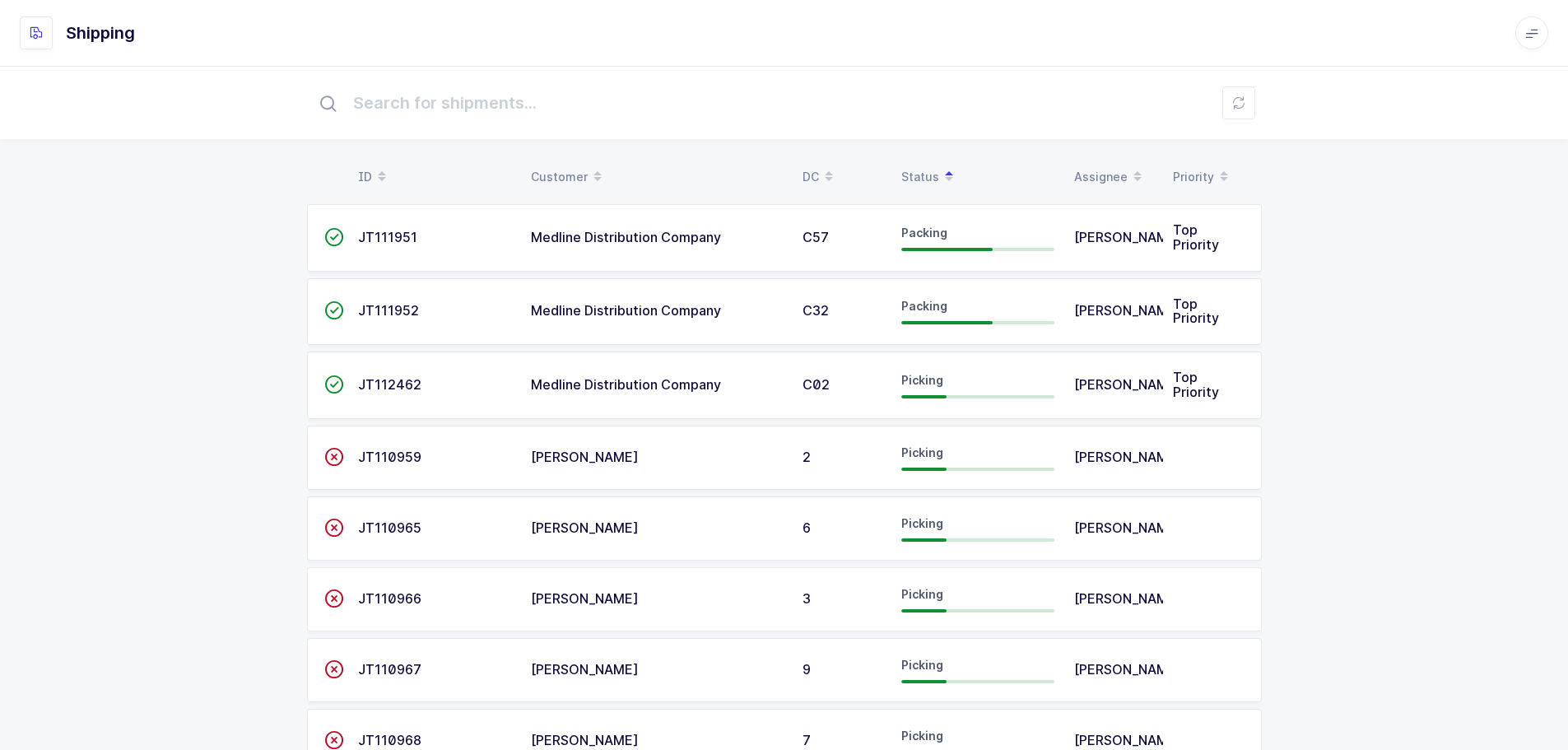
click at [820, 376] on span "C02" at bounding box center [816, 384] width 27 height 16
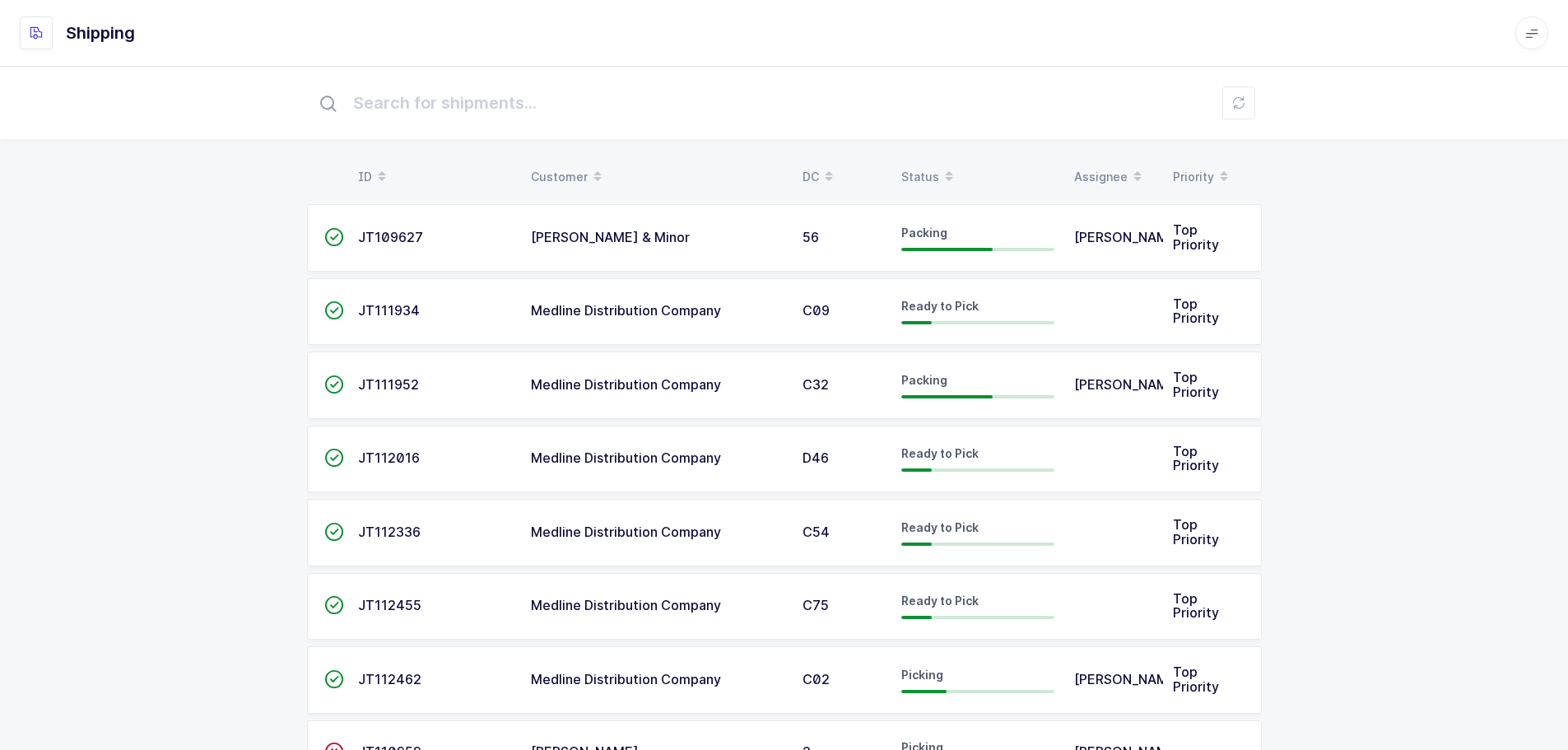
click at [928, 166] on div "Status" at bounding box center [978, 176] width 153 height 28
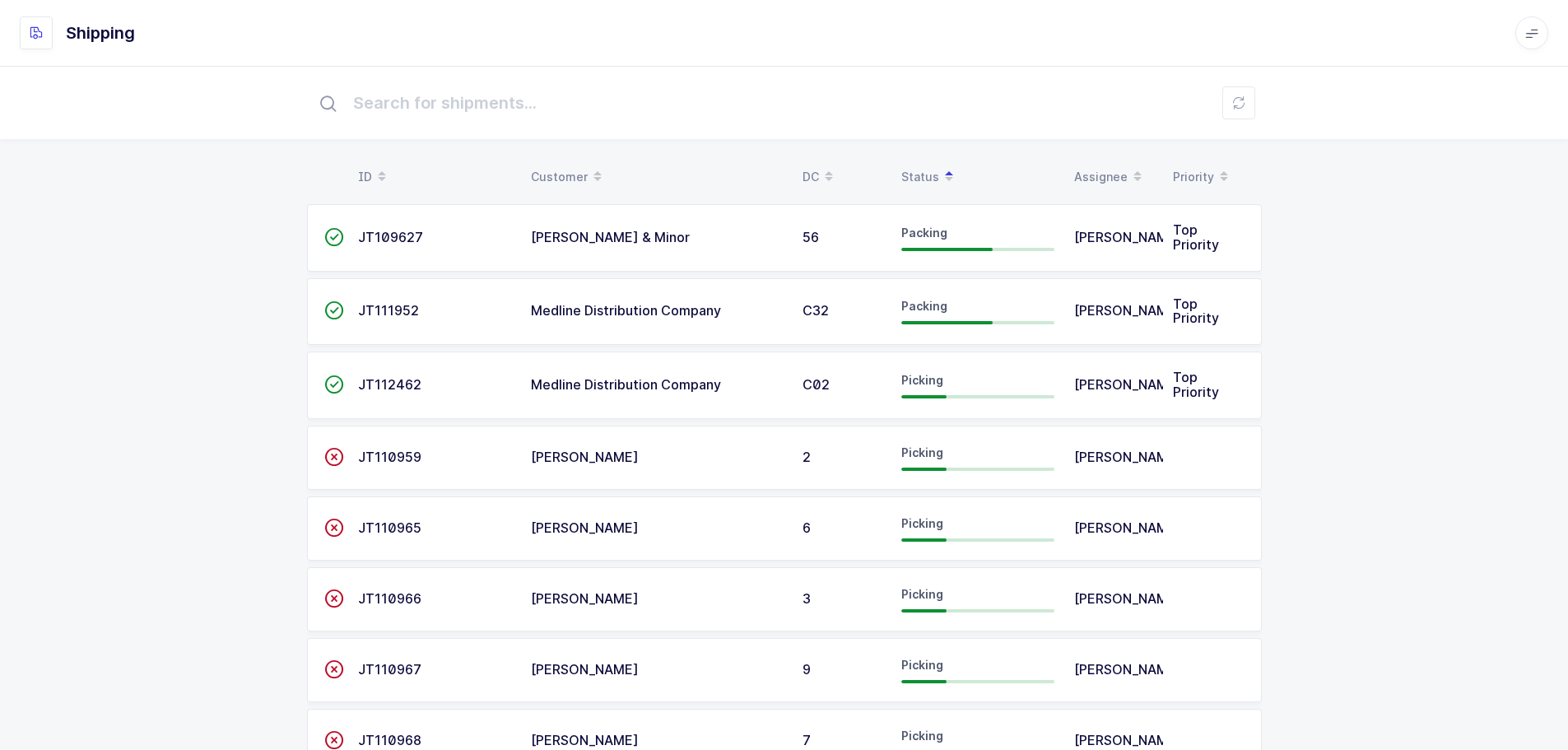
click at [1226, 108] on button at bounding box center [1239, 102] width 33 height 33
click at [916, 166] on div "Status" at bounding box center [978, 176] width 153 height 28
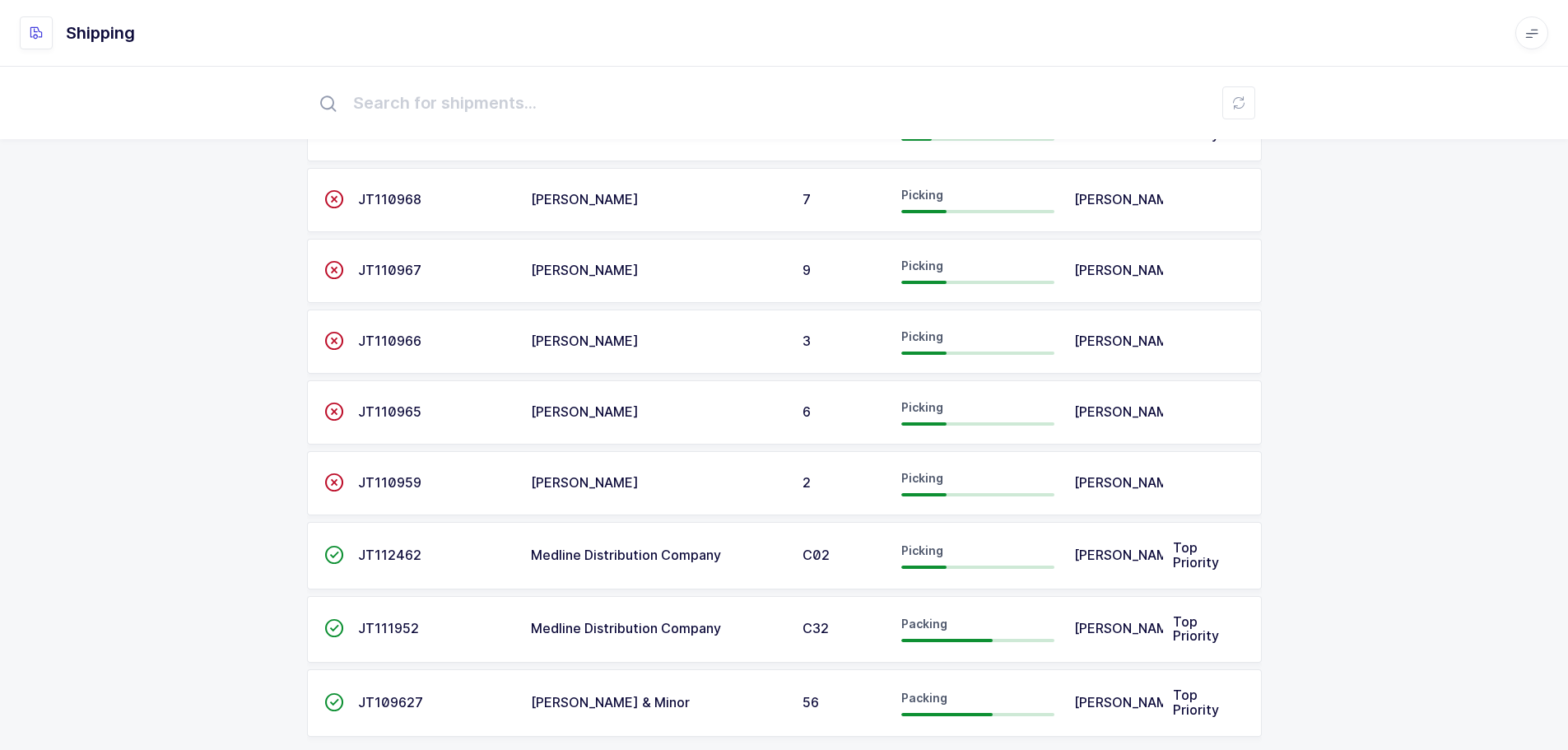
scroll to position [360, 0]
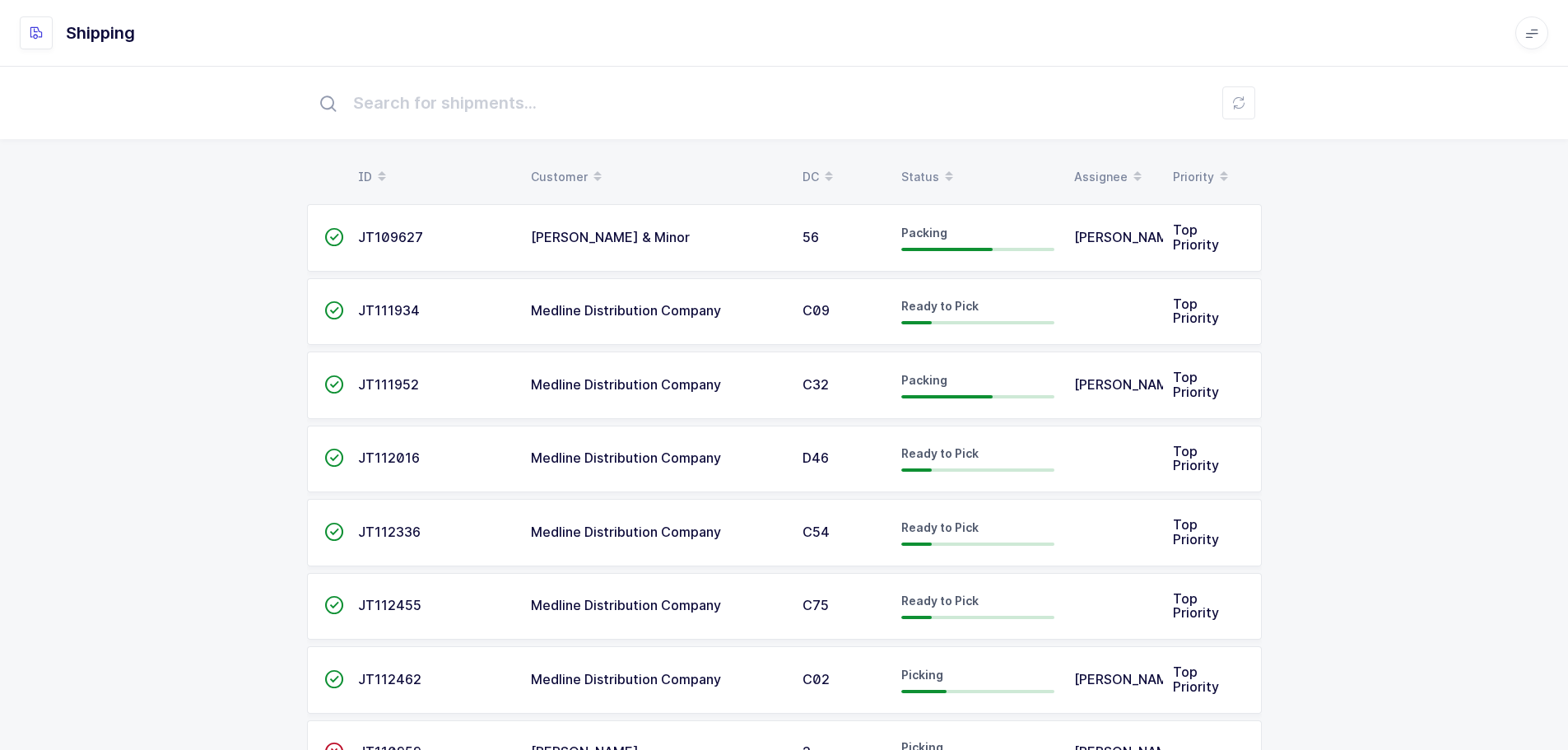
click at [931, 167] on div "Status" at bounding box center [978, 176] width 153 height 28
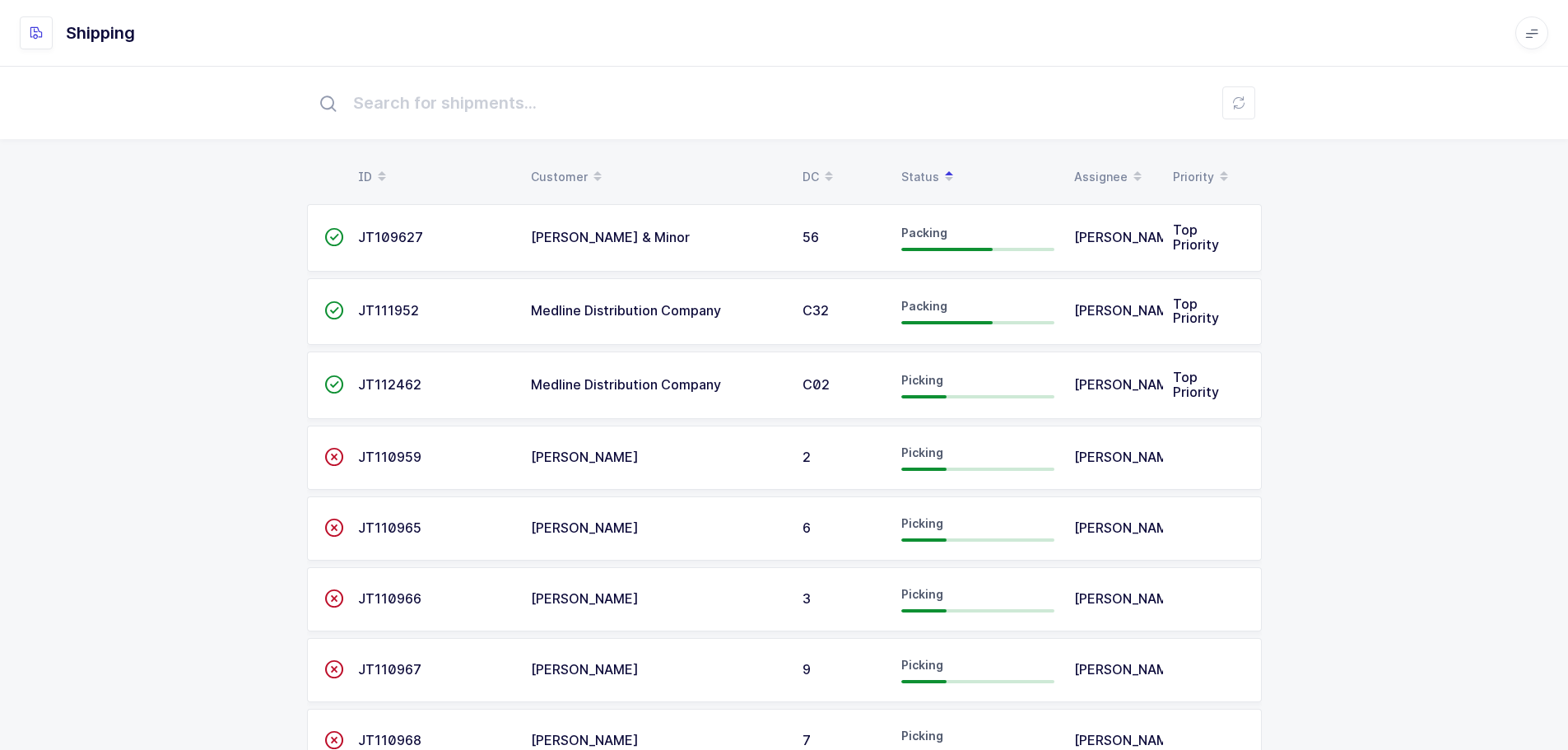
drag, startPoint x: 1009, startPoint y: 407, endPoint x: 1027, endPoint y: 401, distance: 19.0
click at [1009, 407] on td "Picking" at bounding box center [977, 385] width 173 height 67
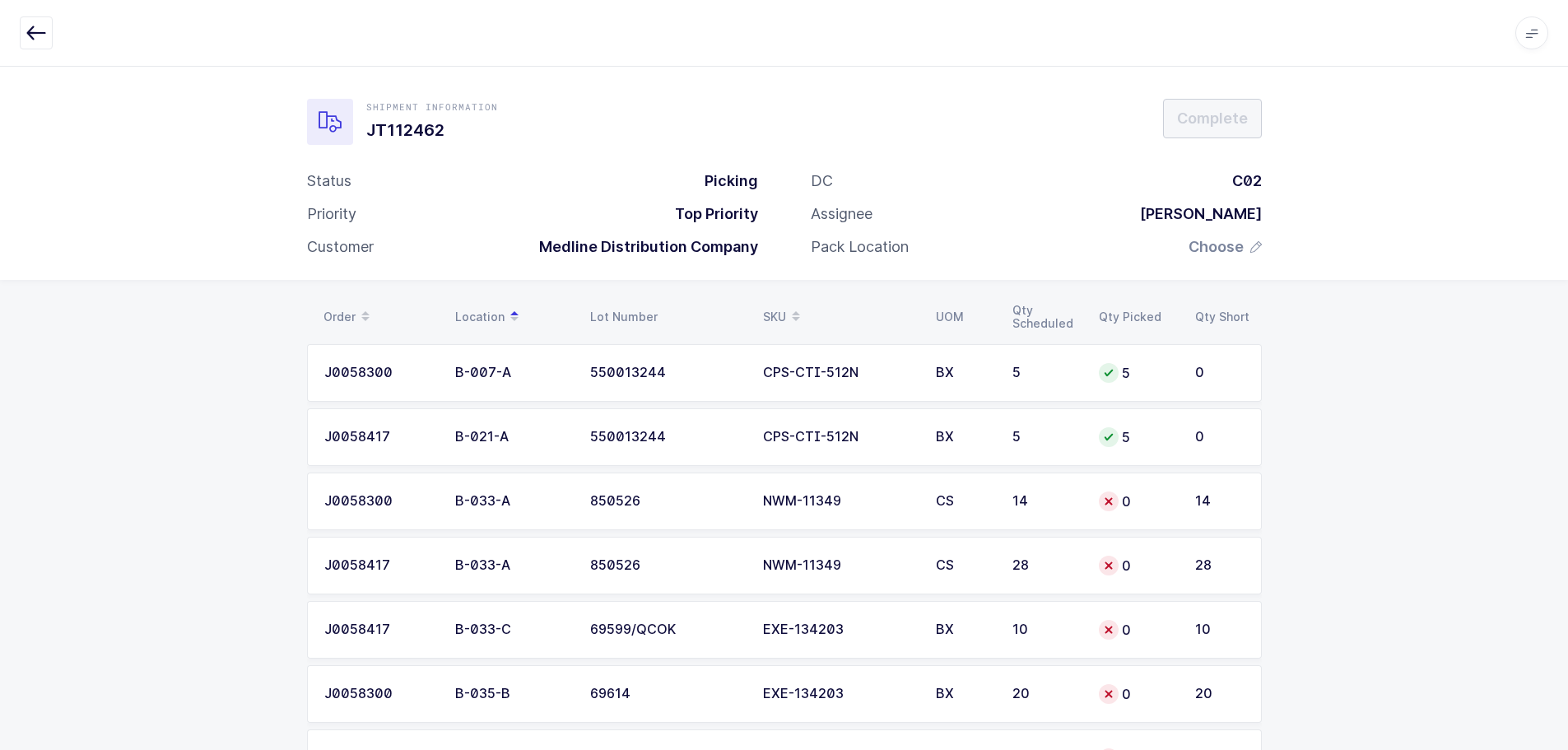
click at [37, 34] on icon "button" at bounding box center [36, 32] width 20 height 20
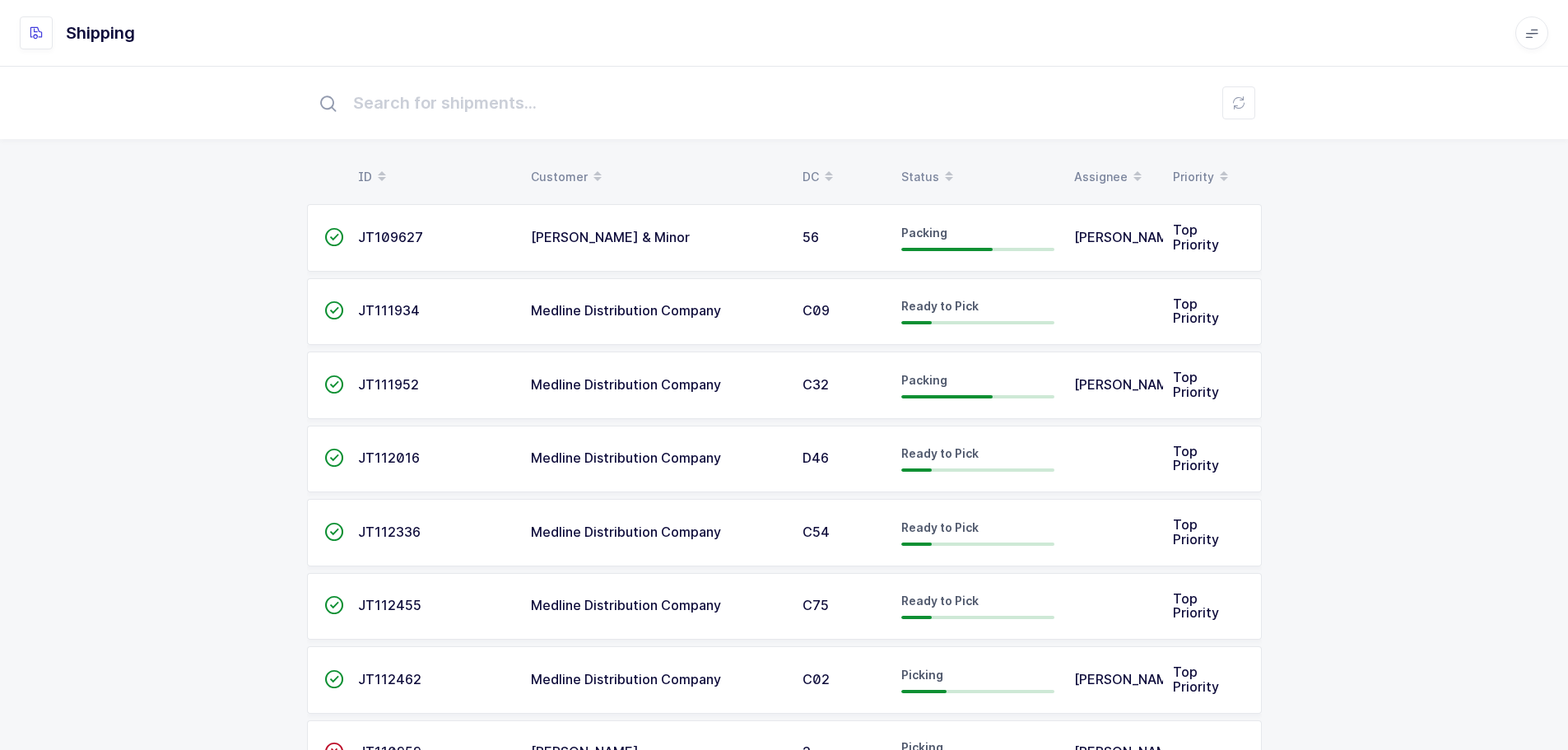
click at [924, 166] on div "Status" at bounding box center [978, 176] width 153 height 28
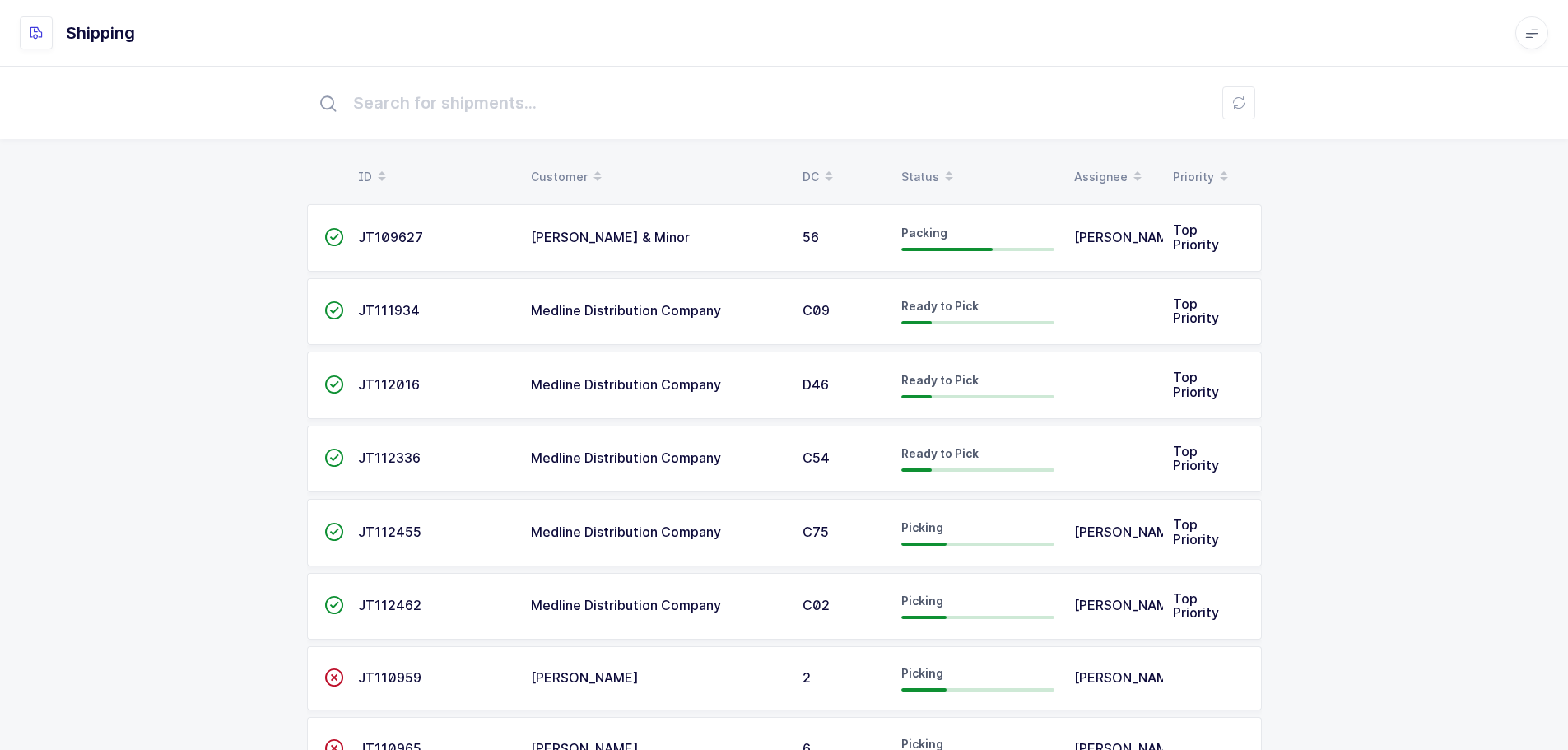
click at [922, 174] on div "Status" at bounding box center [978, 176] width 153 height 28
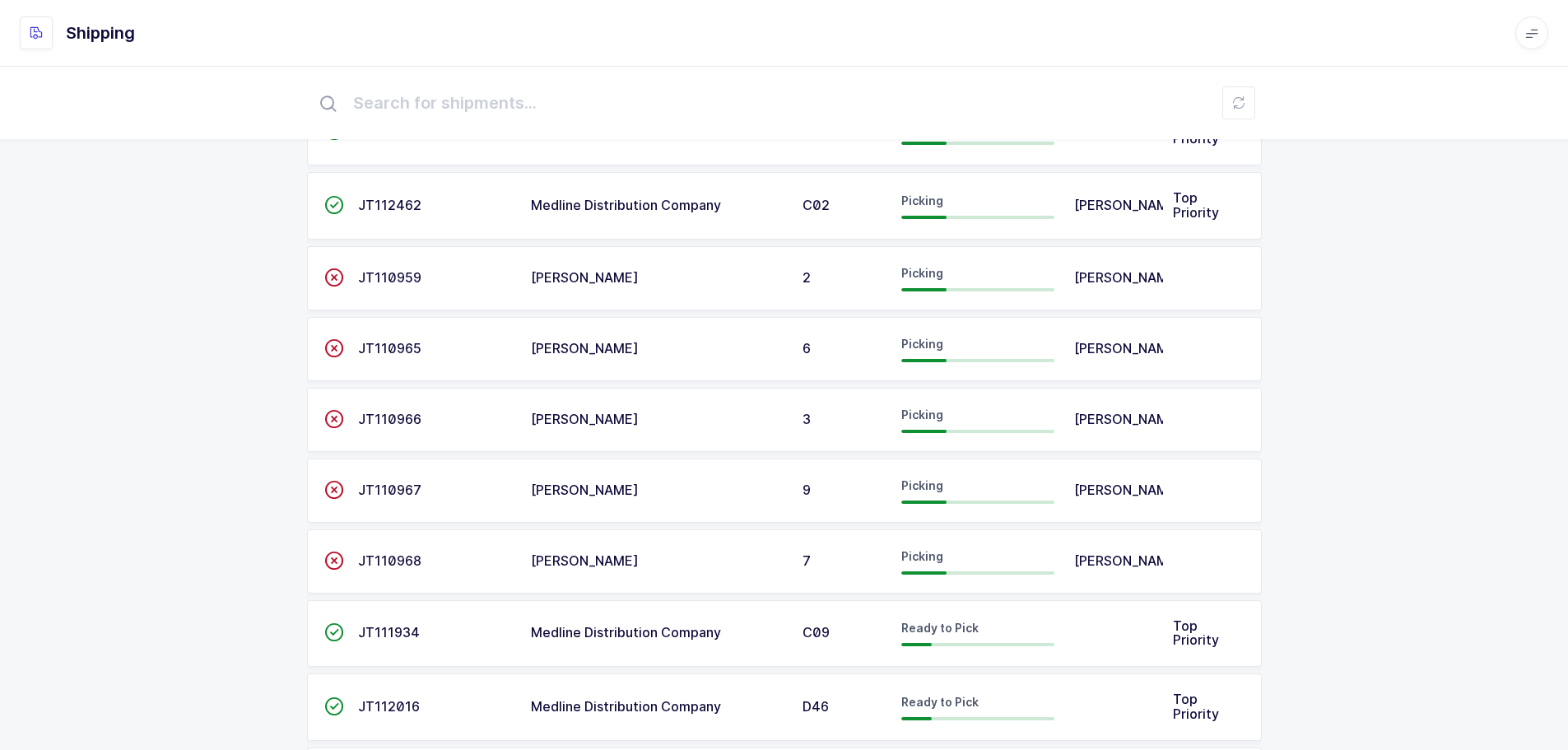
scroll to position [286, 0]
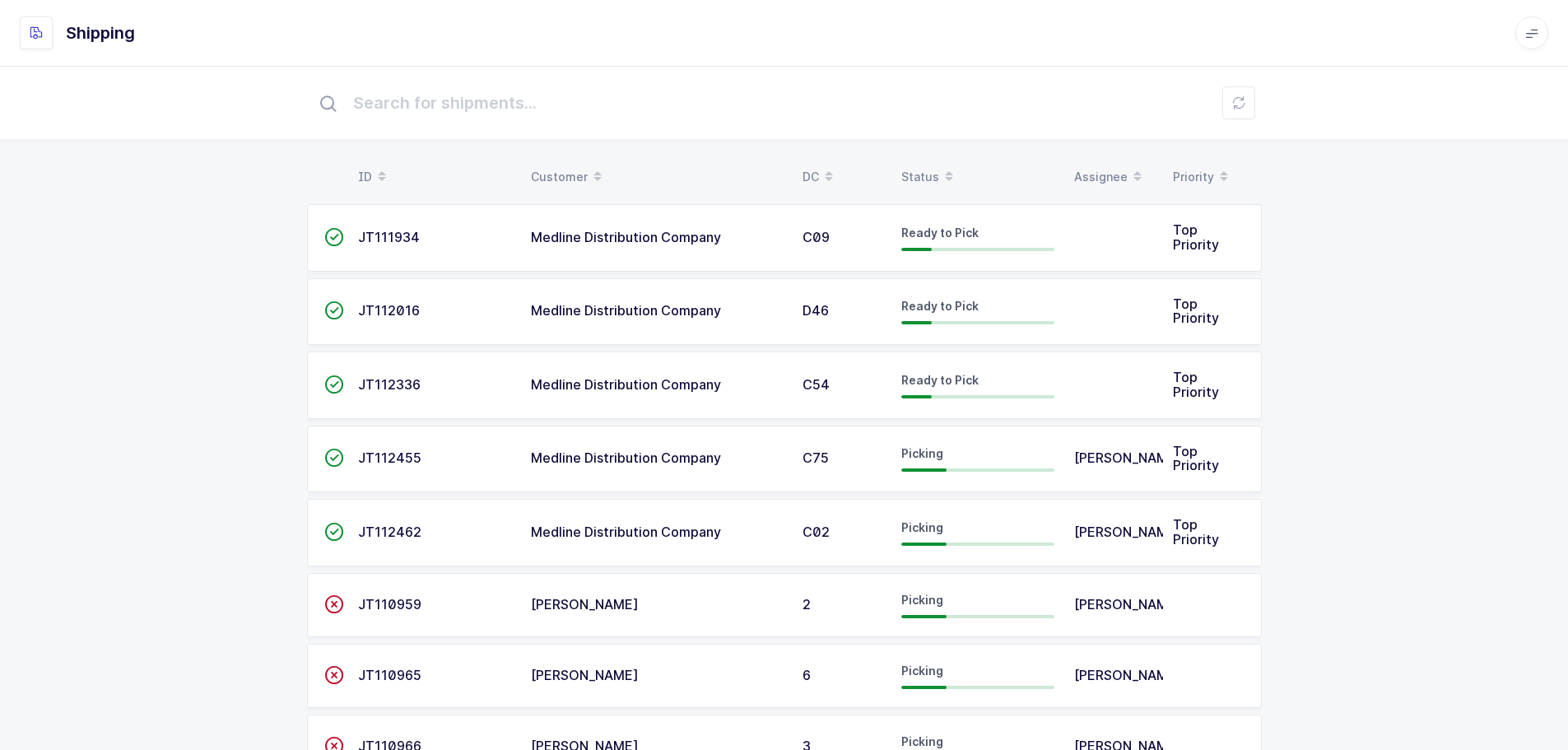
click at [939, 174] on span at bounding box center [948, 176] width 20 height 28
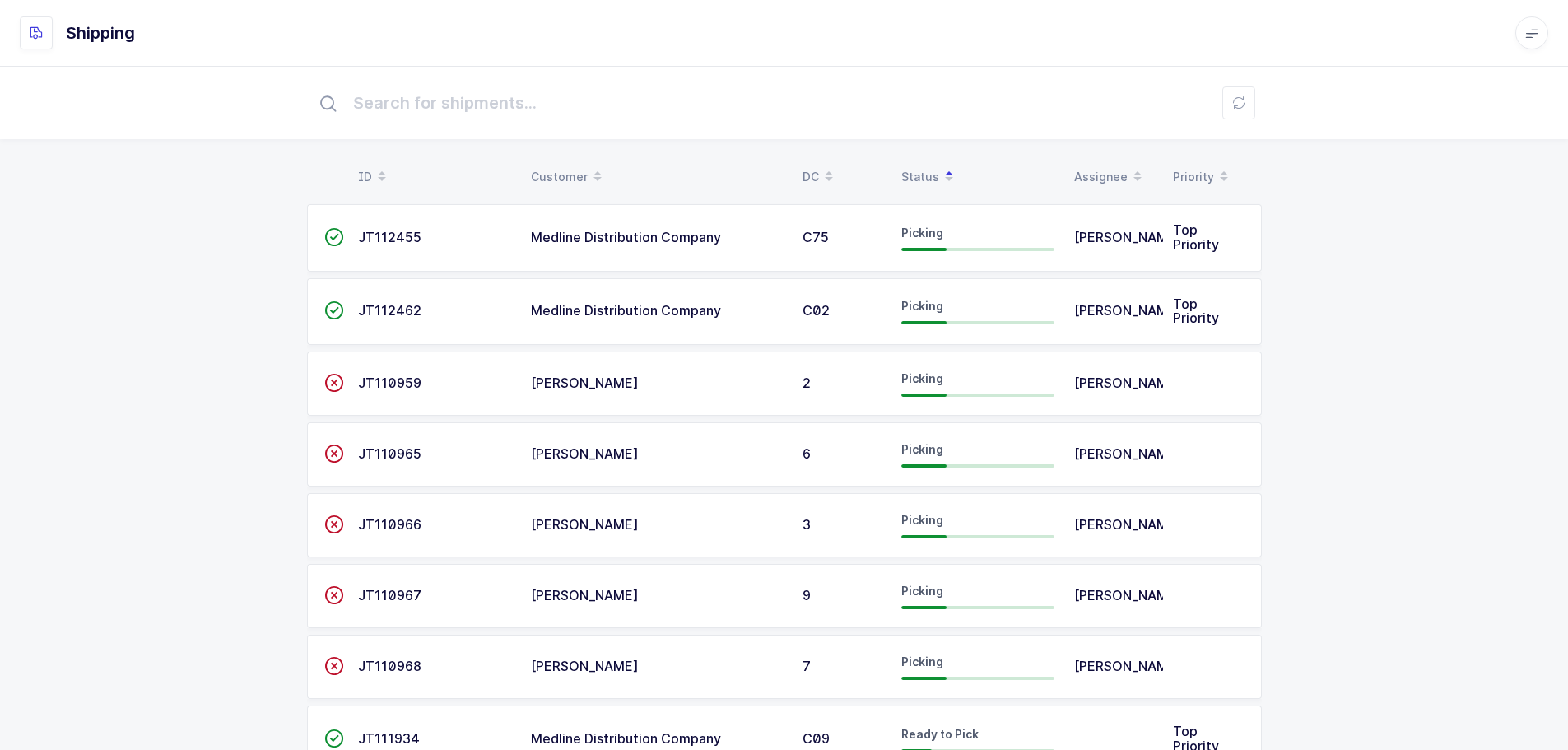
click at [607, 252] on td "Medline Distribution Company" at bounding box center [657, 238] width 272 height 67
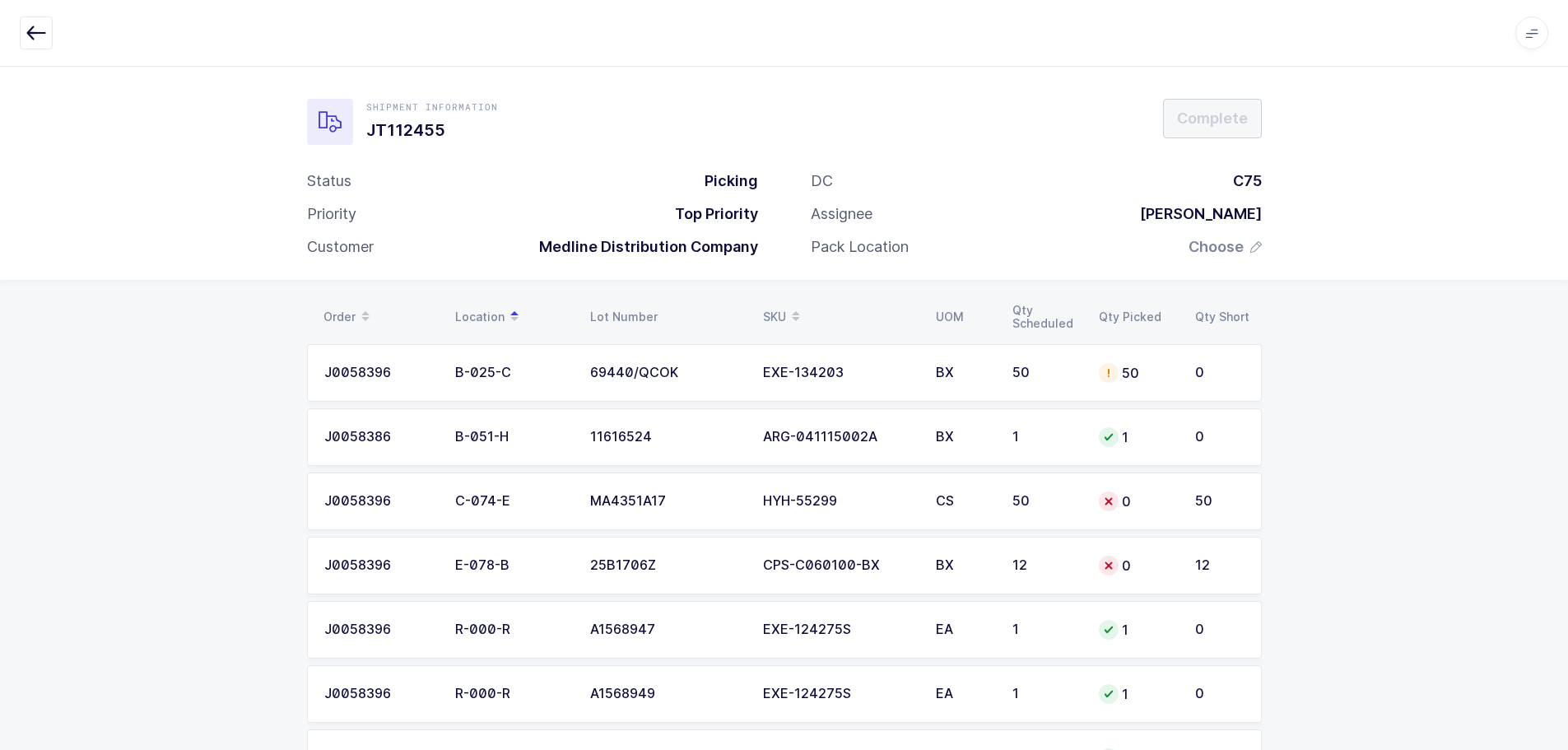
click at [915, 382] on td "EXE-134203" at bounding box center [839, 373] width 173 height 58
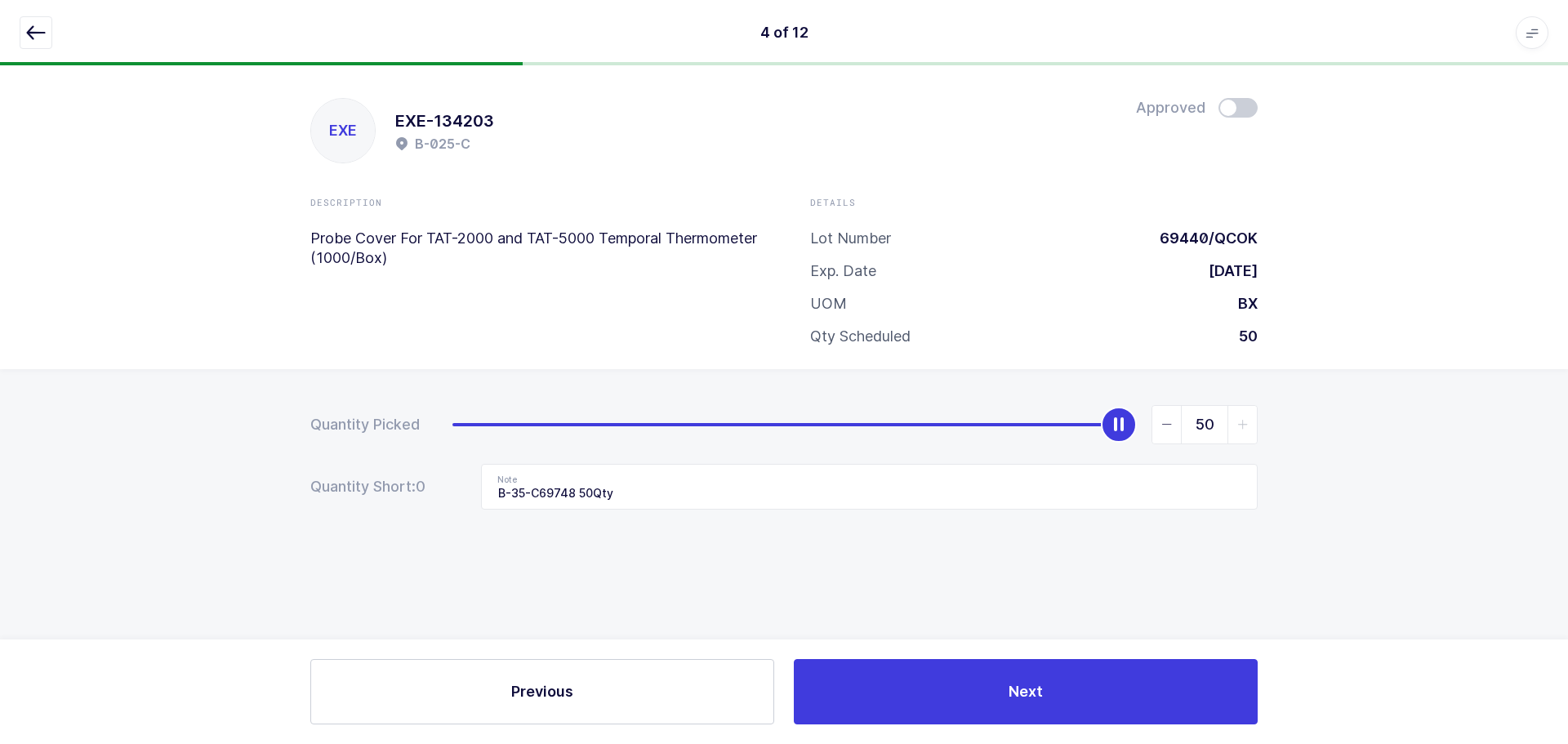
click at [36, 36] on icon "button" at bounding box center [36, 32] width 19 height 19
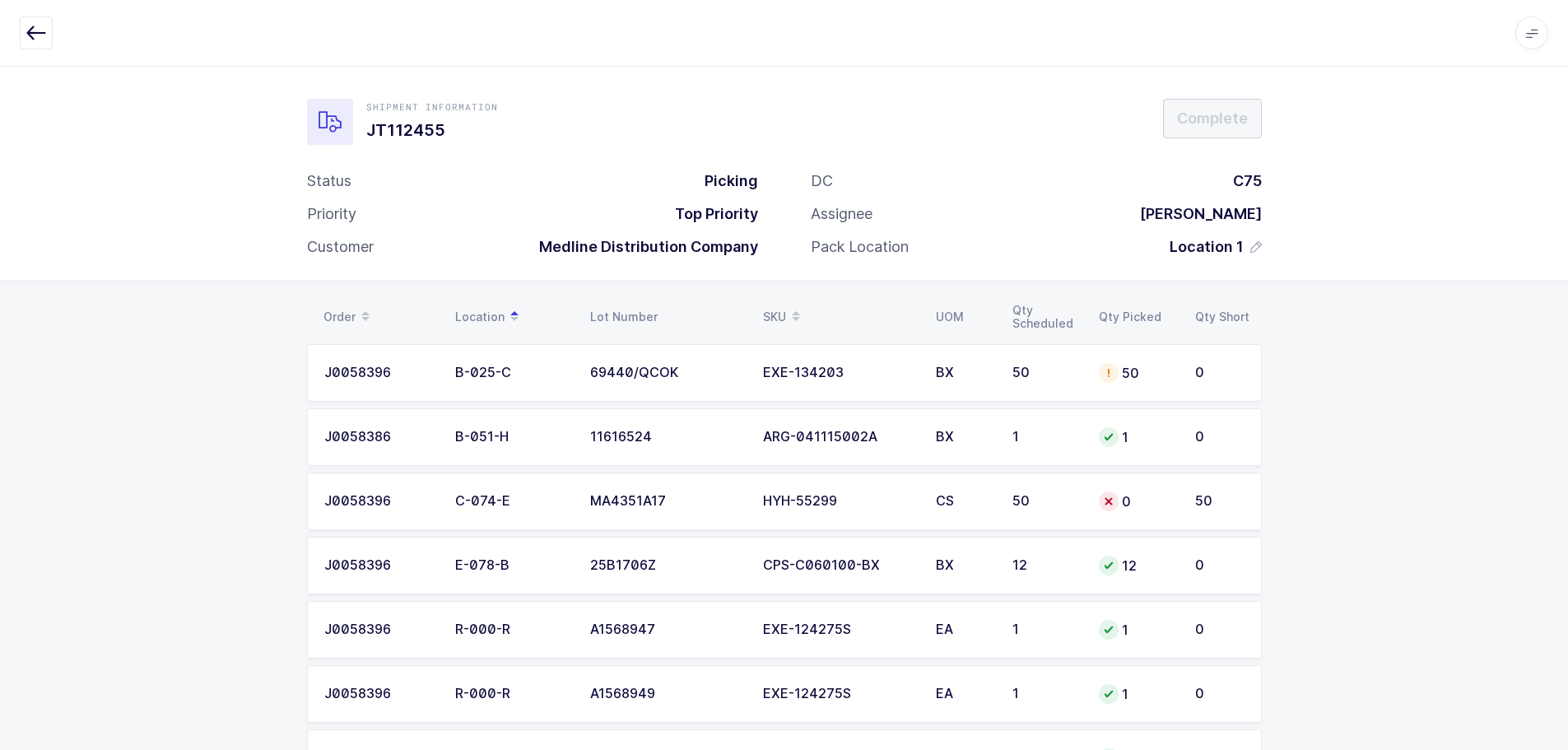
click at [1339, 390] on div "Order Location Lot Number SKU UOM Qty Scheduled Qty Picked Qty Short J0058396 B…" at bounding box center [784, 713] width 1568 height 868
click at [772, 378] on div "EXE-134203" at bounding box center [840, 372] width 153 height 14
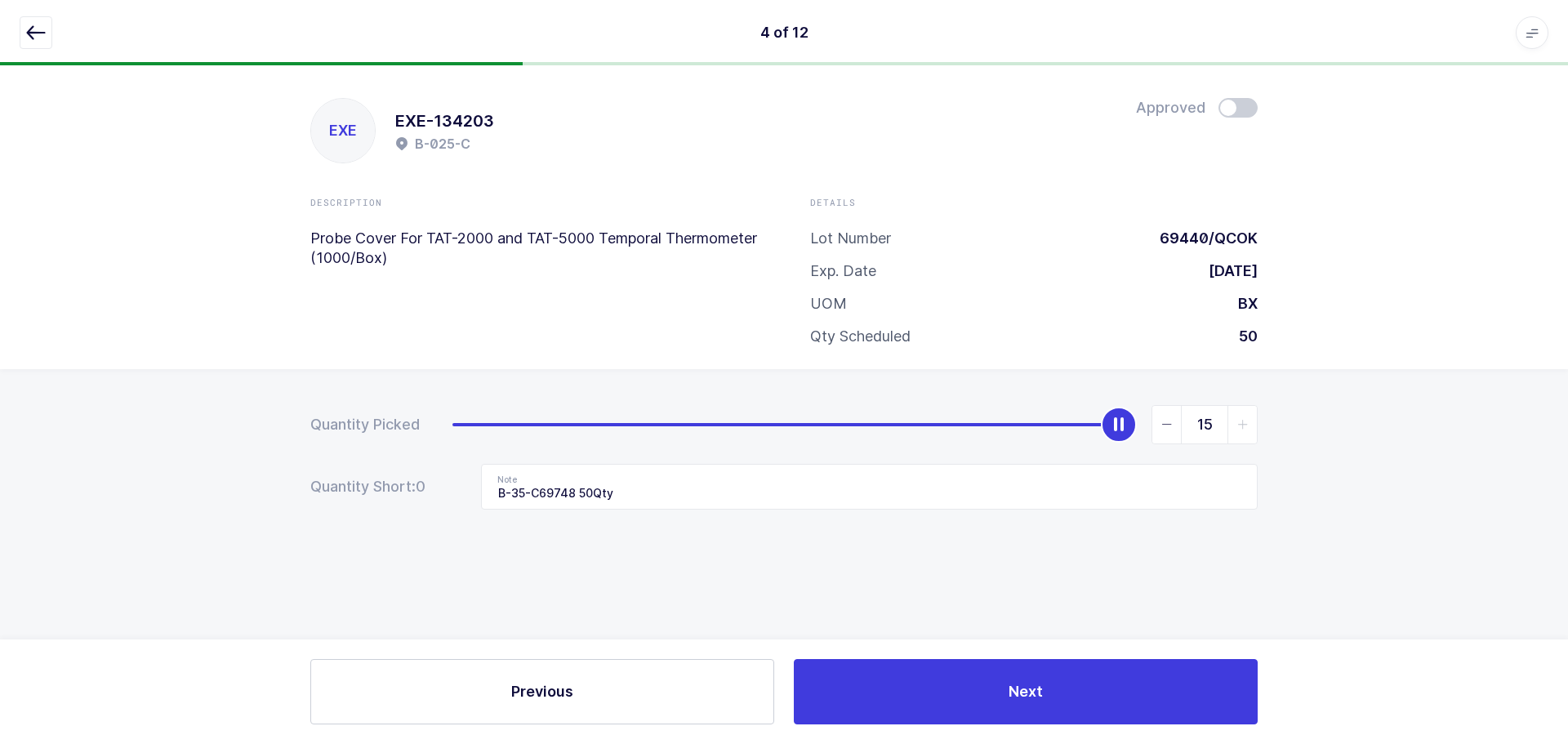
type input "0"
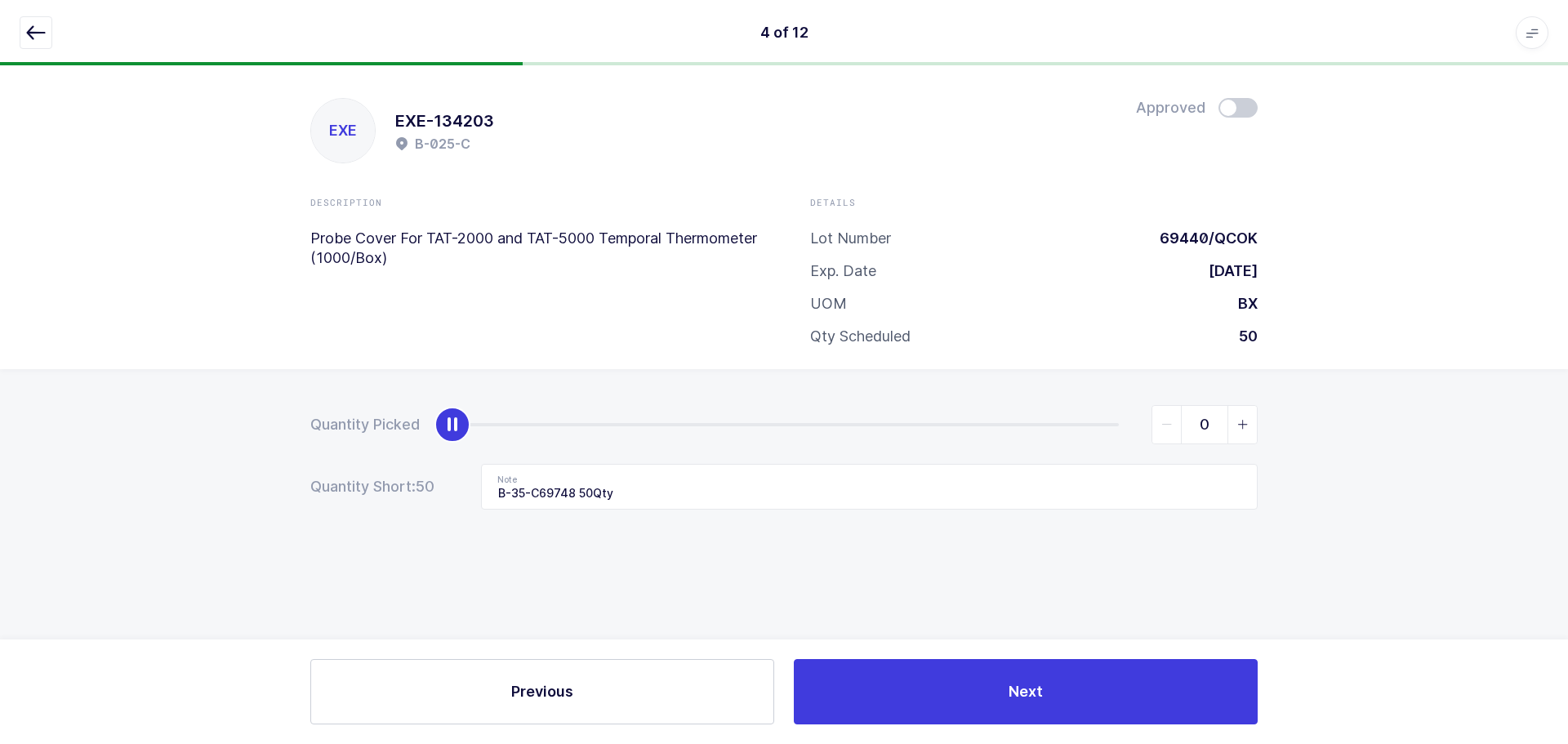
drag, startPoint x: 1112, startPoint y: 413, endPoint x: 254, endPoint y: 420, distance: 858.0
click at [254, 420] on div "Quantity Picked 0 Quantity Short: 50 Note B-35-C69748 50Qty" at bounding box center [784, 515] width 1568 height 291
drag, startPoint x: 609, startPoint y: 502, endPoint x: 382, endPoint y: 505, distance: 227.0
click at [382, 505] on div "Quantity Short: 50 Note B-35-C69748 50Qty" at bounding box center [784, 487] width 948 height 46
click at [25, 27] on button "button" at bounding box center [36, 32] width 33 height 33
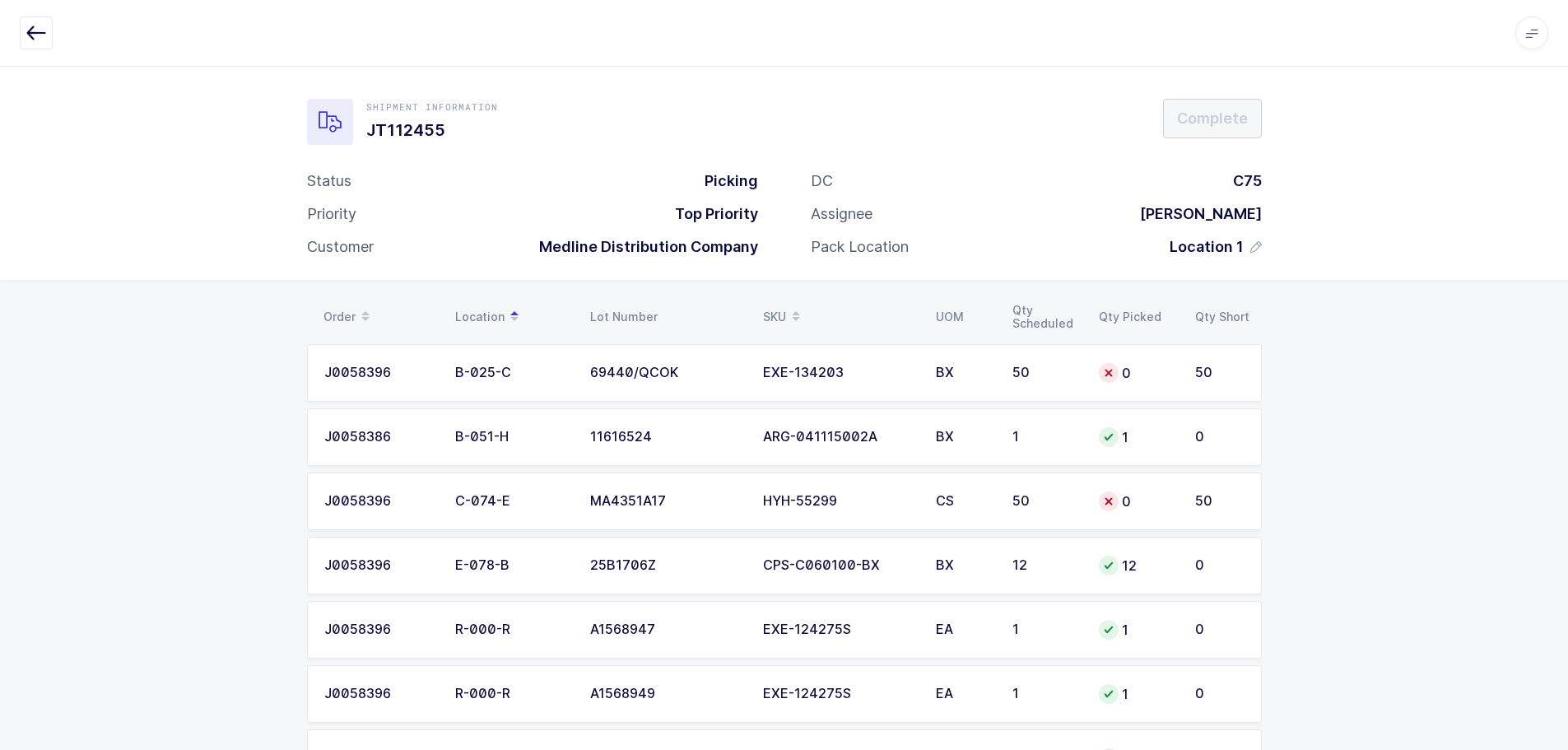
click at [785, 306] on div "SKU" at bounding box center [840, 317] width 153 height 28
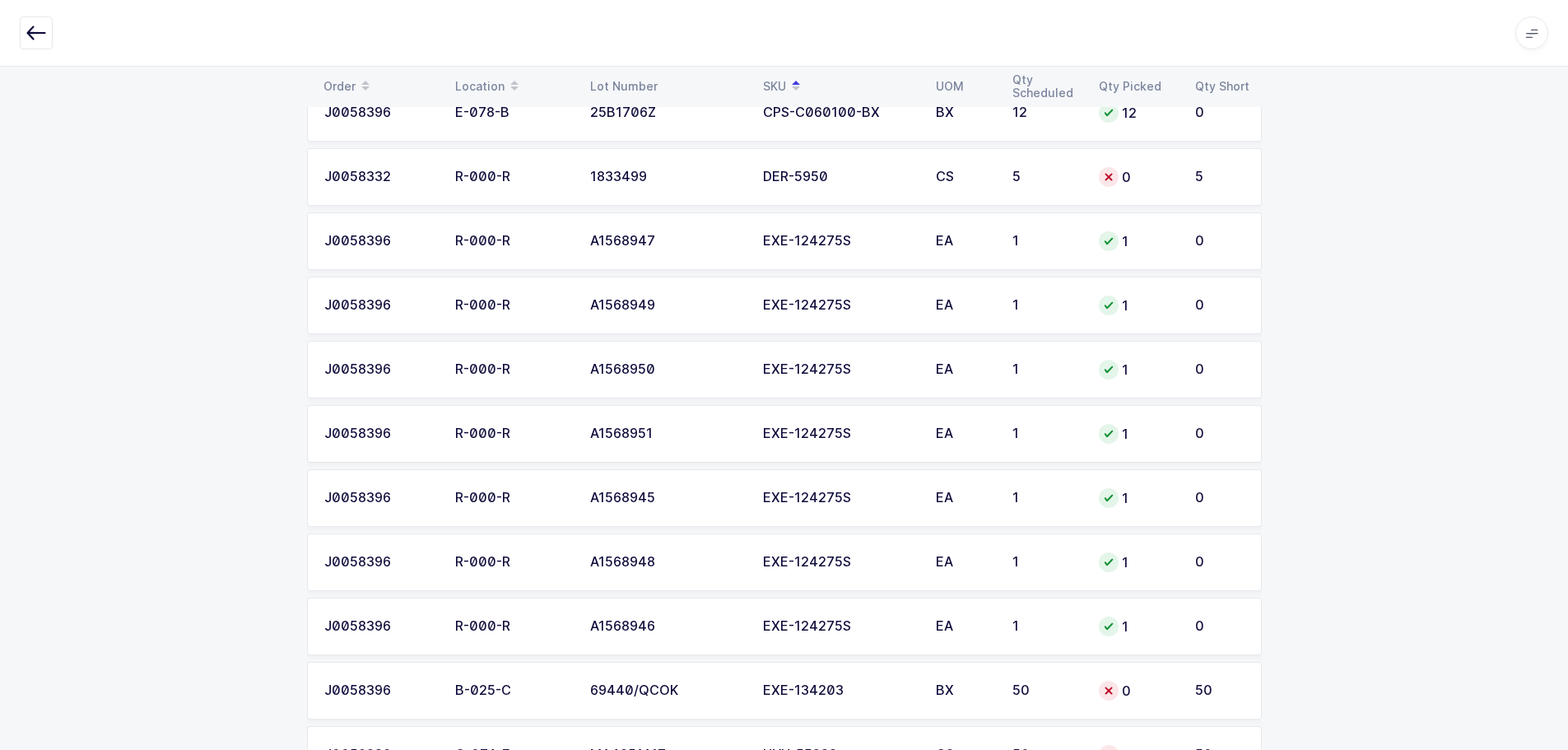
scroll to position [398, 0]
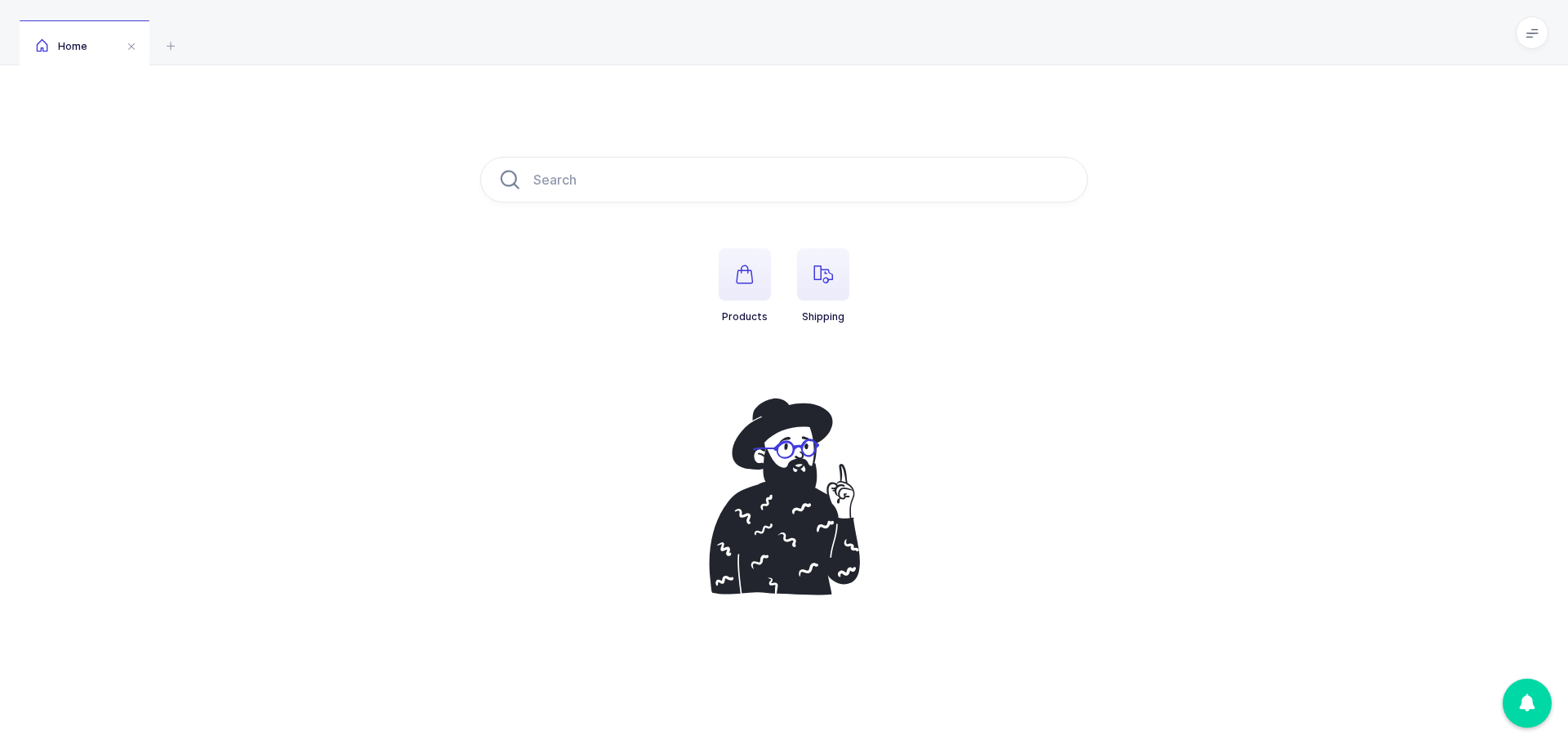
click at [820, 282] on icon "button" at bounding box center [822, 274] width 19 height 19
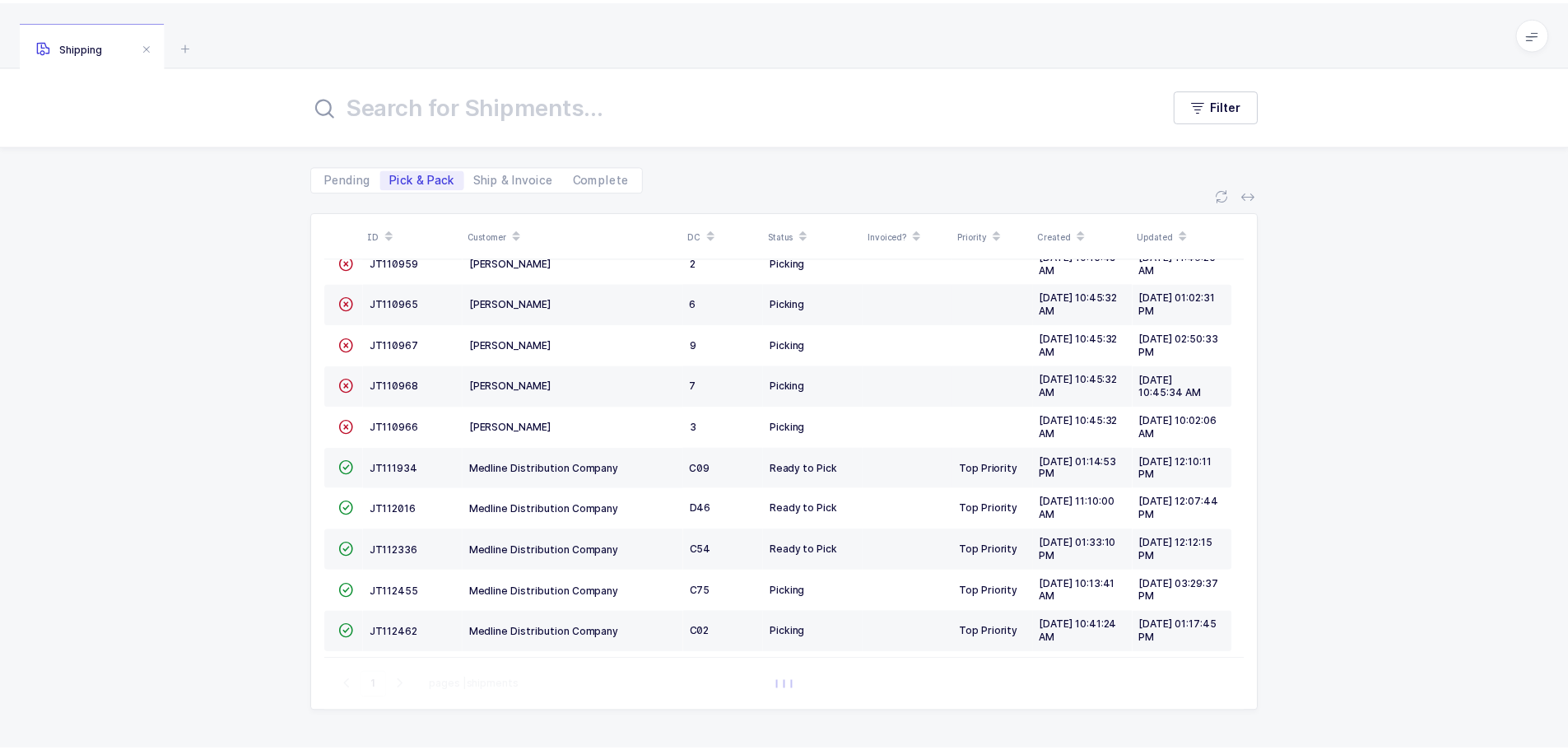
scroll to position [37, 0]
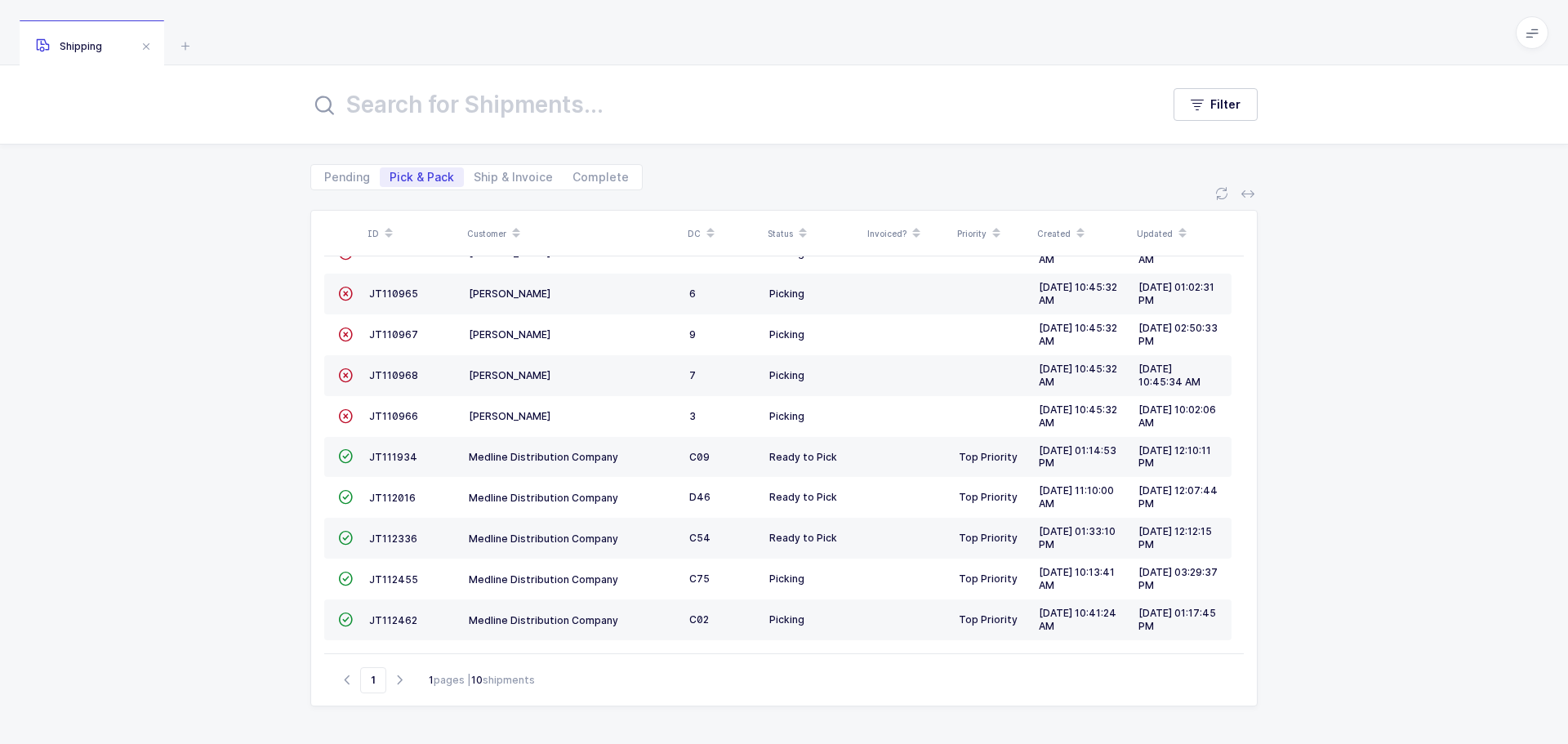
click at [404, 577] on span "JT112455" at bounding box center [394, 579] width 49 height 12
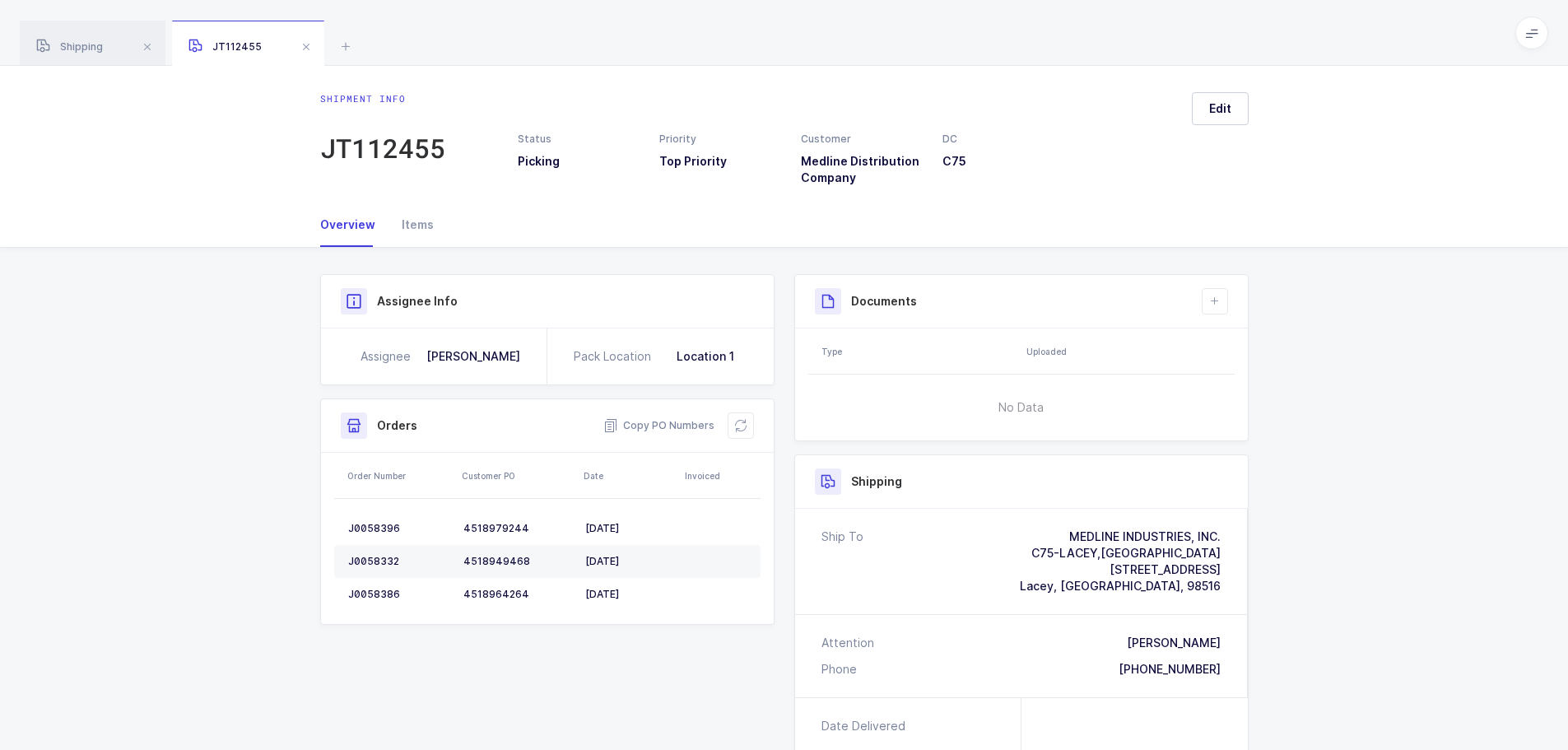
click at [735, 428] on icon at bounding box center [741, 425] width 13 height 13
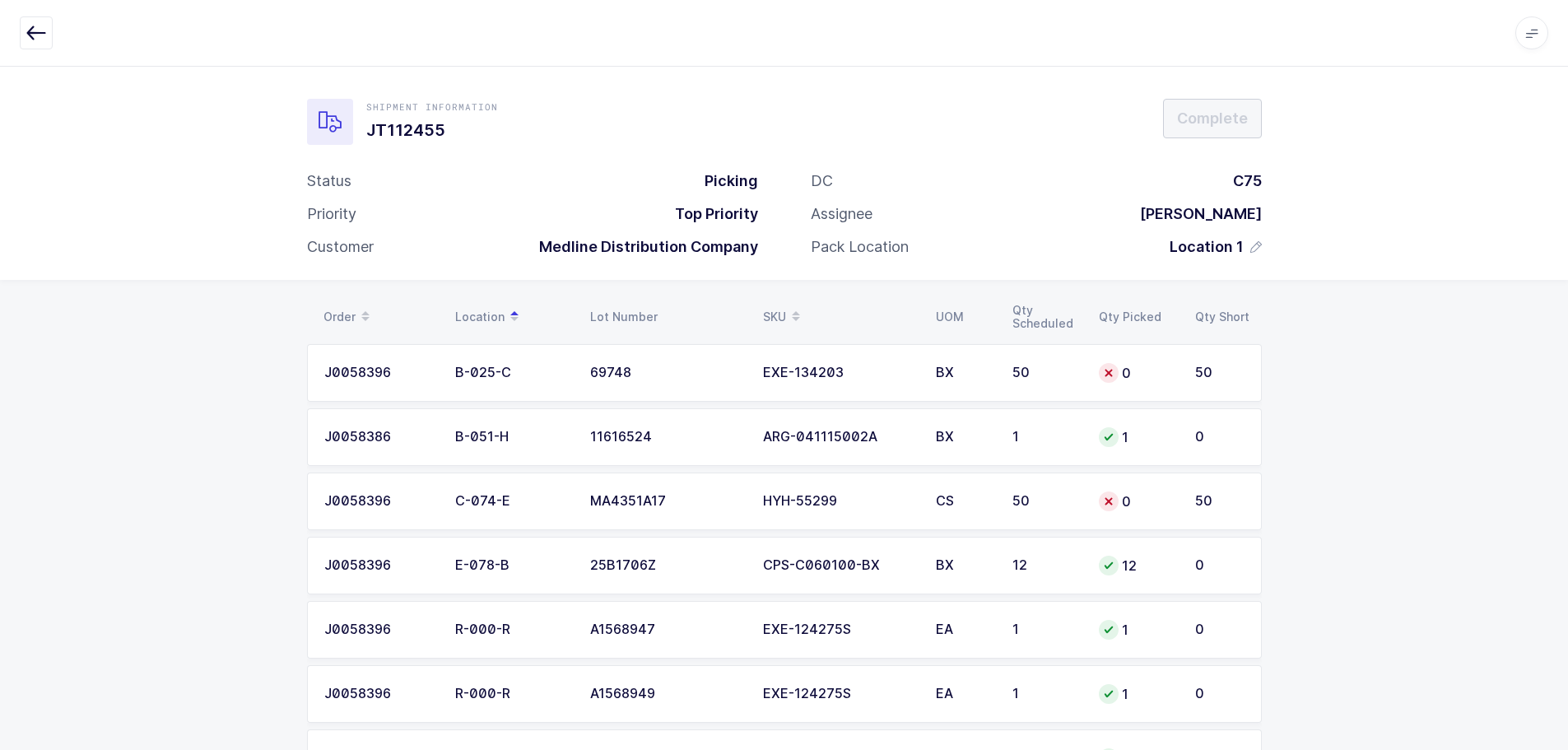
click at [902, 368] on div "EXE-134203" at bounding box center [840, 372] width 153 height 14
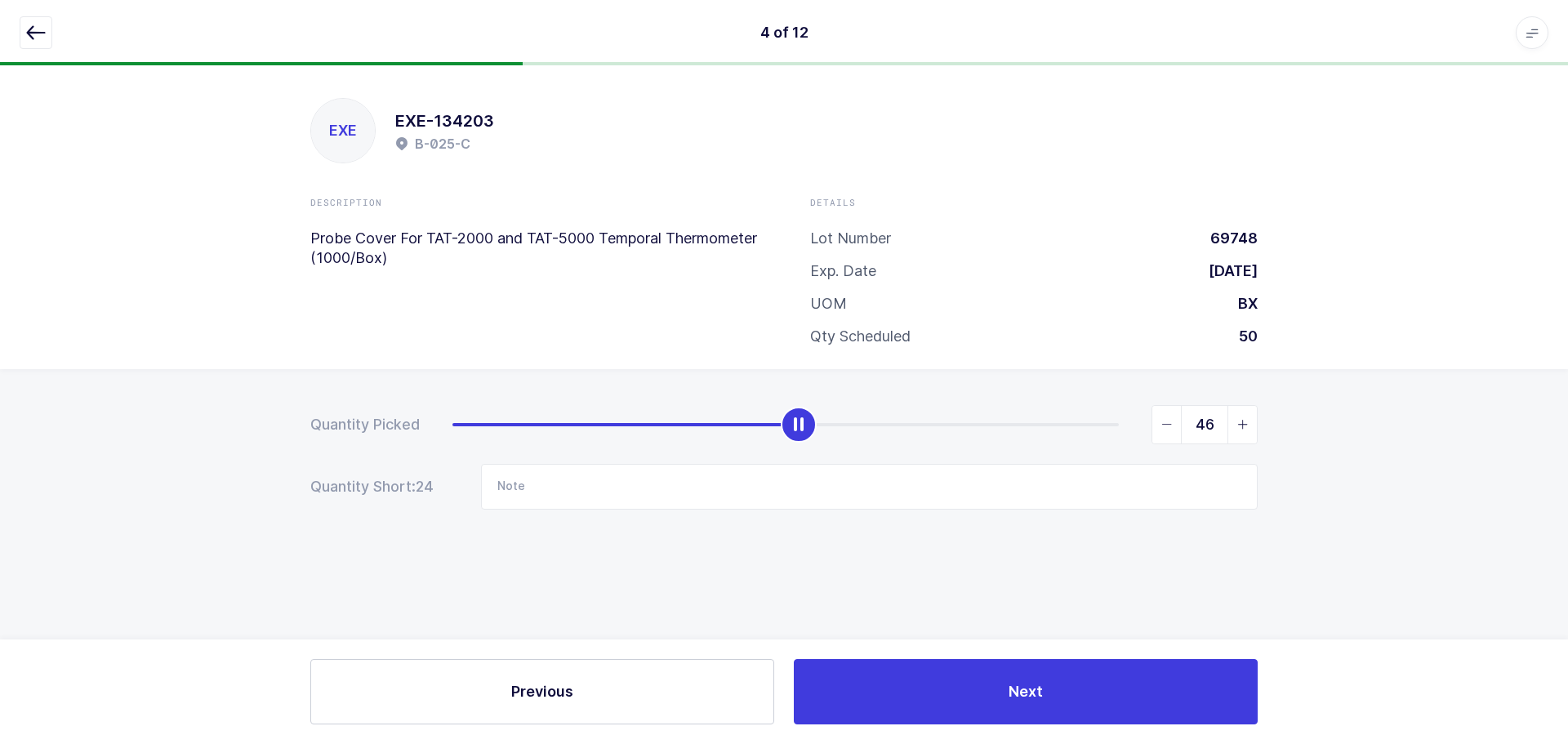
type input "50"
drag, startPoint x: 458, startPoint y: 421, endPoint x: 1358, endPoint y: 413, distance: 900.0
click at [1358, 413] on div "Quantity Picked 50 Quantity Short: 0 Note" at bounding box center [784, 515] width 1568 height 291
drag, startPoint x: 48, startPoint y: 31, endPoint x: 100, endPoint y: 76, distance: 68.8
click at [48, 31] on button "button" at bounding box center [36, 32] width 33 height 33
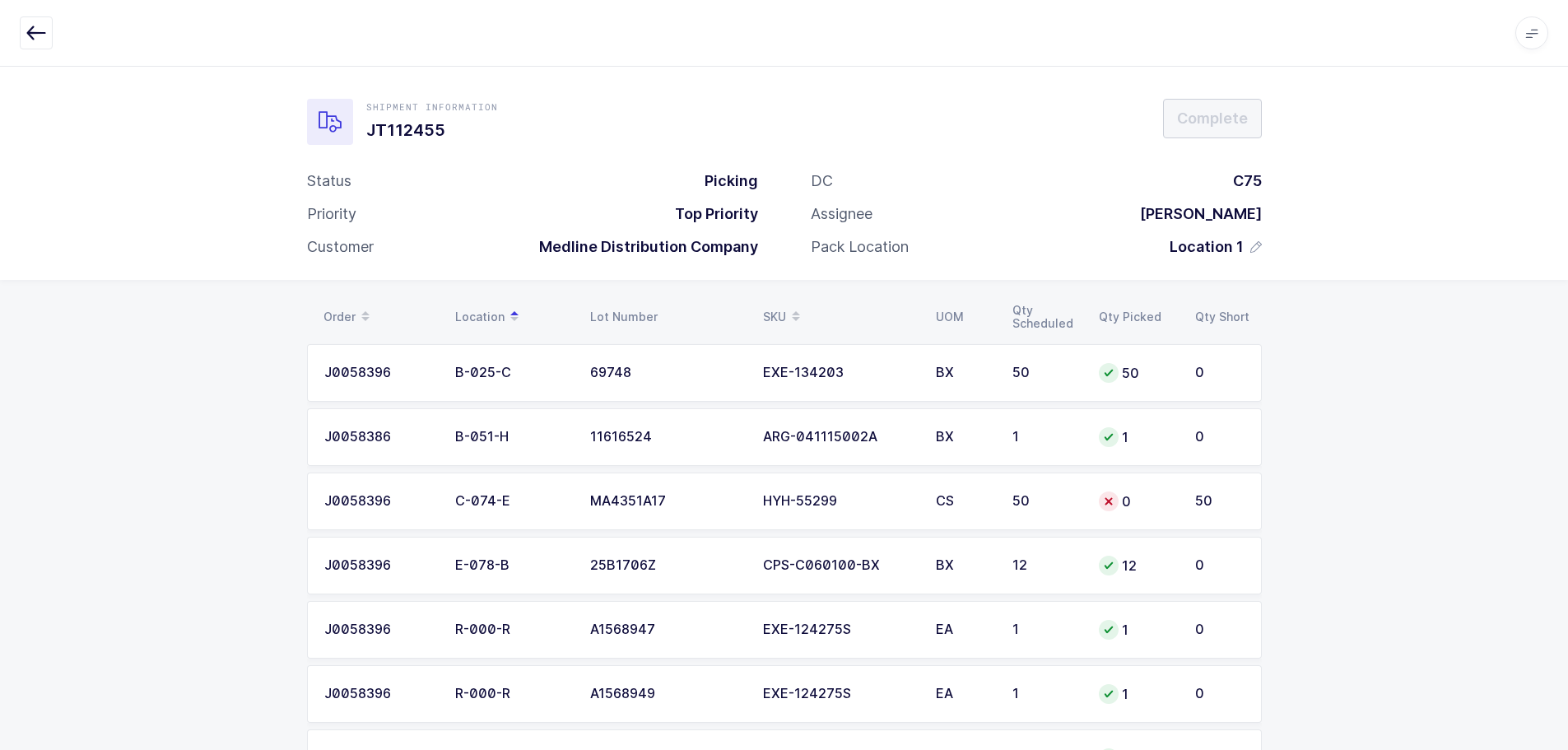
click at [757, 303] on th "SKU" at bounding box center [839, 317] width 173 height 28
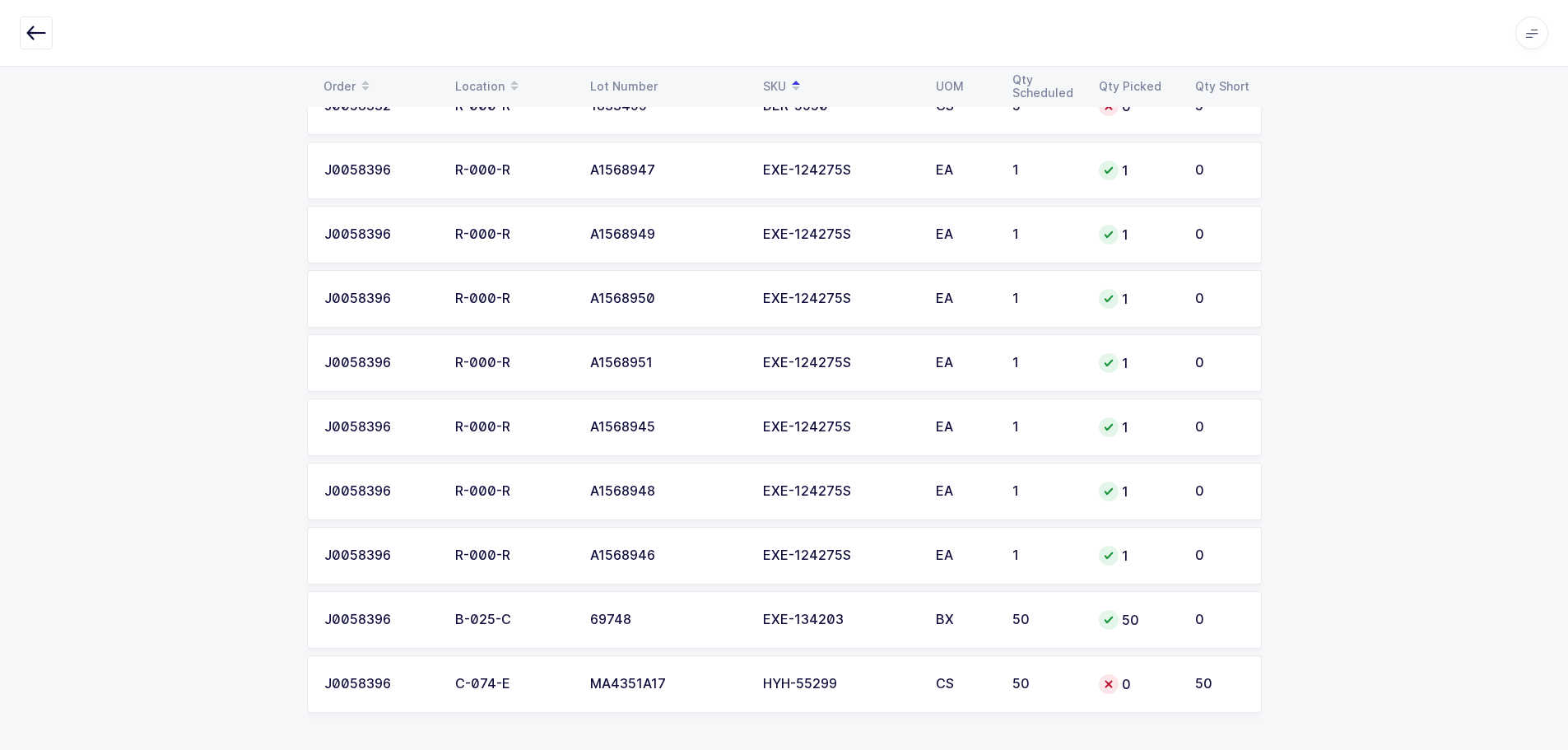
scroll to position [398, 0]
click at [37, 28] on icon "button" at bounding box center [36, 32] width 20 height 20
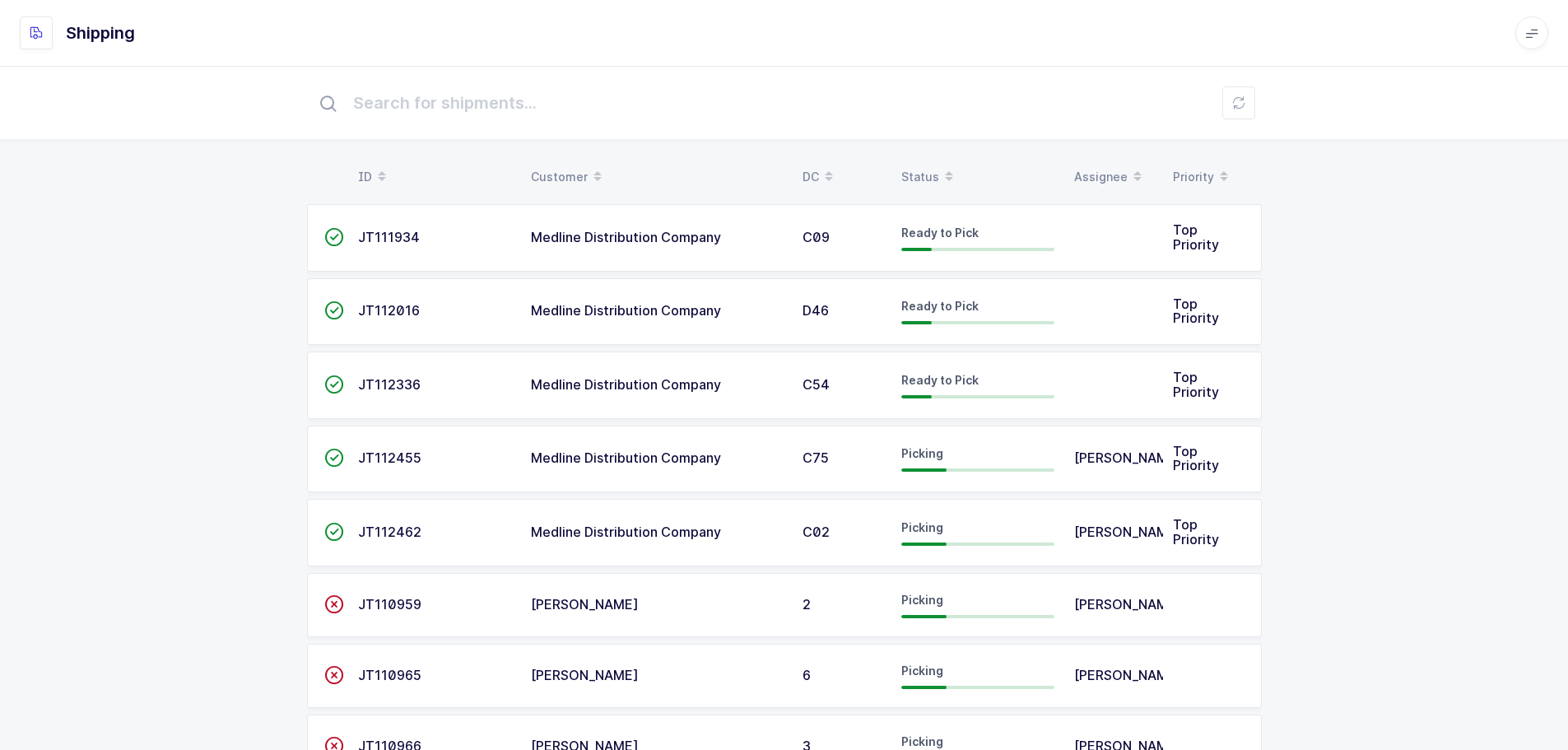
click at [909, 168] on div "Status" at bounding box center [978, 176] width 153 height 28
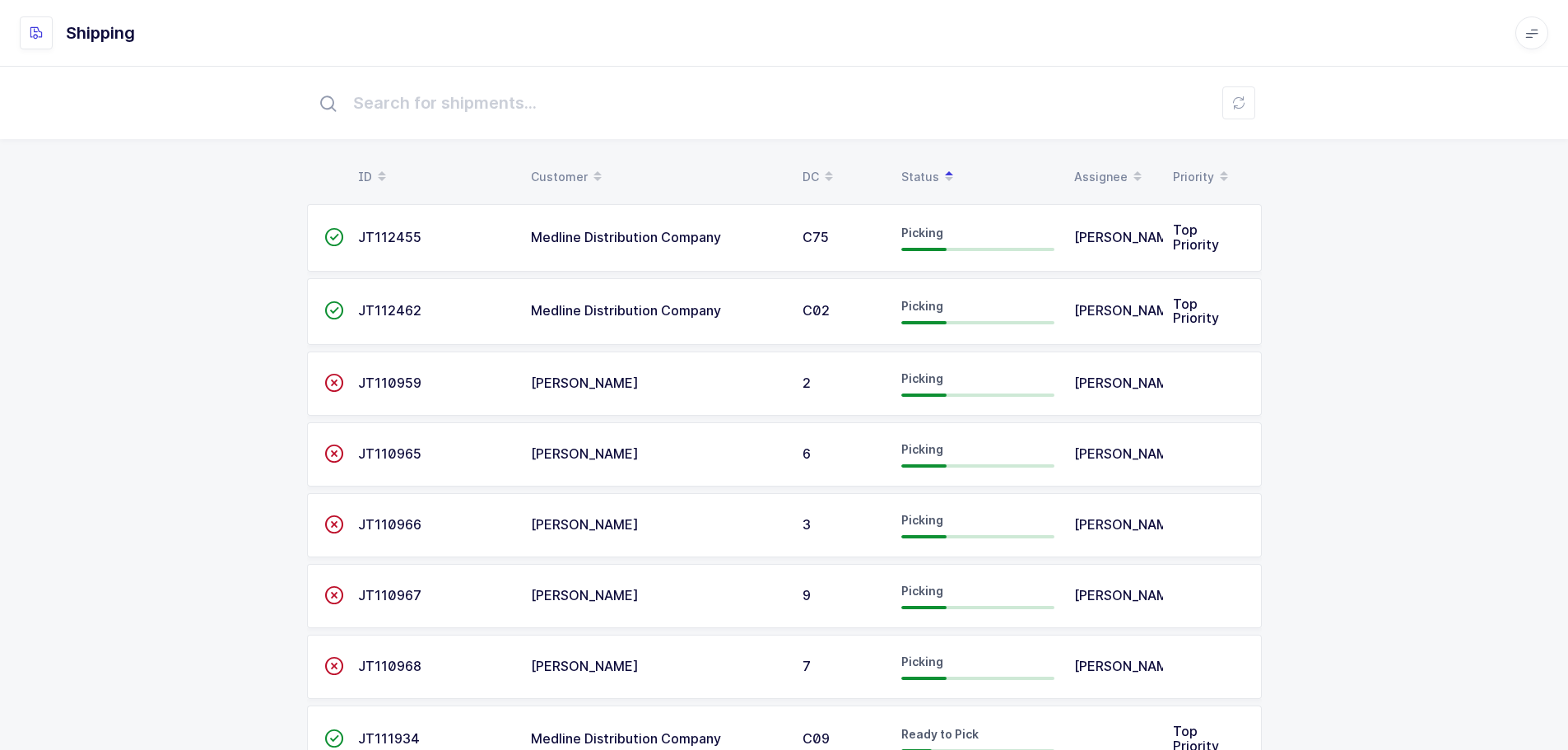
click at [714, 242] on span "Medline Distribution Company" at bounding box center [625, 237] width 190 height 16
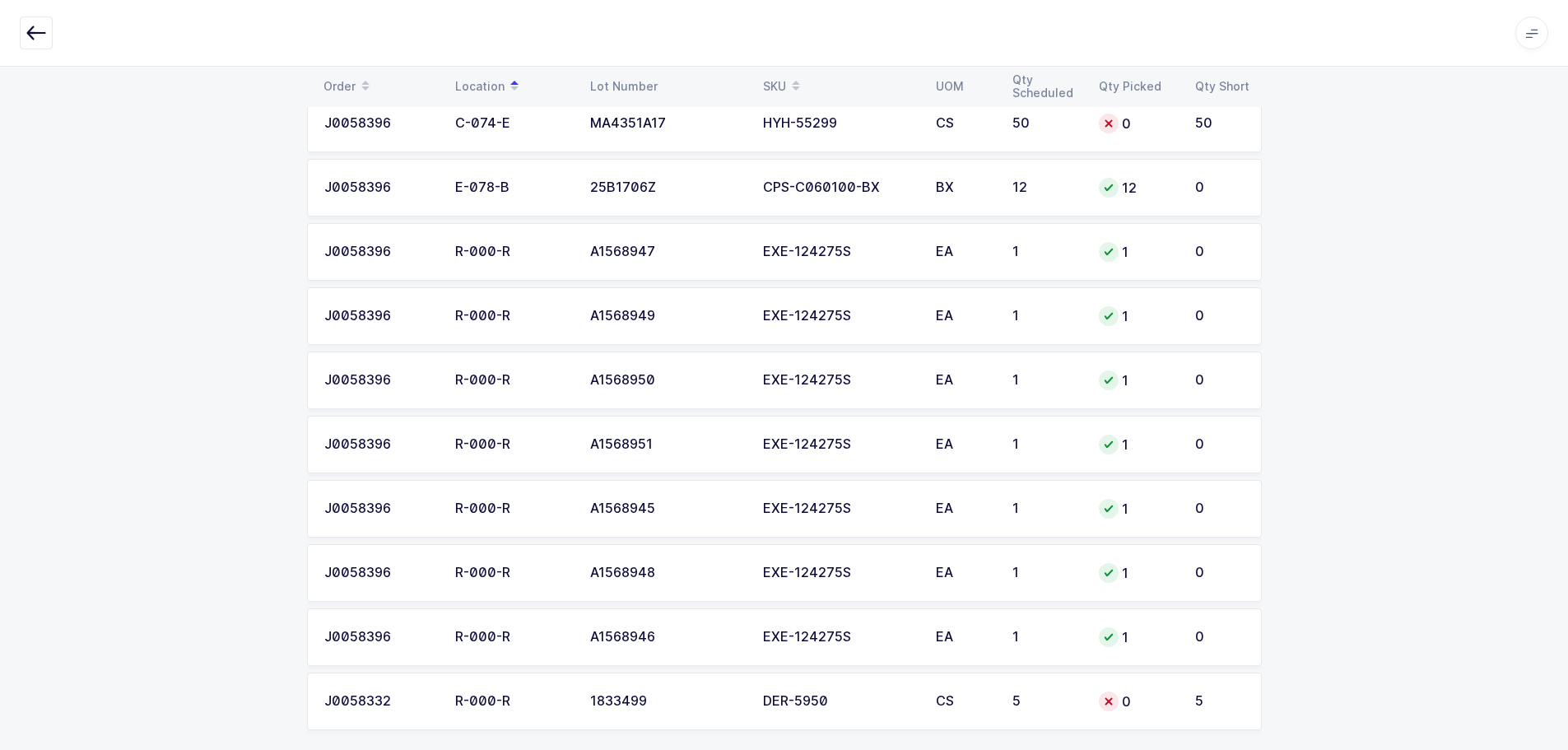
scroll to position [398, 0]
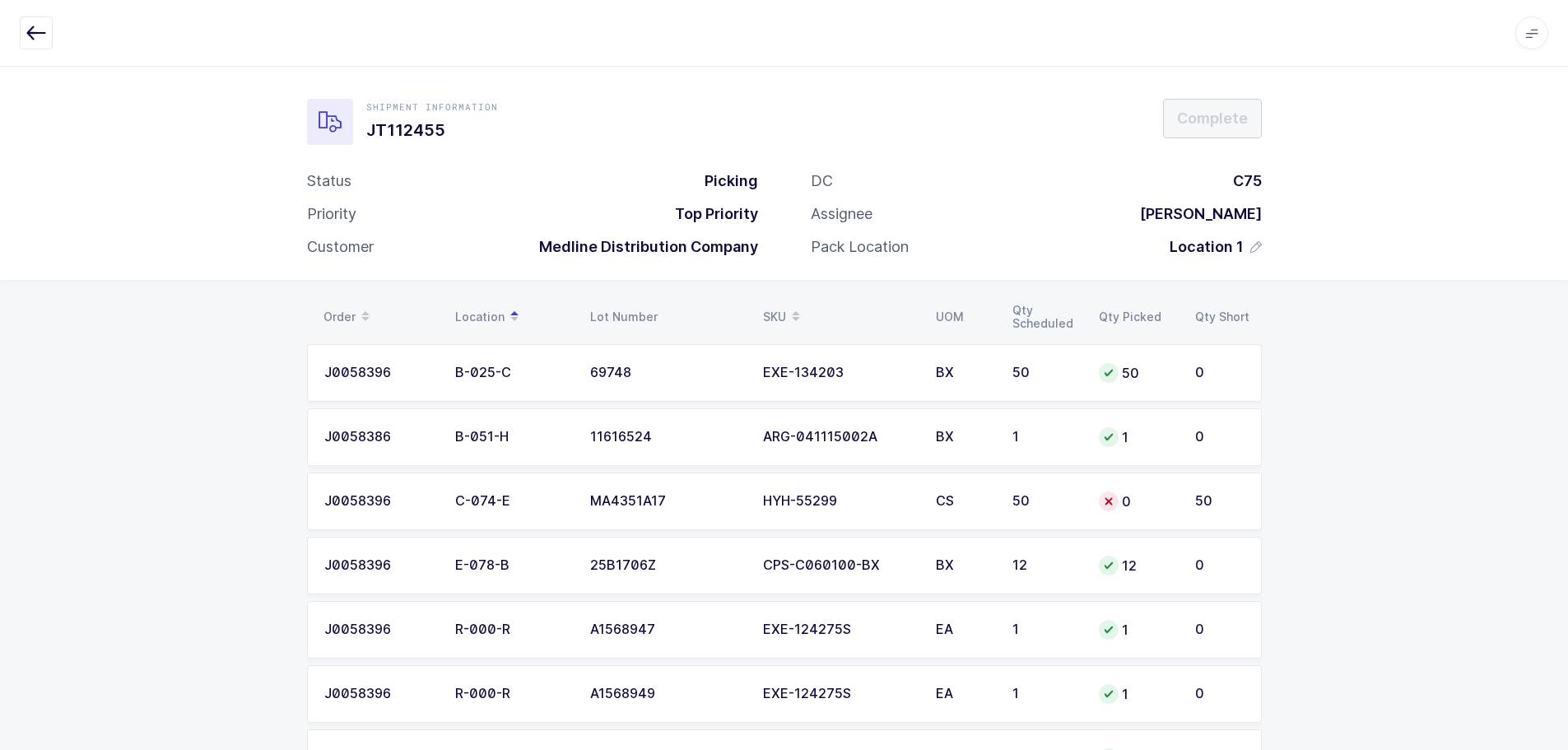
click at [1390, 392] on div "Order Location Lot Number SKU UOM Qty Scheduled Qty Picked Qty Short J0058396 B…" at bounding box center [784, 713] width 1568 height 868
click at [1377, 400] on div "Order Location Lot Number SKU UOM Qty Scheduled Qty Picked Qty Short J0058396 B…" at bounding box center [784, 713] width 1568 height 868
